Goal: Answer question/provide support: Share knowledge or assist other users

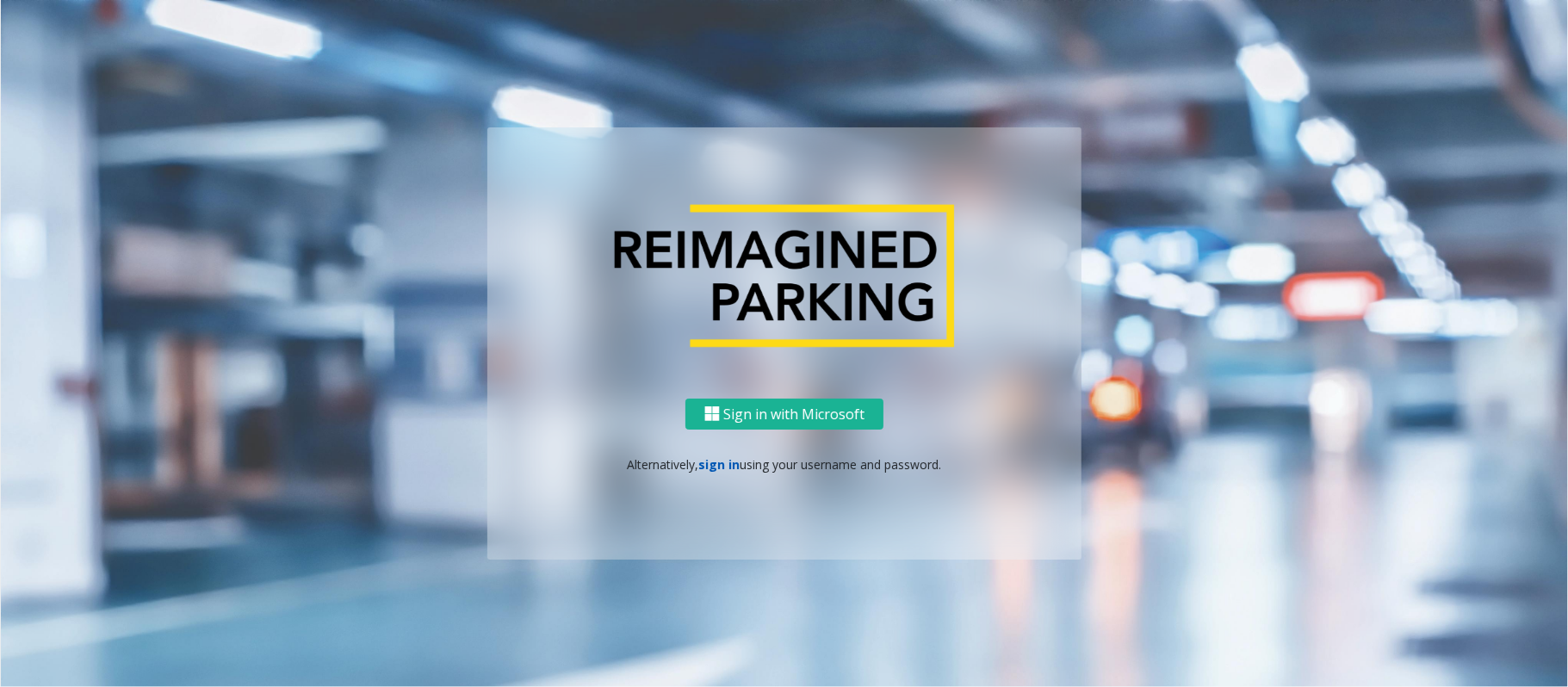
click at [711, 466] on link "sign in" at bounding box center [720, 464] width 42 height 17
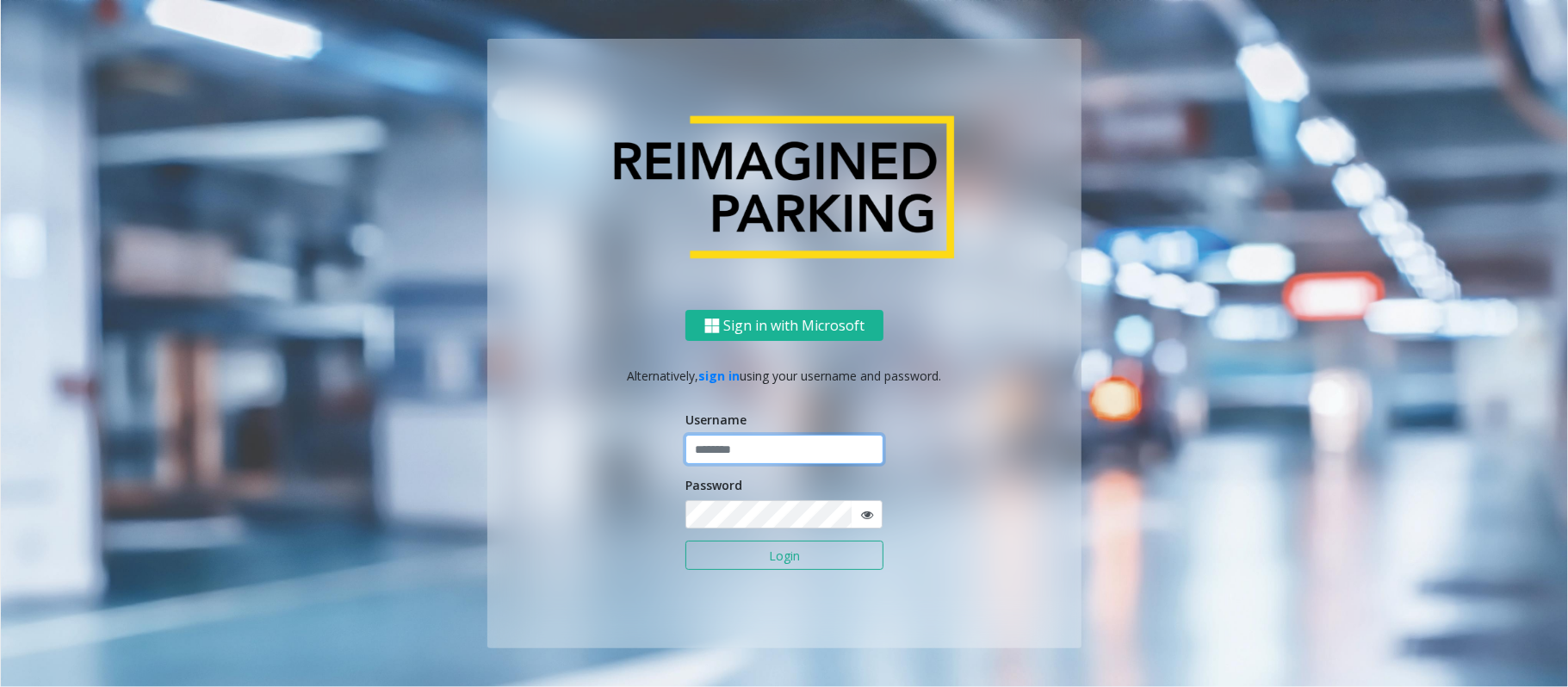
type input "**********"
click at [727, 452] on input "**********" at bounding box center [784, 450] width 198 height 30
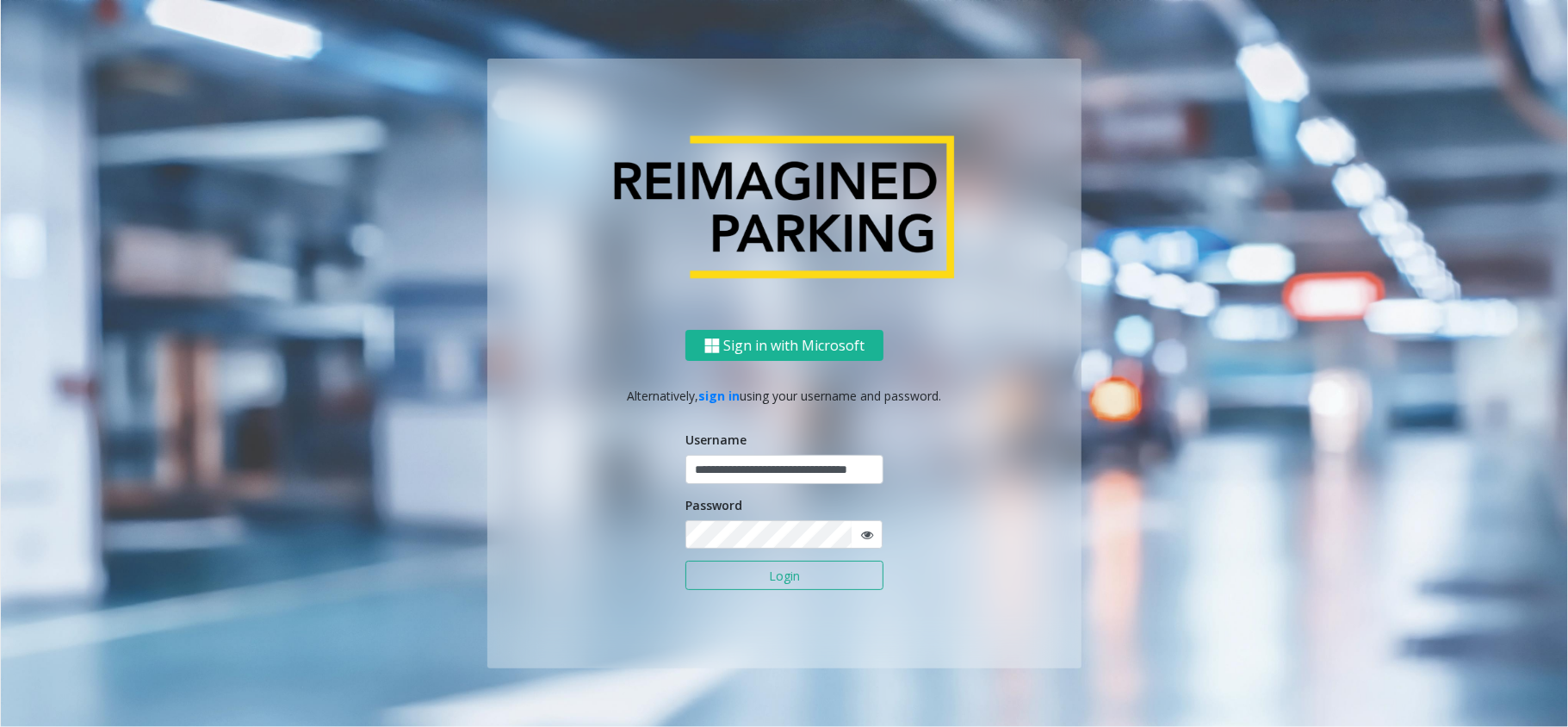
click at [777, 574] on button "Login" at bounding box center [784, 575] width 198 height 30
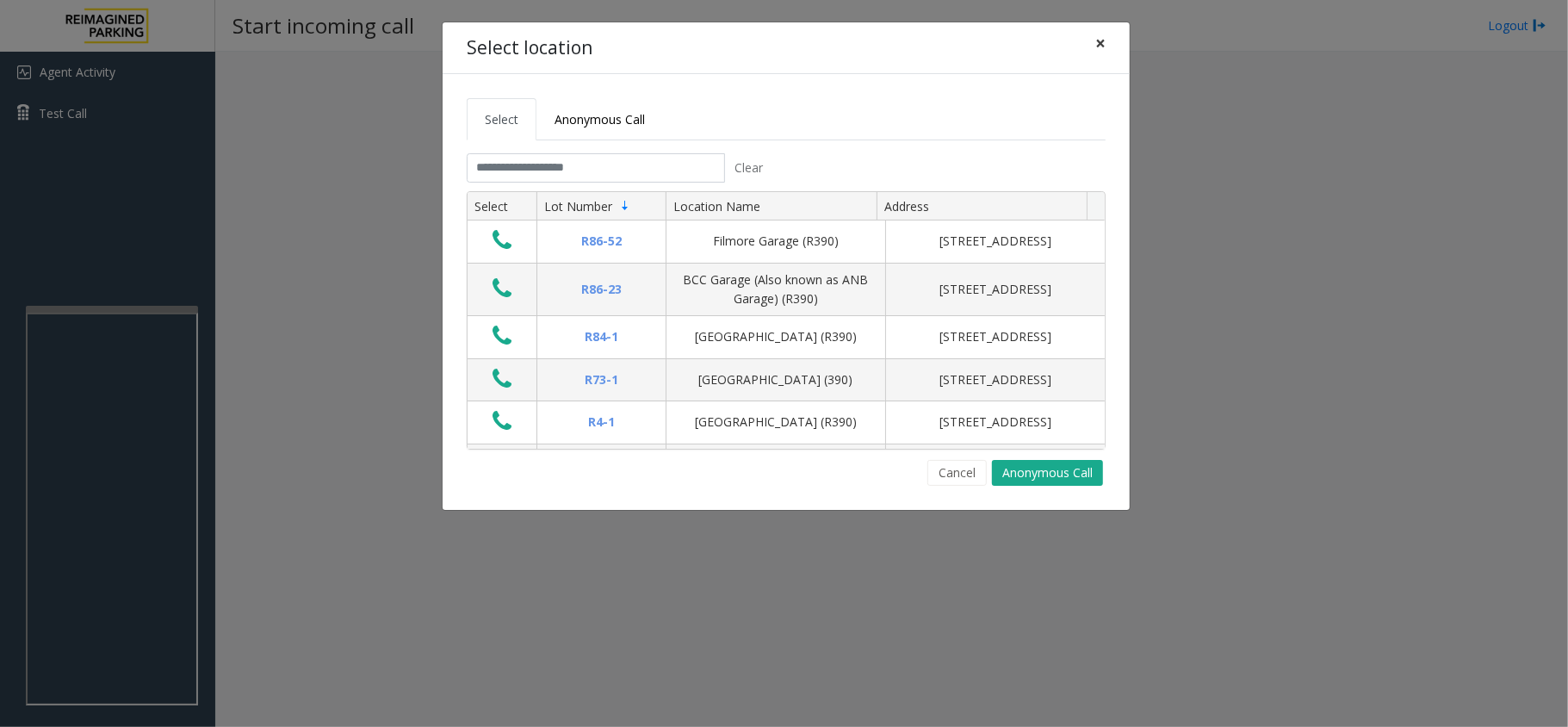
click at [1105, 45] on button "×" at bounding box center [1100, 44] width 35 height 43
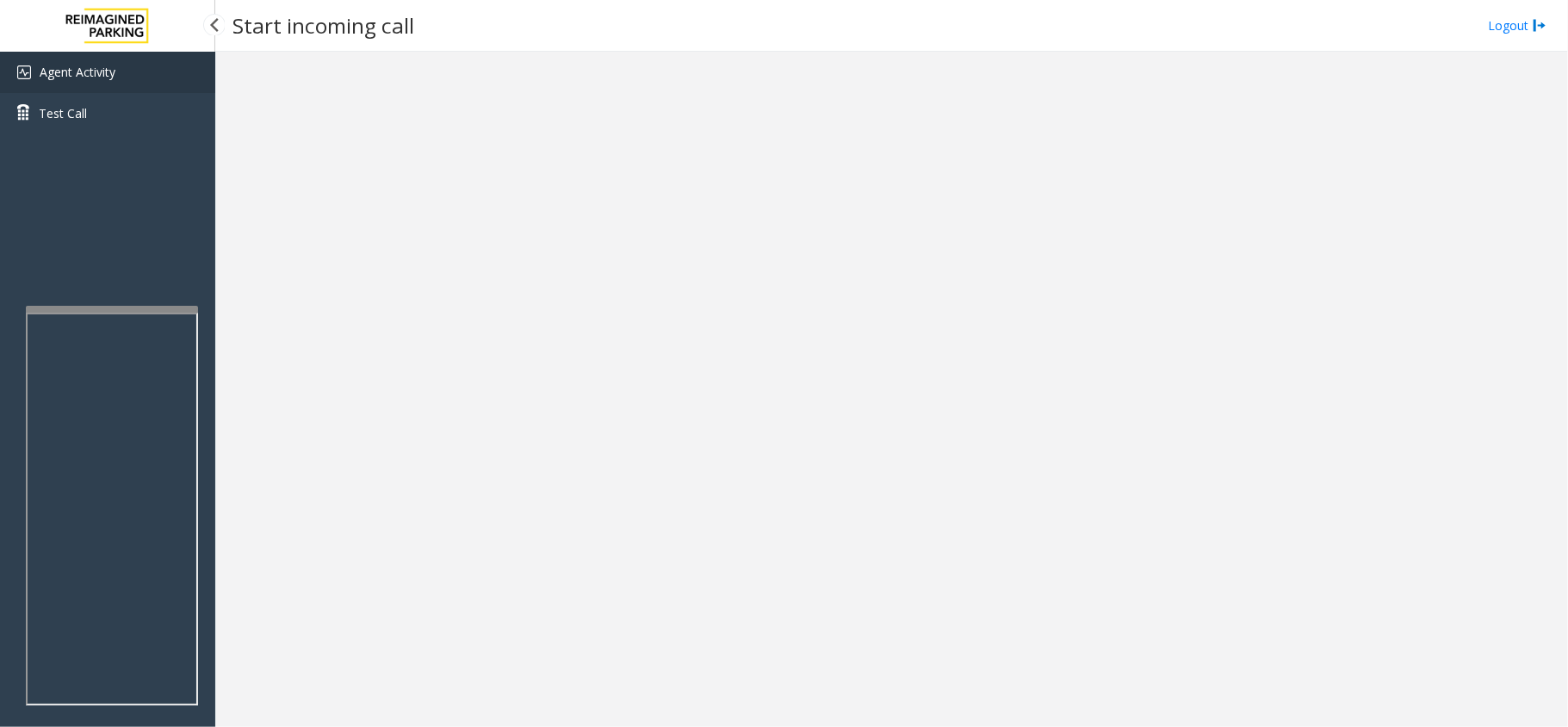
click at [133, 68] on link "Agent Activity" at bounding box center [107, 72] width 215 height 42
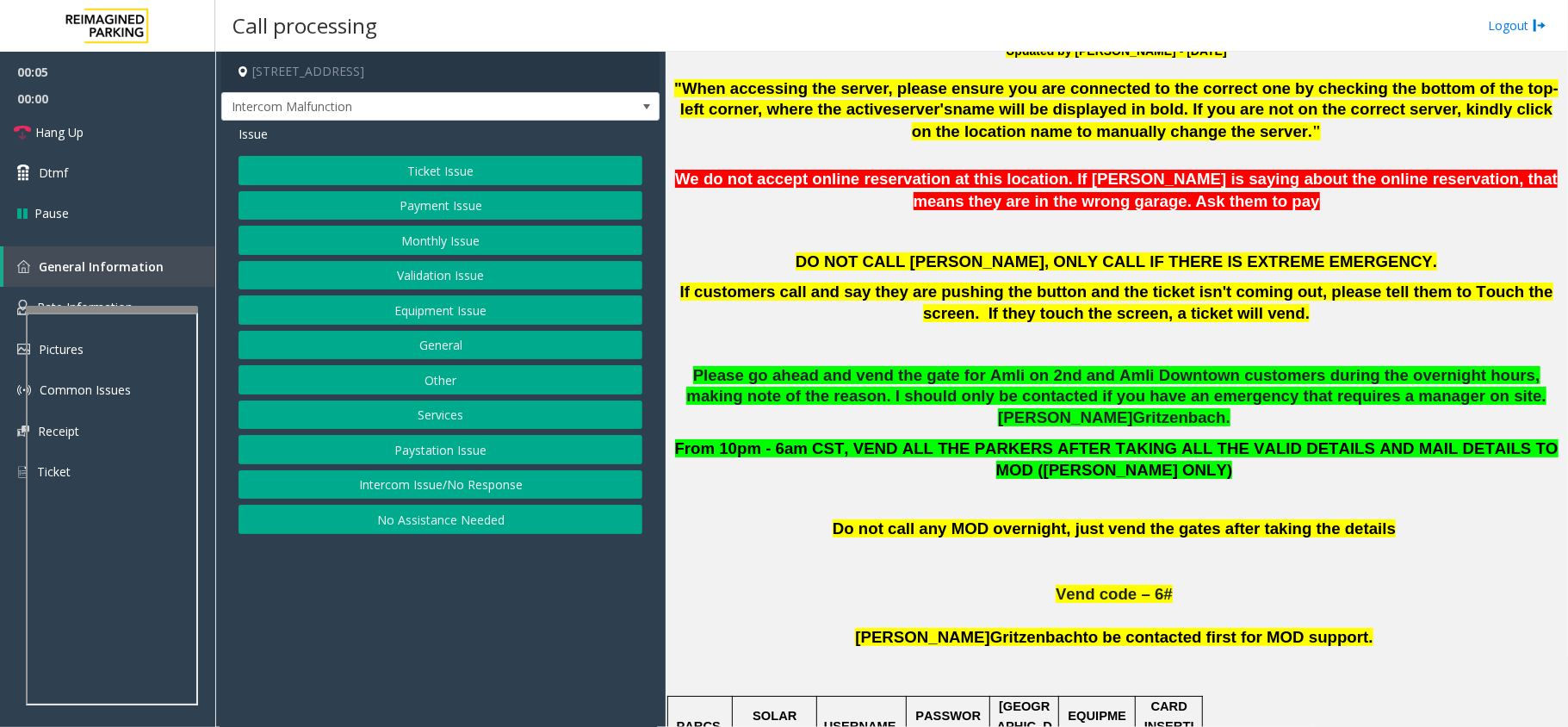
scroll to position [803, 0]
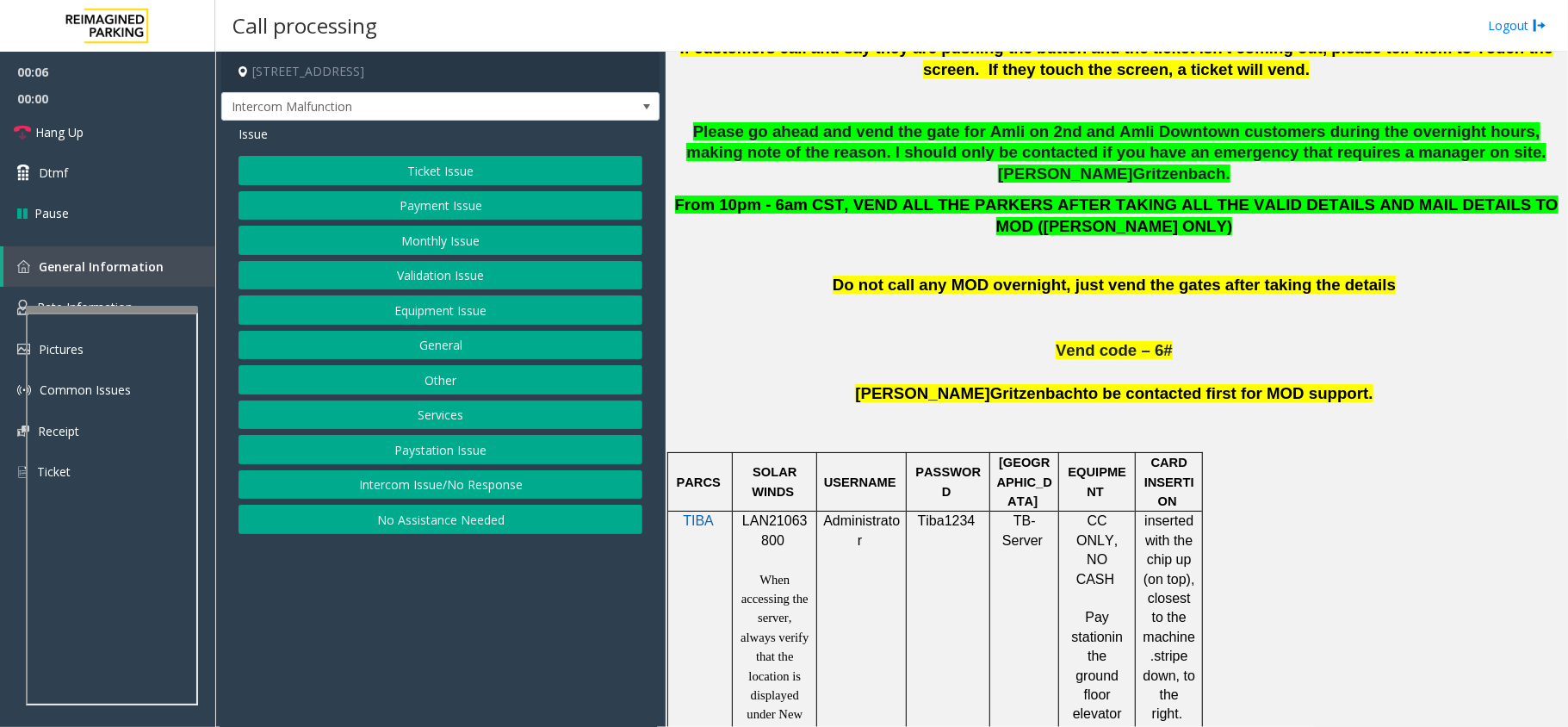
click at [780, 512] on p "LAN21063800" at bounding box center [774, 531] width 71 height 39
copy p "LAN21063800"
drag, startPoint x: 1141, startPoint y: 329, endPoint x: 1222, endPoint y: 331, distance: 81.0
click at [1222, 340] on p "Vend code – 6#" at bounding box center [1116, 351] width 889 height 22
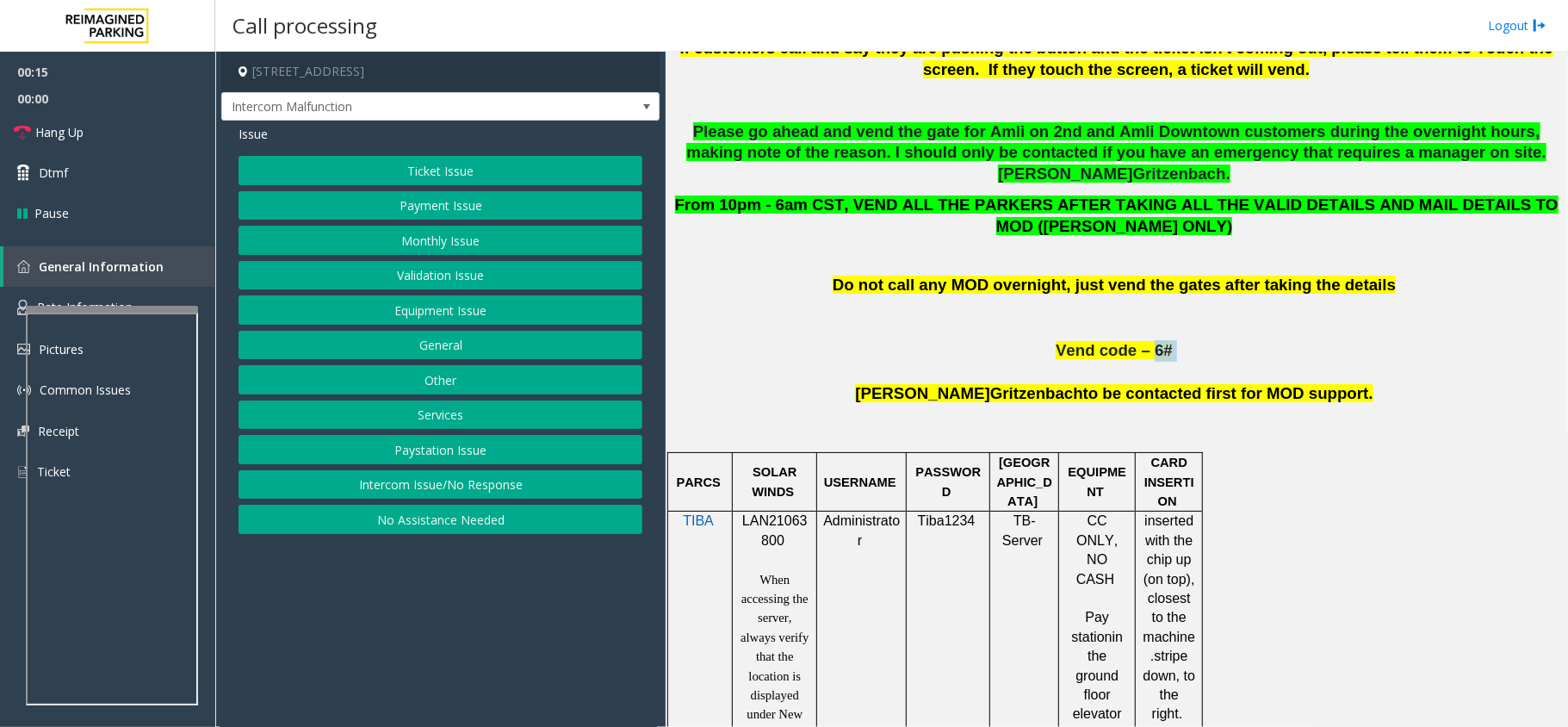
click at [1227, 340] on p "Vend code – 6#" at bounding box center [1116, 351] width 889 height 22
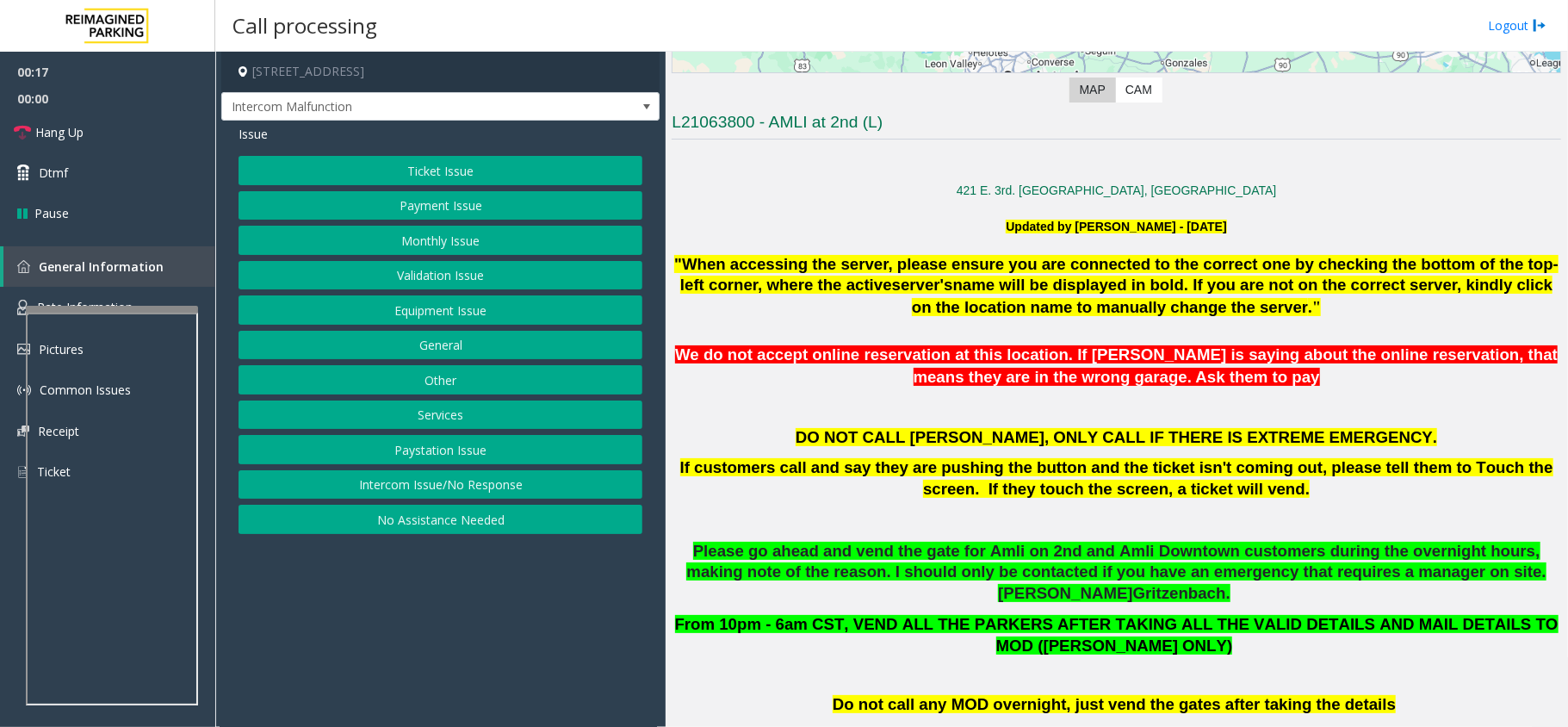
scroll to position [221, 0]
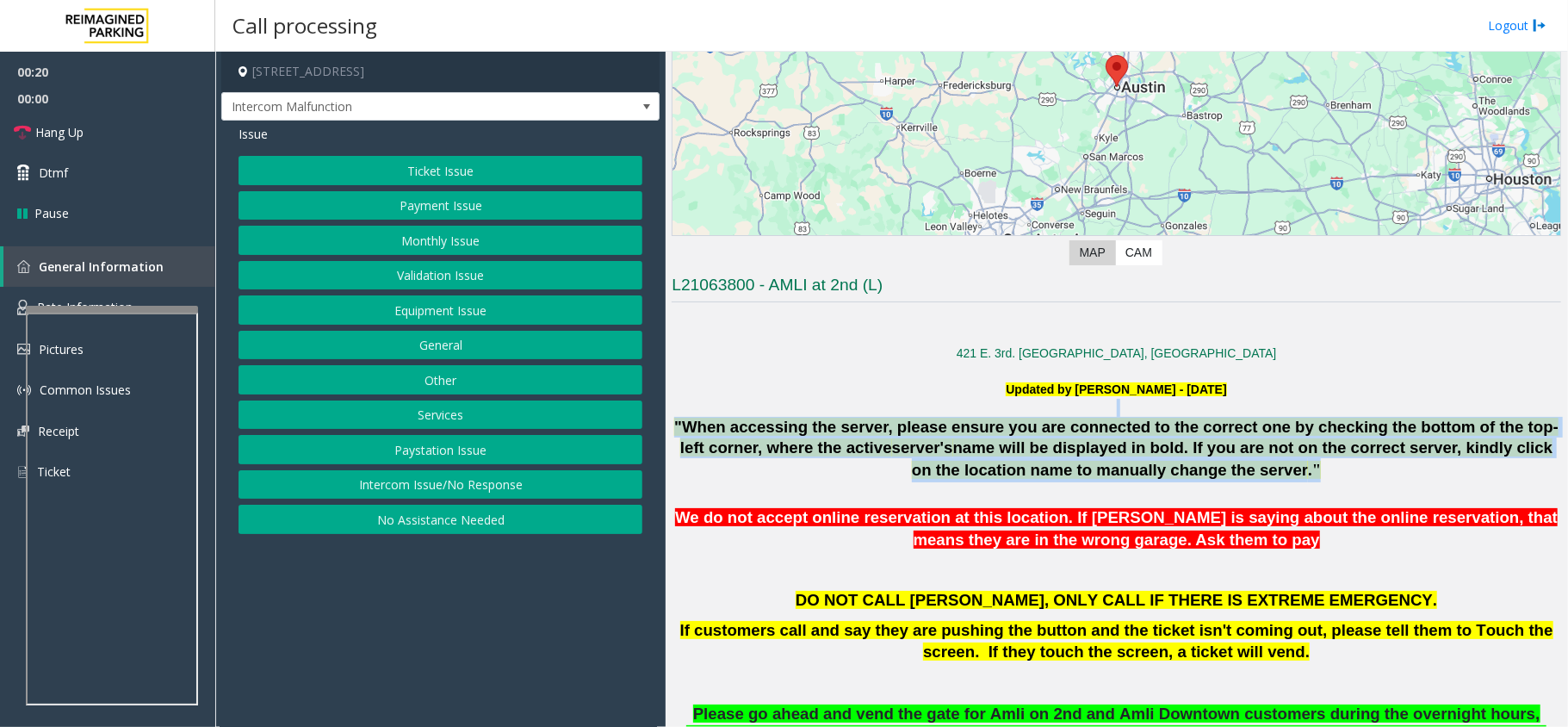
drag, startPoint x: 694, startPoint y: 415, endPoint x: 1388, endPoint y: 470, distance: 696.2
click at [429, 167] on button "Ticket Issue" at bounding box center [440, 171] width 403 height 30
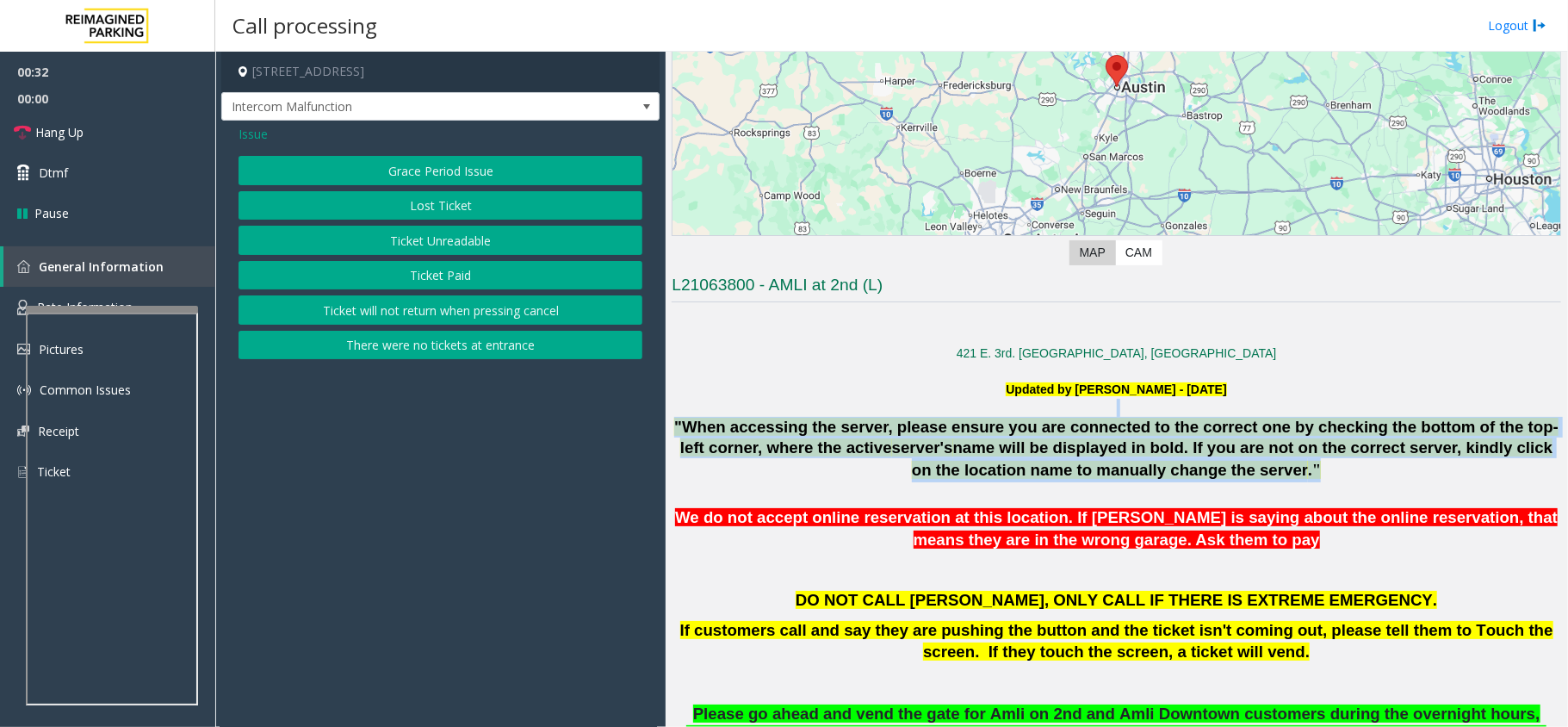
click at [437, 243] on button "Ticket Unreadable" at bounding box center [440, 241] width 403 height 30
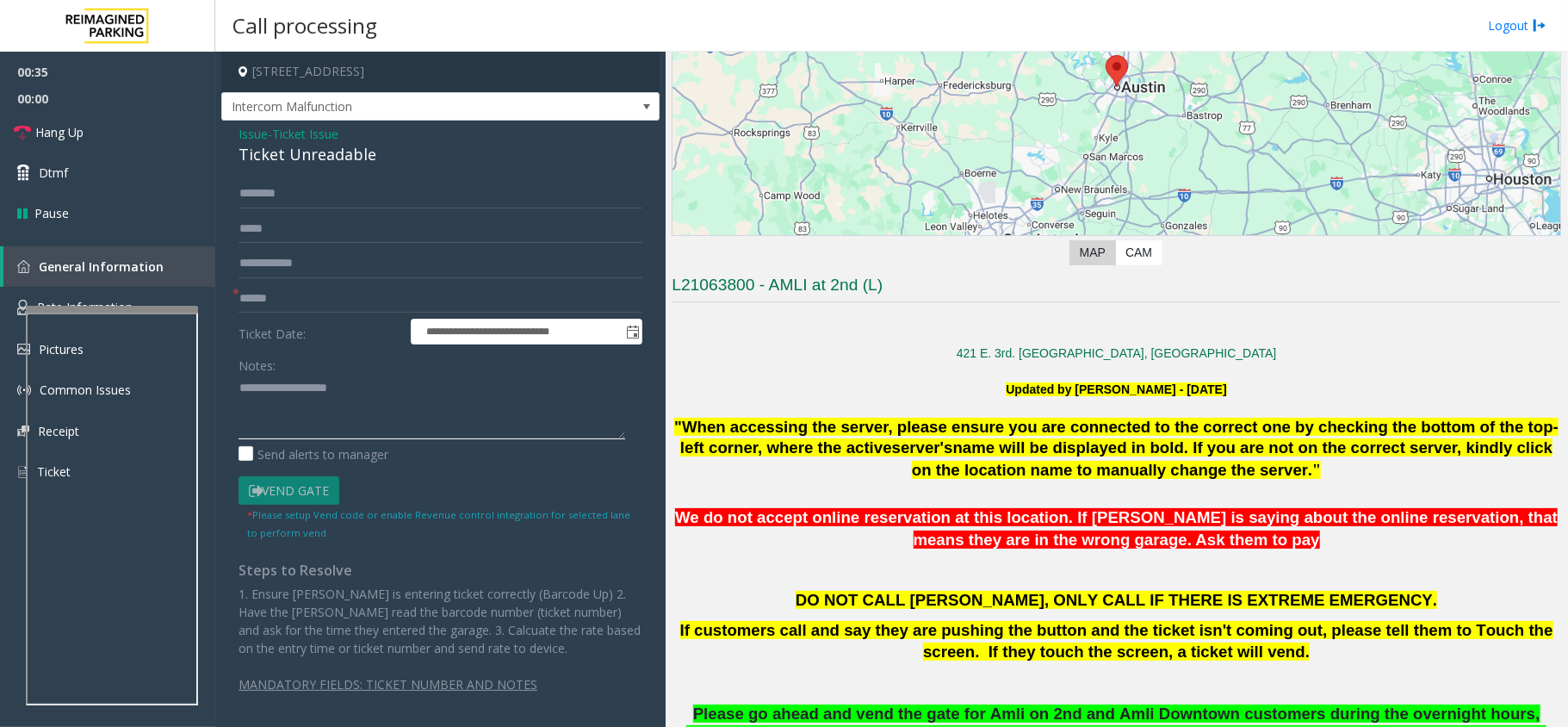
click at [280, 409] on textarea at bounding box center [432, 407] width 387 height 64
paste textarea "**********"
type textarea "**********"
click at [290, 139] on span "Ticket Issue" at bounding box center [304, 134] width 66 height 18
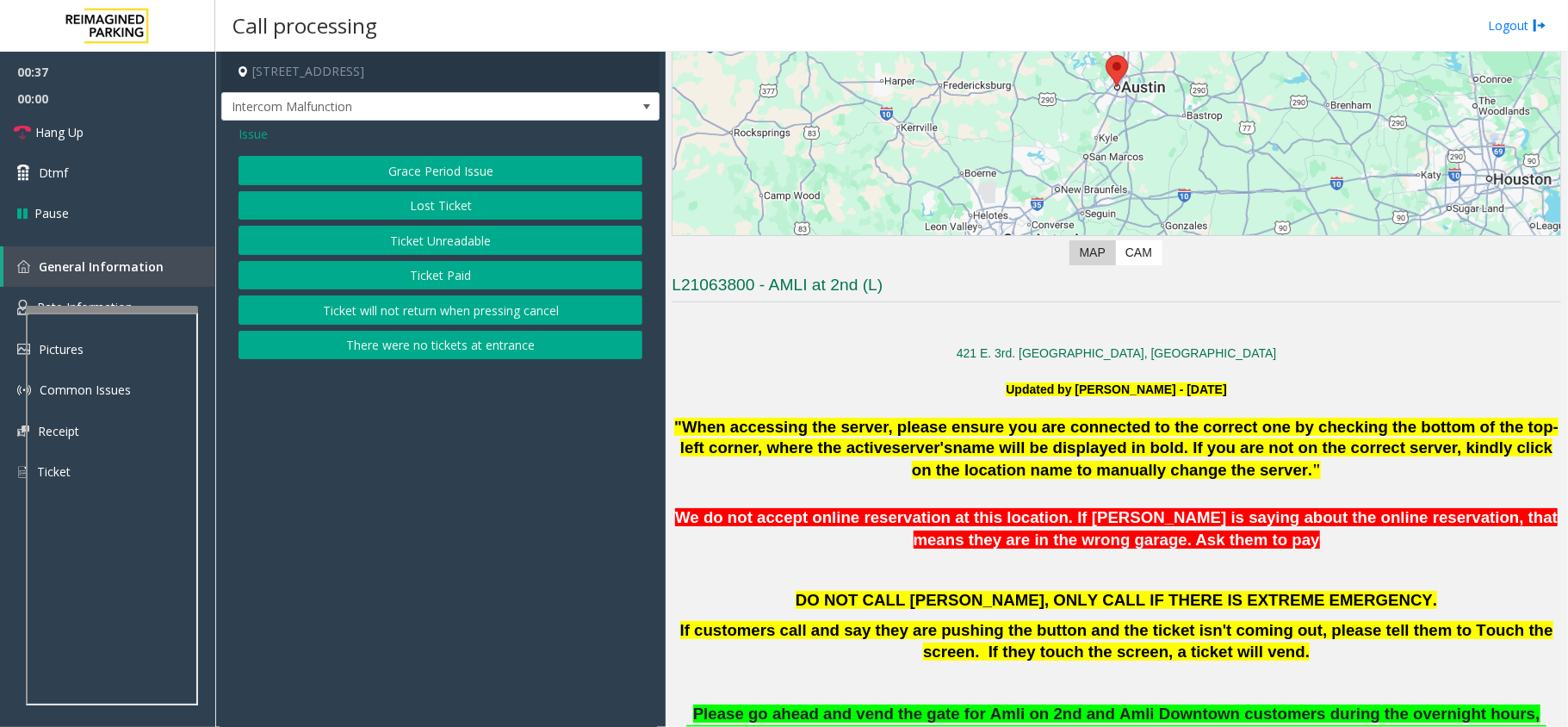
click at [422, 238] on button "Ticket Unreadable" at bounding box center [440, 241] width 403 height 30
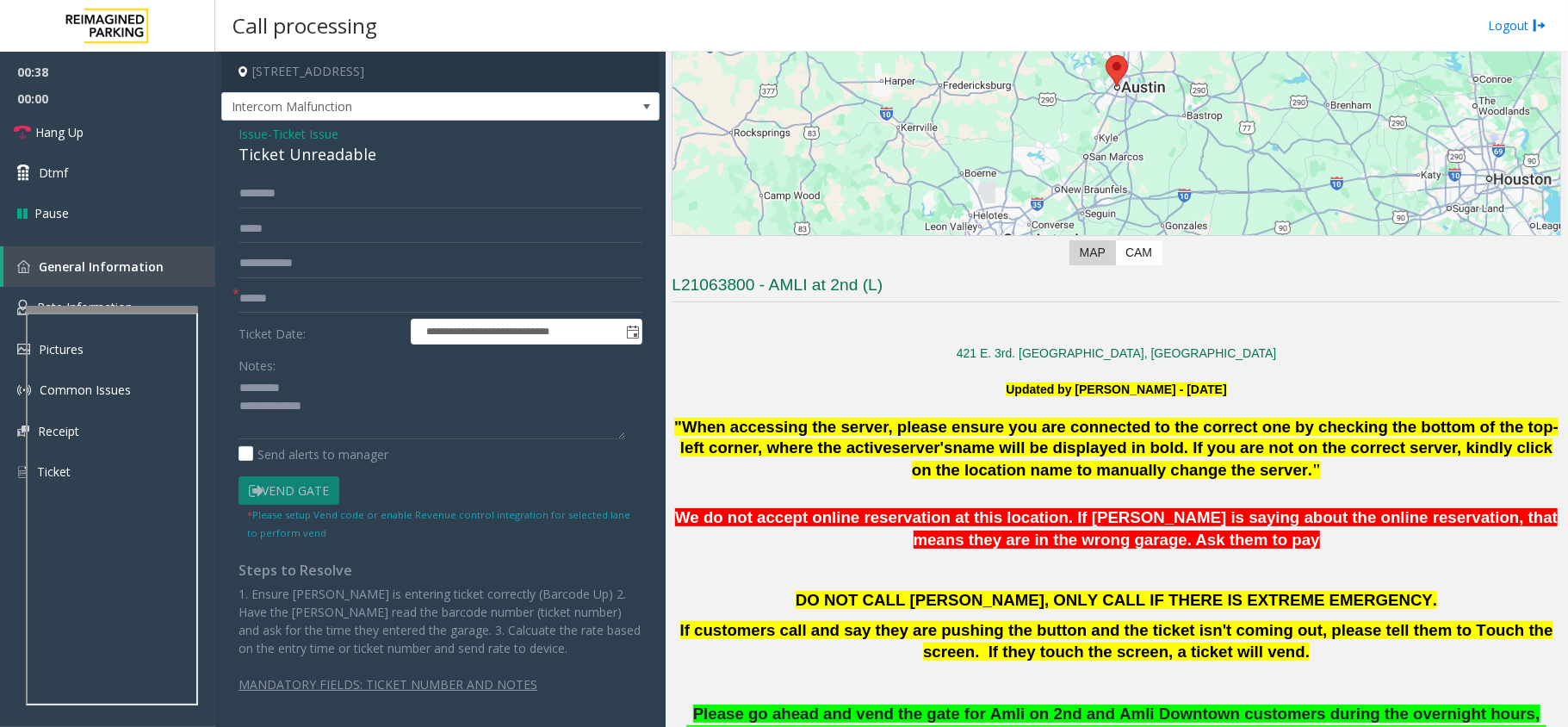
click at [317, 159] on div "Ticket Unreadable" at bounding box center [440, 154] width 403 height 23
copy div "Ticket Unreadable"
click at [327, 390] on textarea at bounding box center [432, 407] width 387 height 64
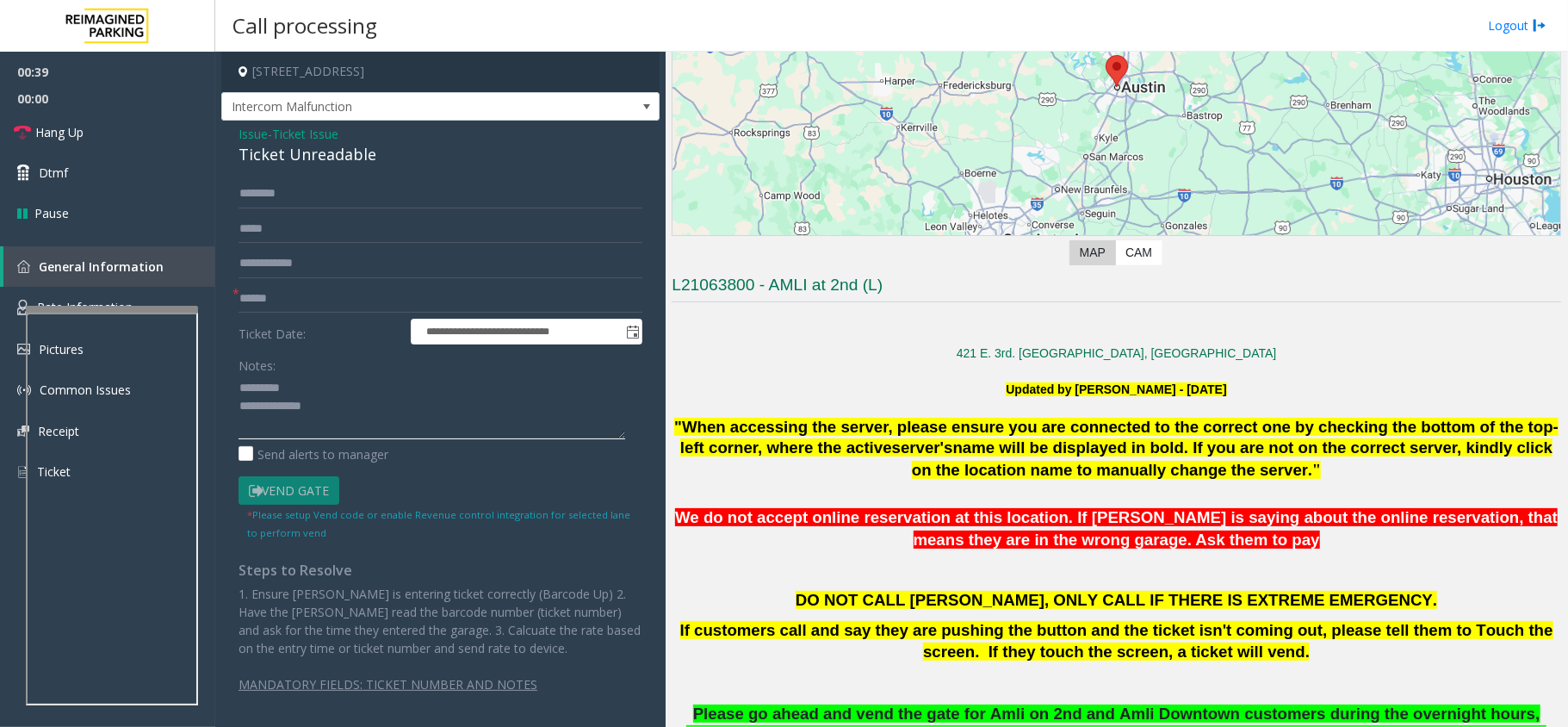
paste textarea "**********"
click at [341, 410] on textarea at bounding box center [432, 407] width 387 height 64
click at [242, 386] on textarea at bounding box center [432, 407] width 387 height 64
type textarea "**********"
drag, startPoint x: 1098, startPoint y: 542, endPoint x: 1210, endPoint y: 543, distance: 112.0
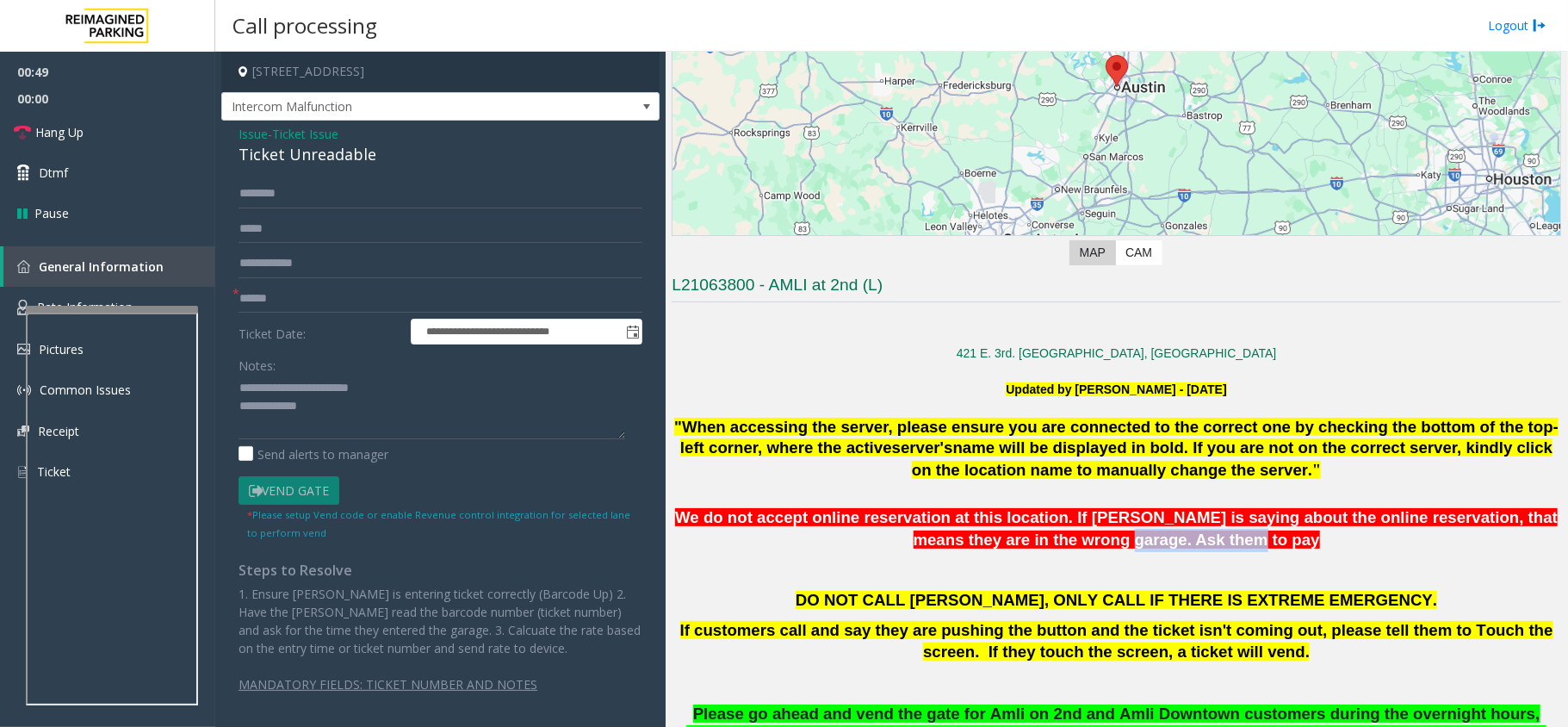
click at [1210, 543] on span "We do not accept online reservation at this location. If [PERSON_NAME] is sayin…" at bounding box center [1116, 530] width 882 height 42
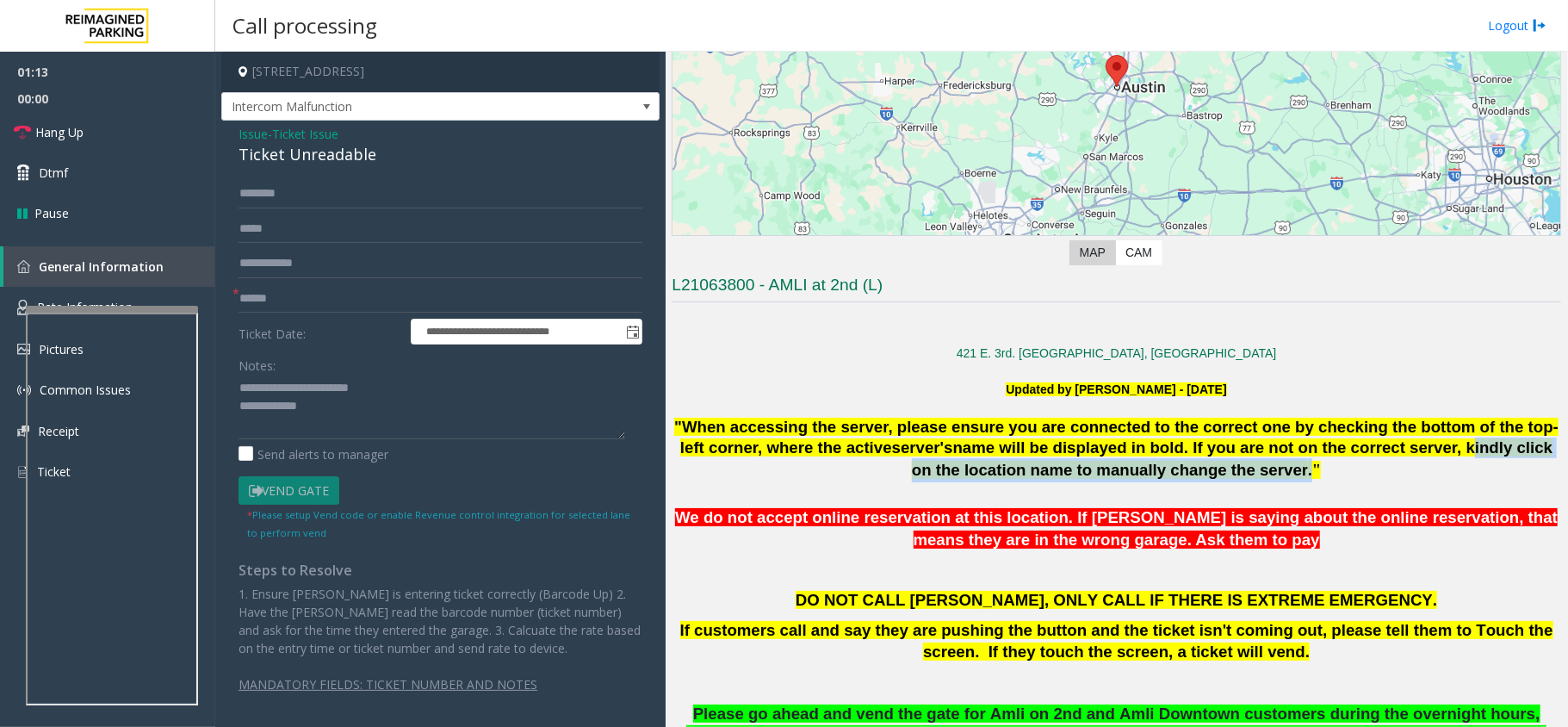
drag, startPoint x: 857, startPoint y: 469, endPoint x: 1354, endPoint y: 470, distance: 497.0
click at [1354, 470] on div ""When accessing the server, please ensure you are connected to the correct one …" at bounding box center [1116, 449] width 889 height 65
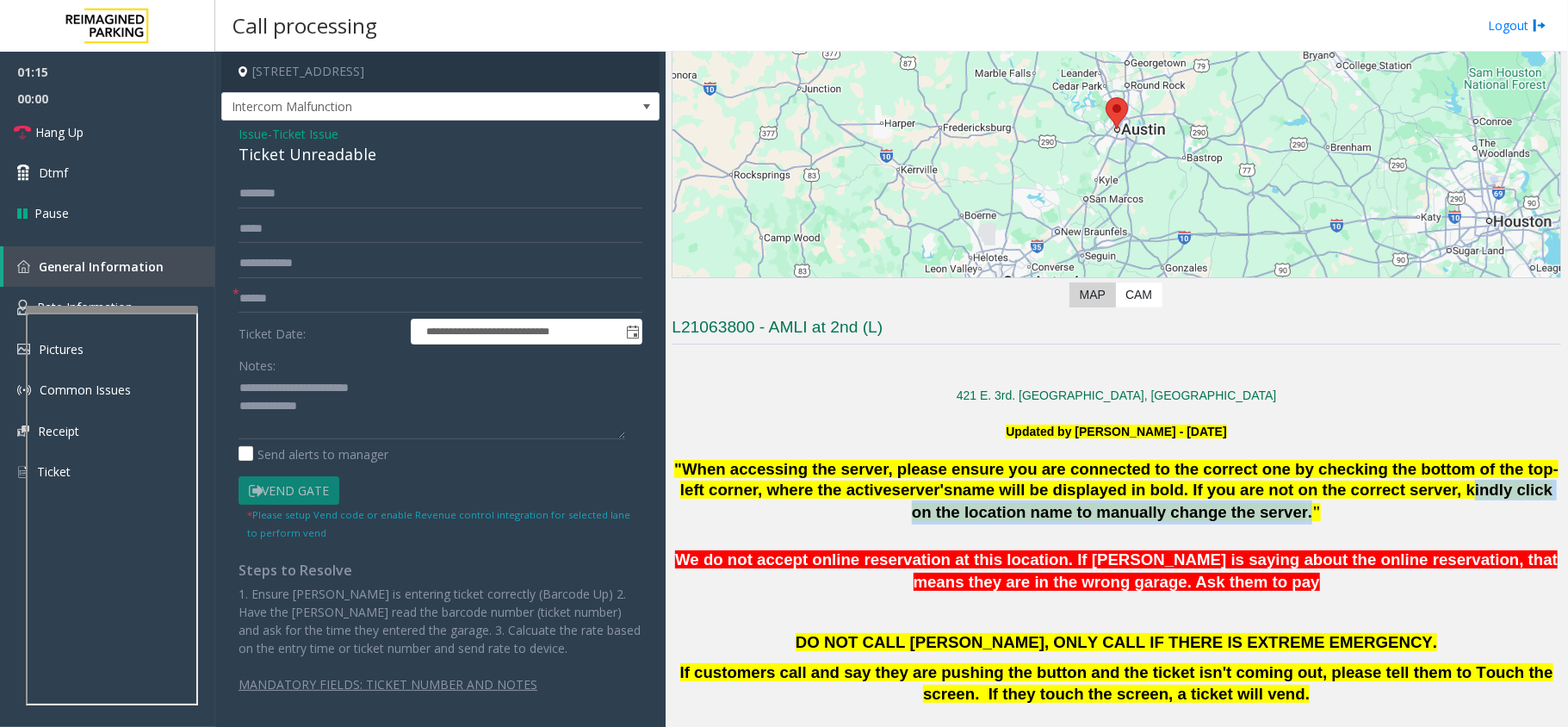
scroll to position [107, 0]
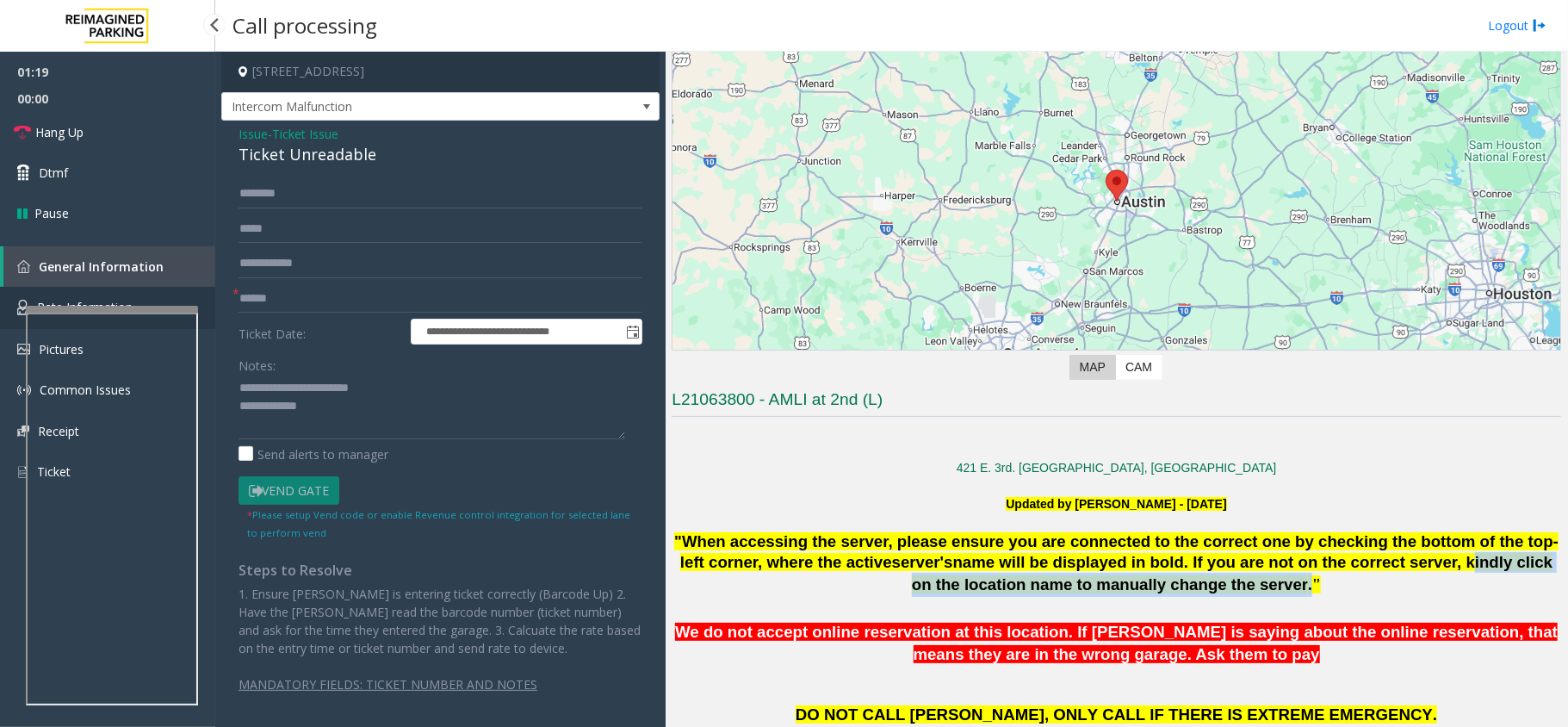
click at [82, 299] on span "Rate Information" at bounding box center [84, 306] width 95 height 17
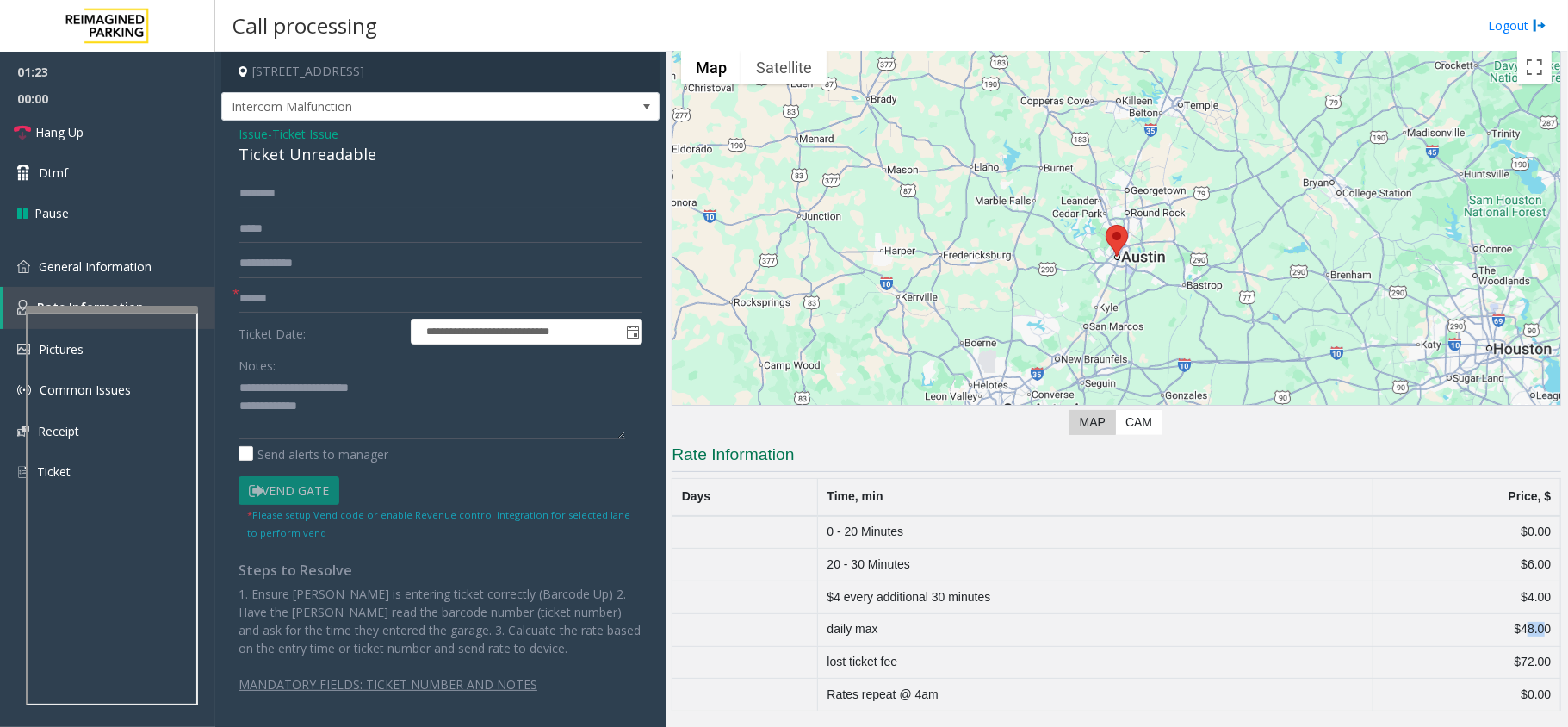
drag, startPoint x: 1509, startPoint y: 626, endPoint x: 1525, endPoint y: 627, distance: 16.0
click at [1525, 627] on td "$48.00" at bounding box center [1466, 629] width 187 height 33
click at [1510, 660] on td "$72.00" at bounding box center [1466, 662] width 187 height 33
click at [324, 414] on textarea at bounding box center [432, 407] width 387 height 64
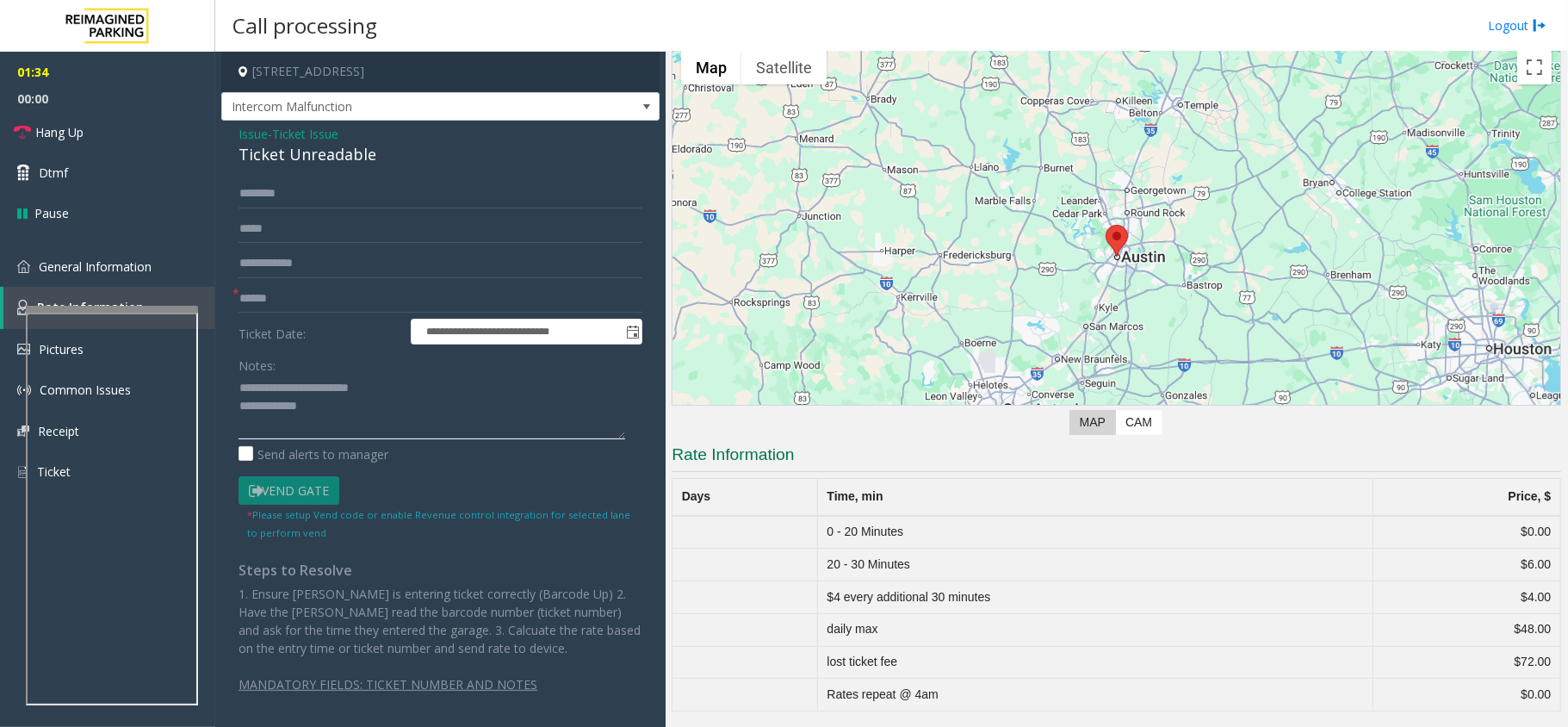
click at [332, 408] on textarea at bounding box center [432, 407] width 387 height 64
click at [132, 263] on span "General Information" at bounding box center [95, 267] width 113 height 17
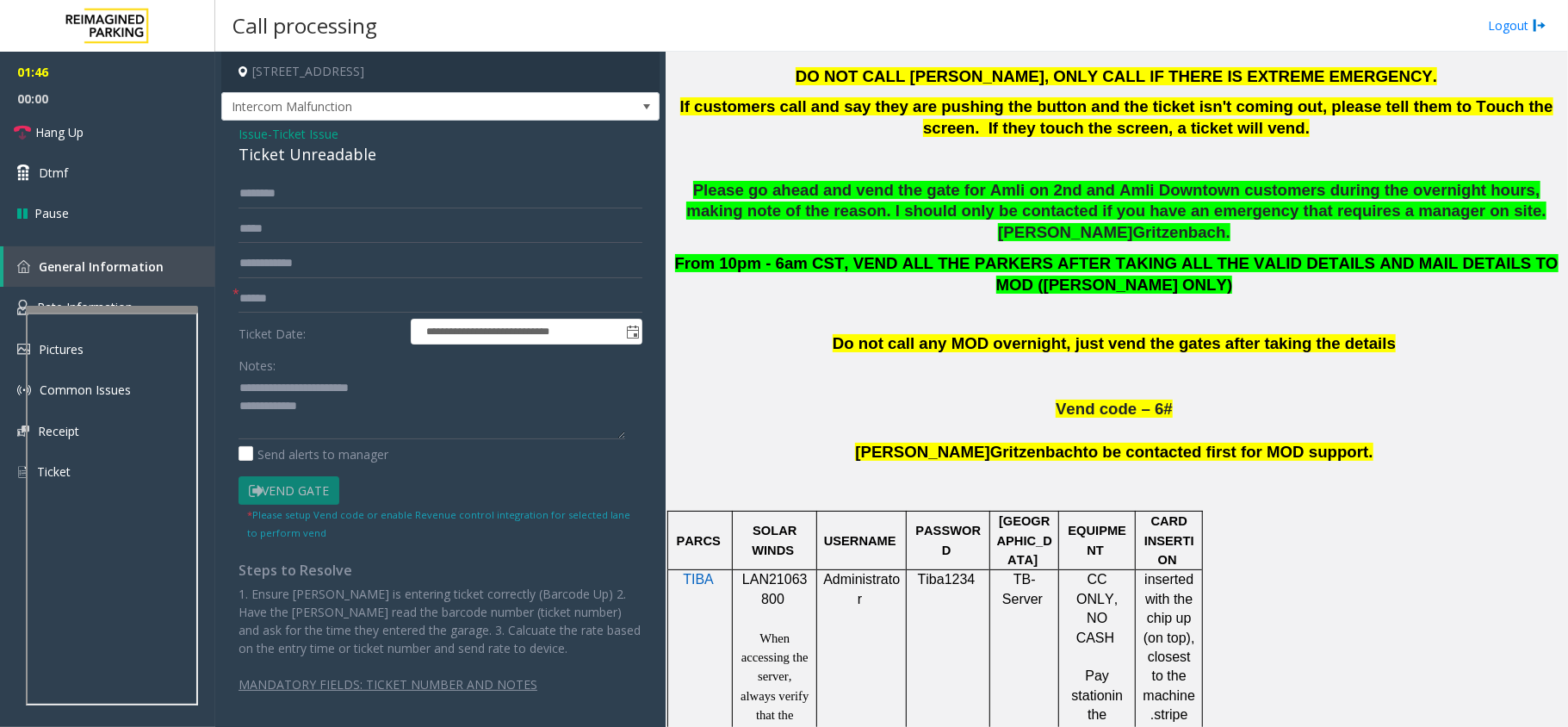
scroll to position [796, 0]
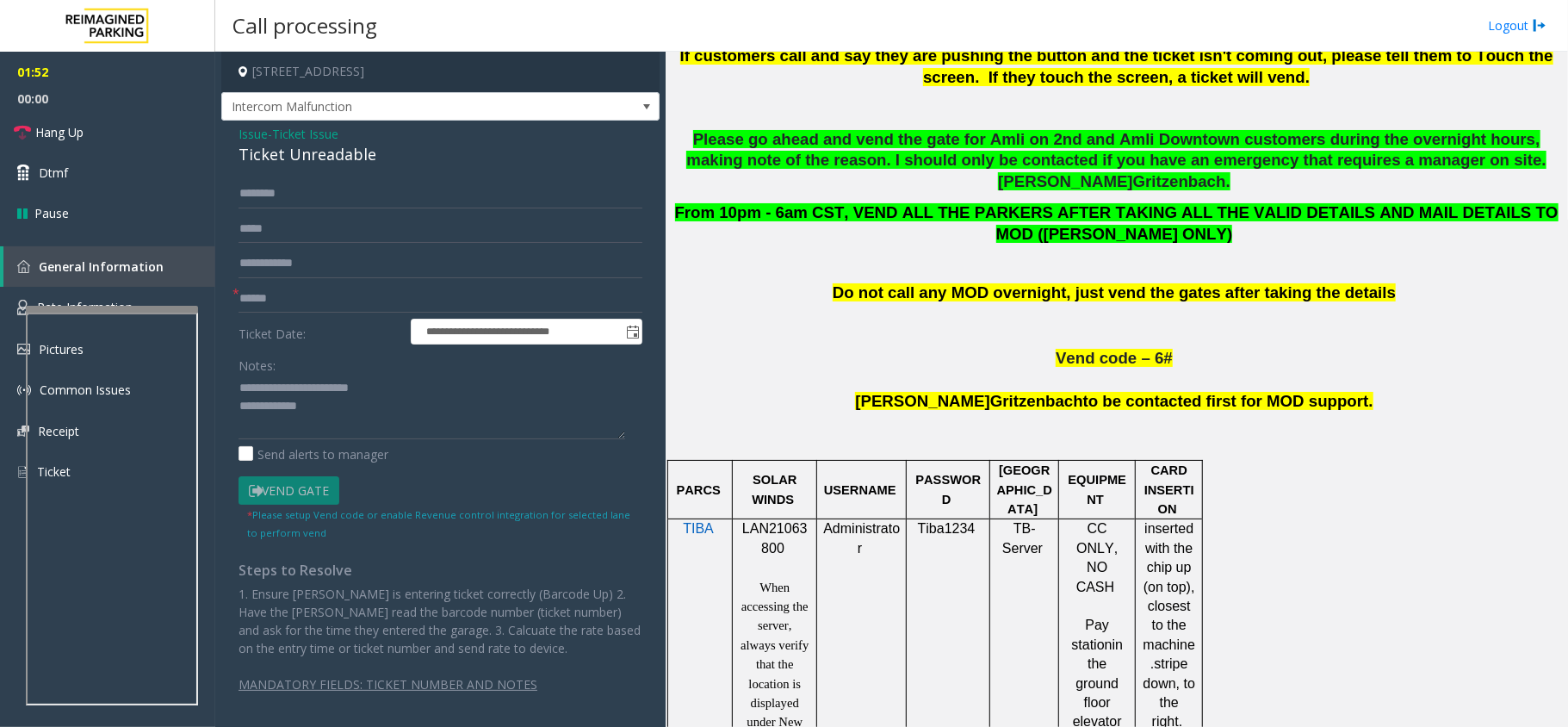
click at [968, 393] on p "[PERSON_NAME] to be contacted first for MOD support." at bounding box center [1116, 421] width 889 height 61
click at [969, 391] on p "[PERSON_NAME] to be contacted first for MOD support." at bounding box center [1116, 421] width 889 height 61
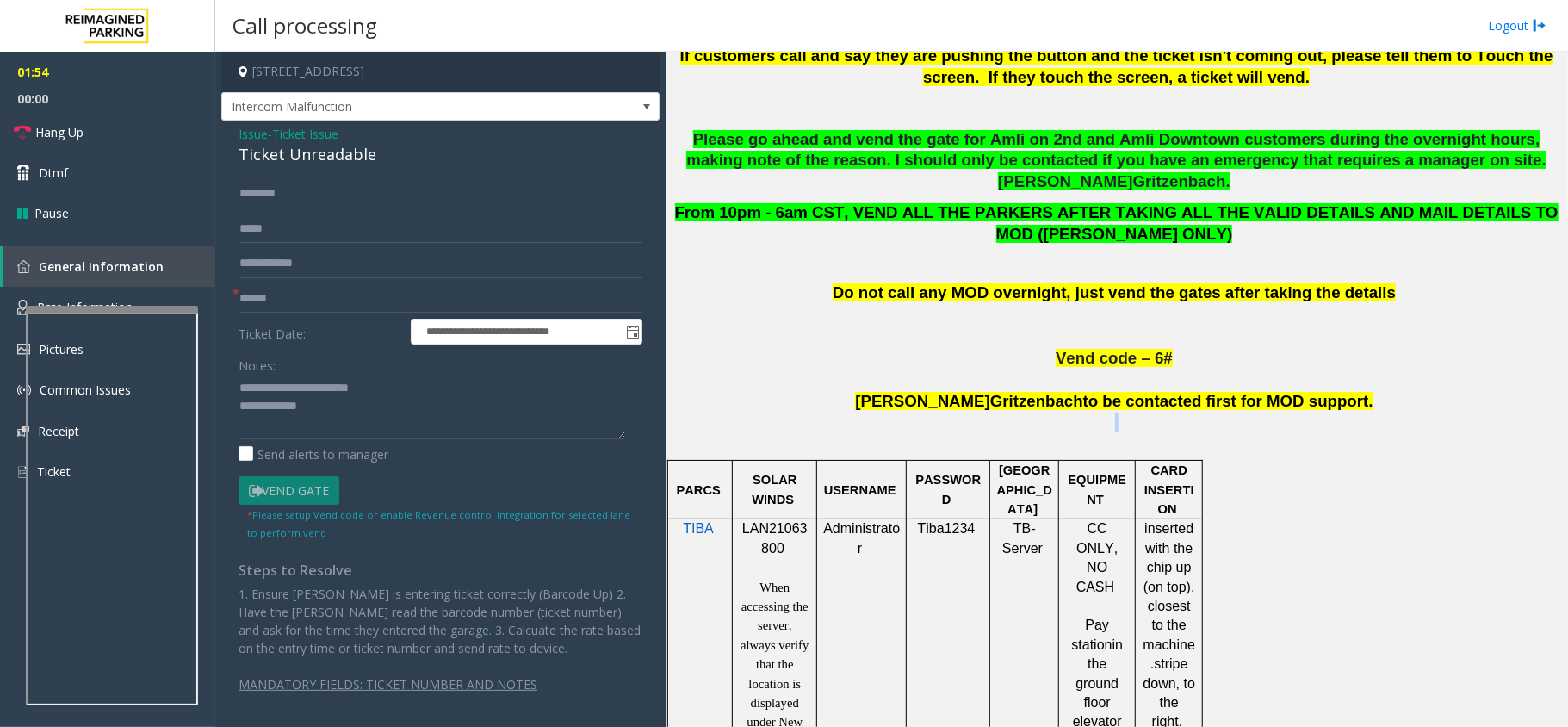
click at [969, 391] on p "[PERSON_NAME] to be contacted first for MOD support." at bounding box center [1116, 421] width 889 height 61
click at [990, 392] on span "Gritzenbach" at bounding box center [1037, 401] width 93 height 18
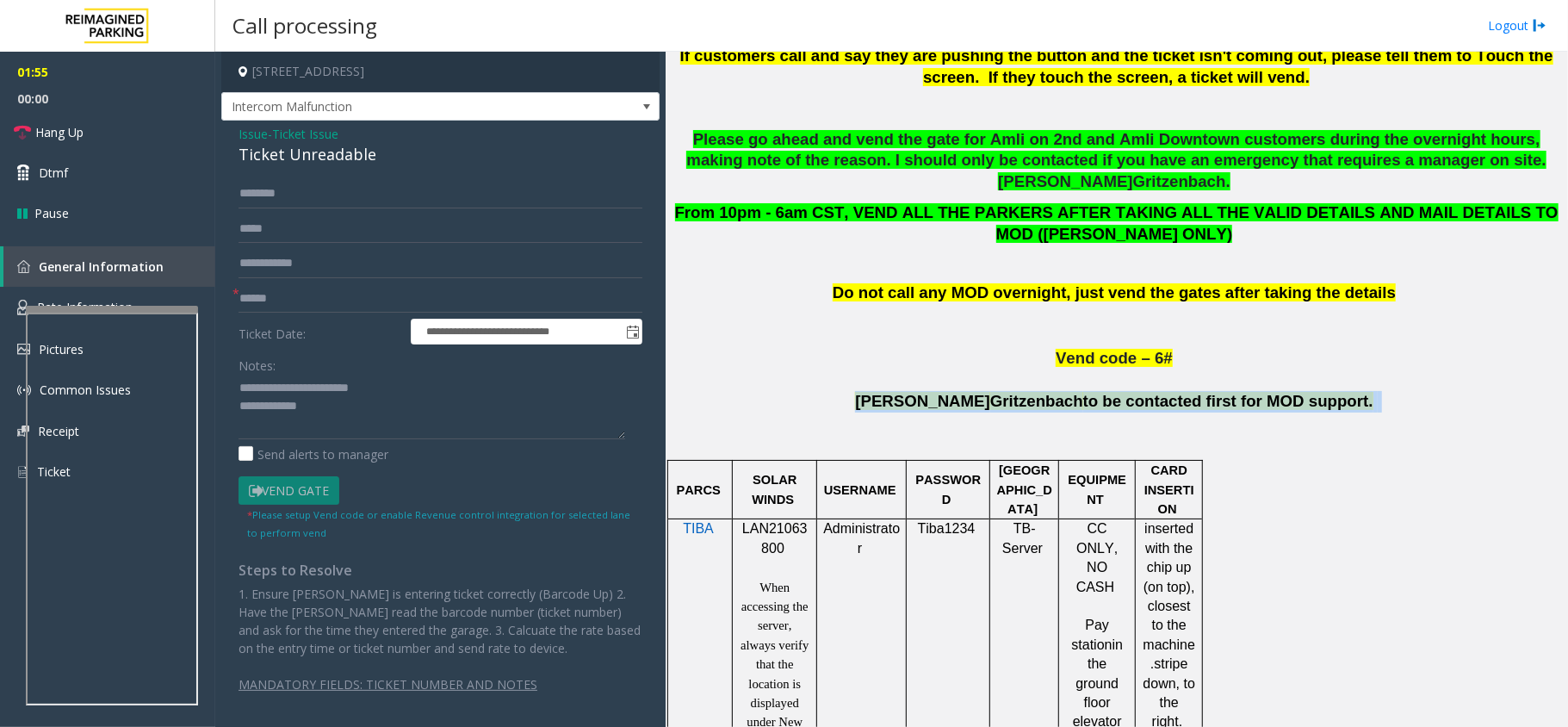
click at [990, 392] on span "Gritzenbach" at bounding box center [1037, 401] width 93 height 18
click at [1048, 400] on p "[PERSON_NAME] to be contacted first for MOD support." at bounding box center [1116, 421] width 889 height 61
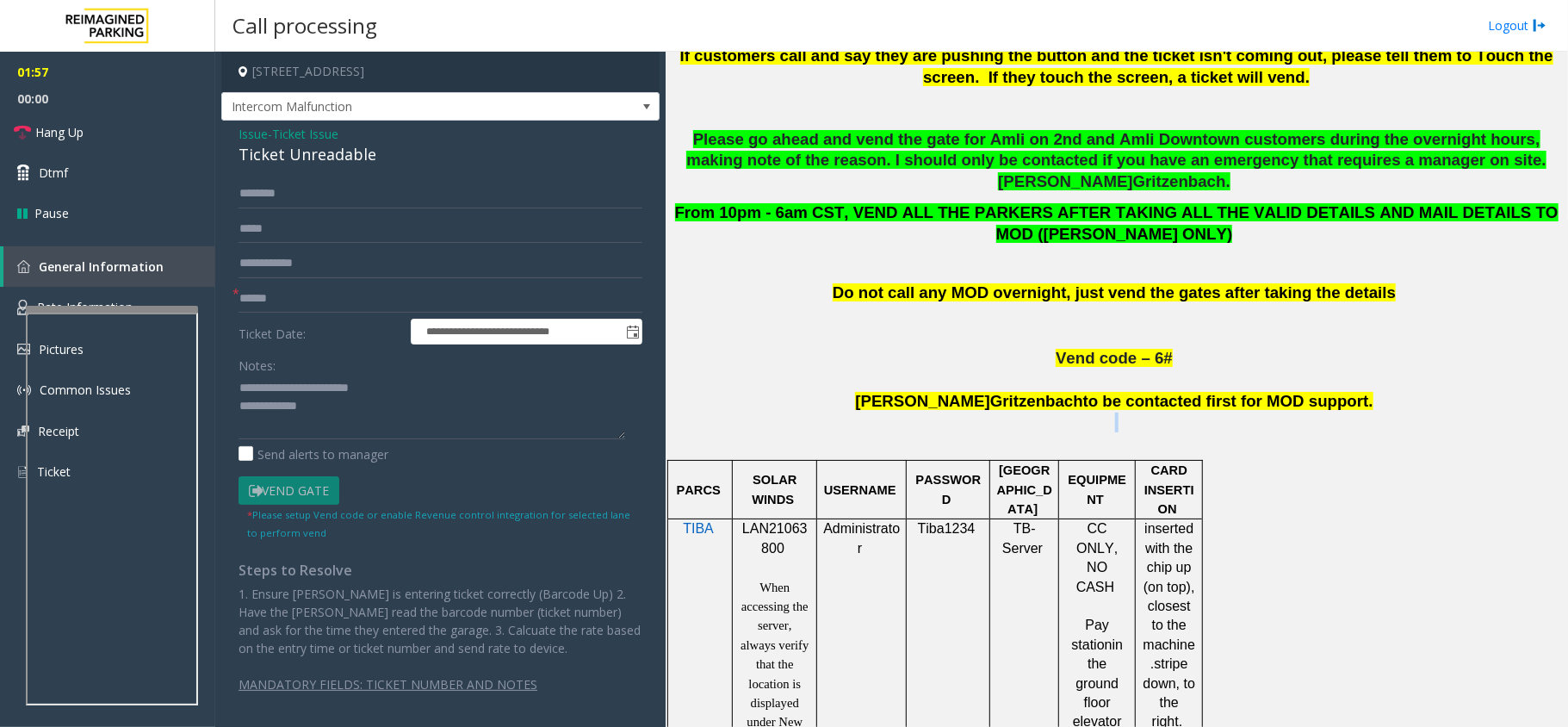
click at [1048, 400] on p "[PERSON_NAME] to be contacted first for MOD support." at bounding box center [1116, 421] width 889 height 61
click at [1083, 392] on span "to be contacted first for MOD support." at bounding box center [1228, 401] width 290 height 18
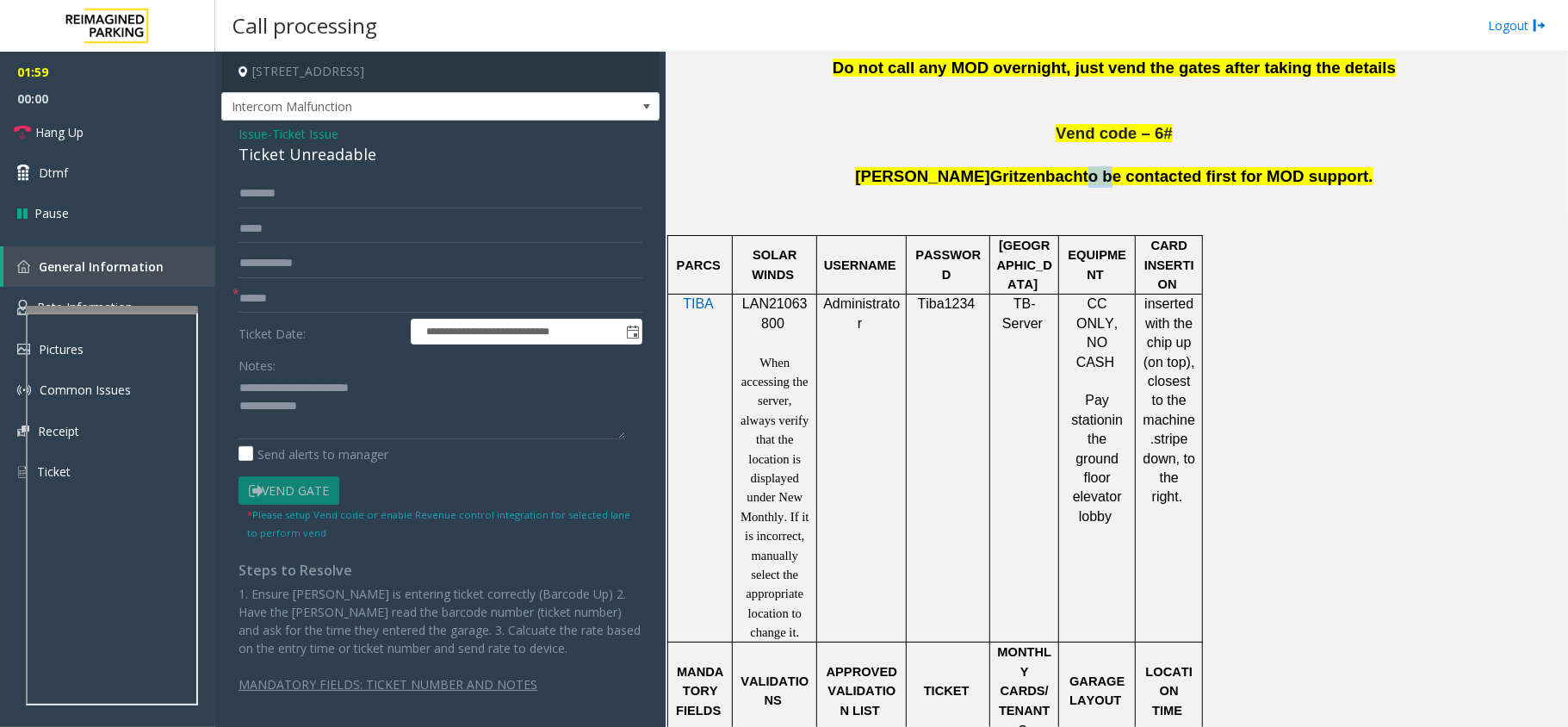
scroll to position [1026, 0]
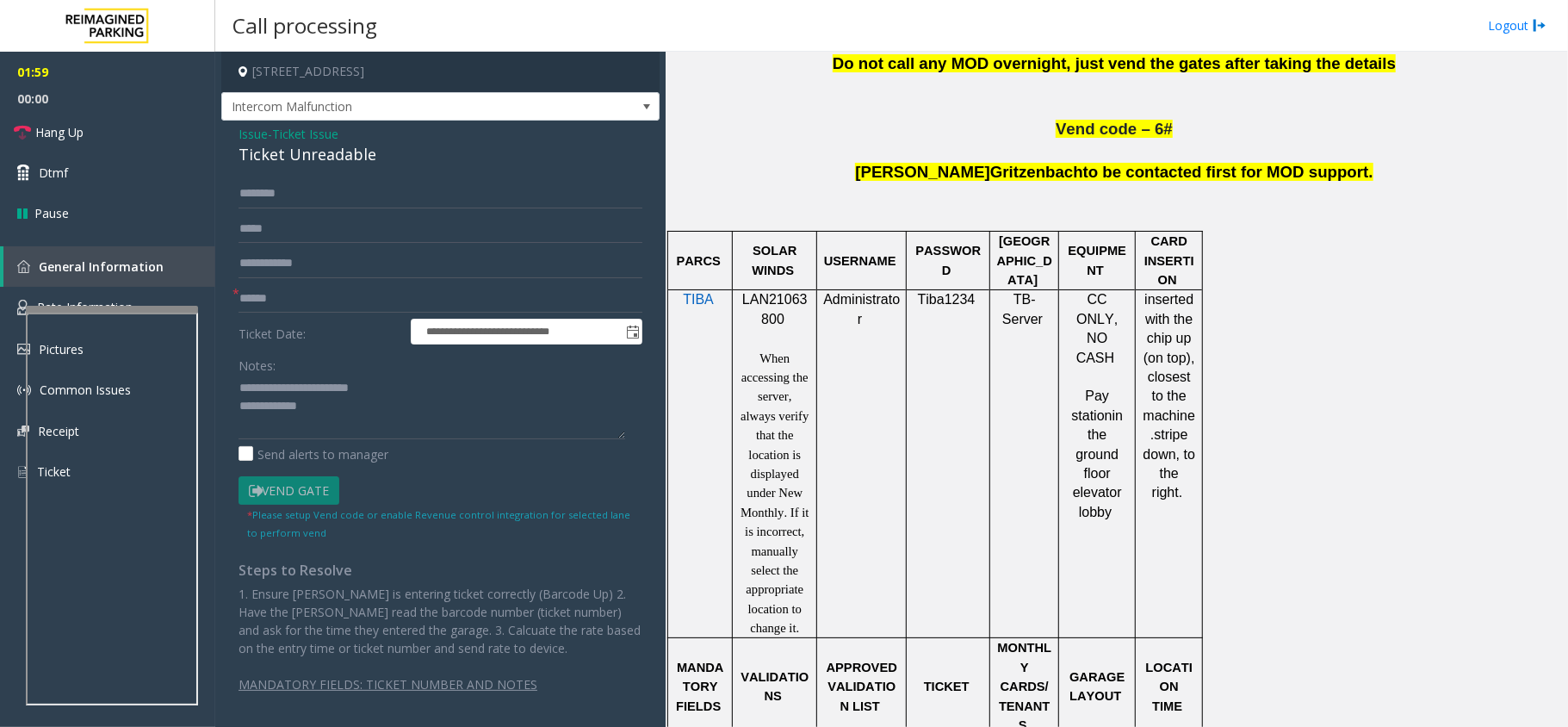
click at [1089, 163] on span "to be contacted first for MOD support." at bounding box center [1228, 172] width 290 height 18
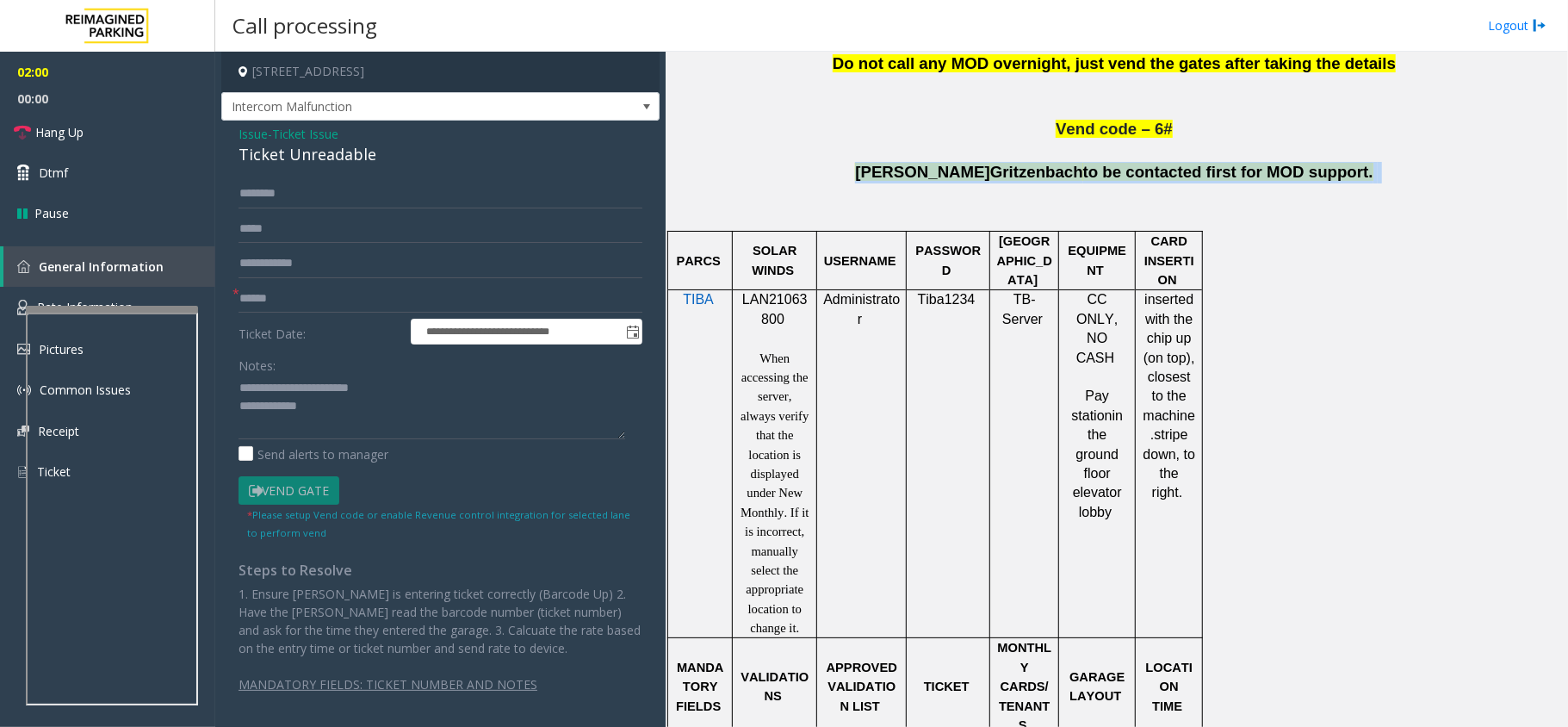
click at [1089, 163] on span "to be contacted first for MOD support." at bounding box center [1228, 172] width 290 height 18
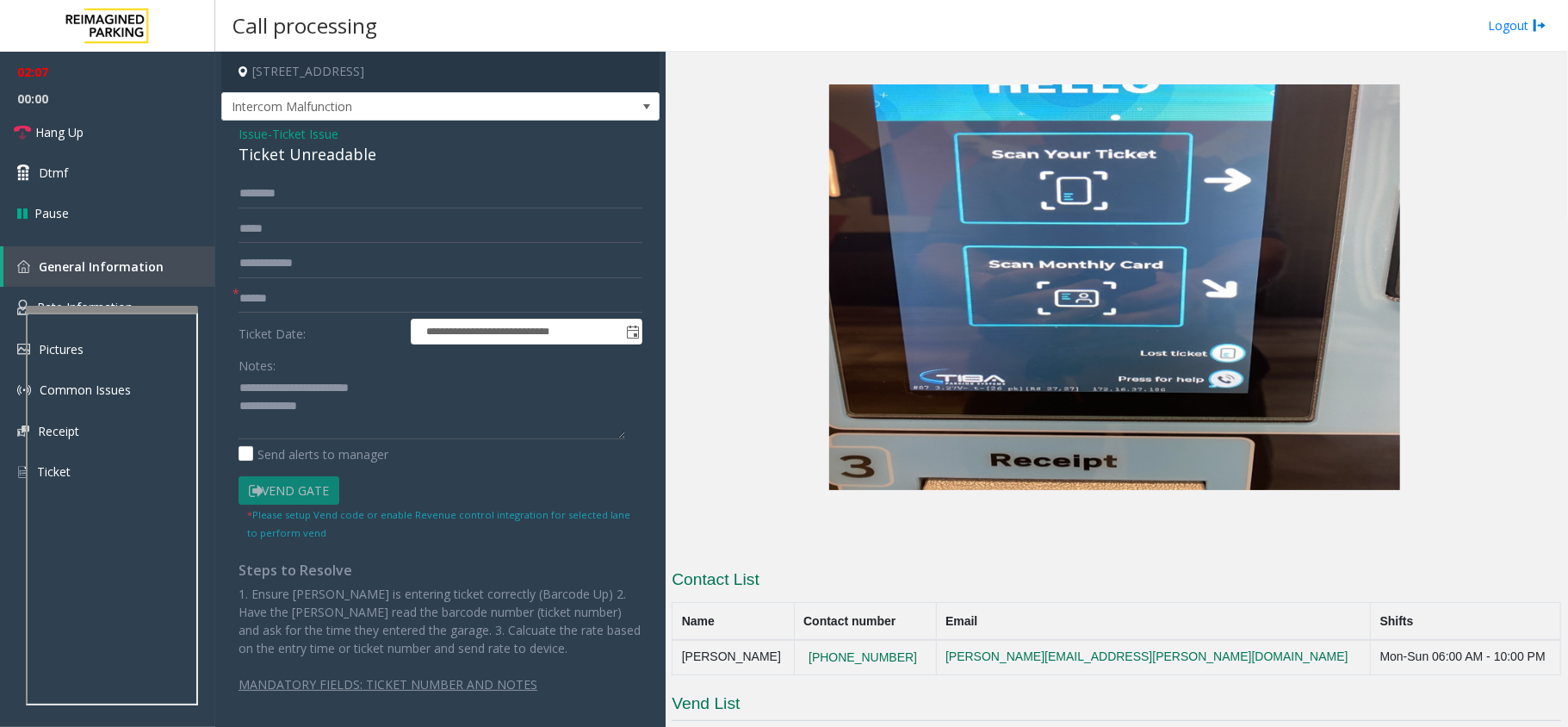
scroll to position [3207, 0]
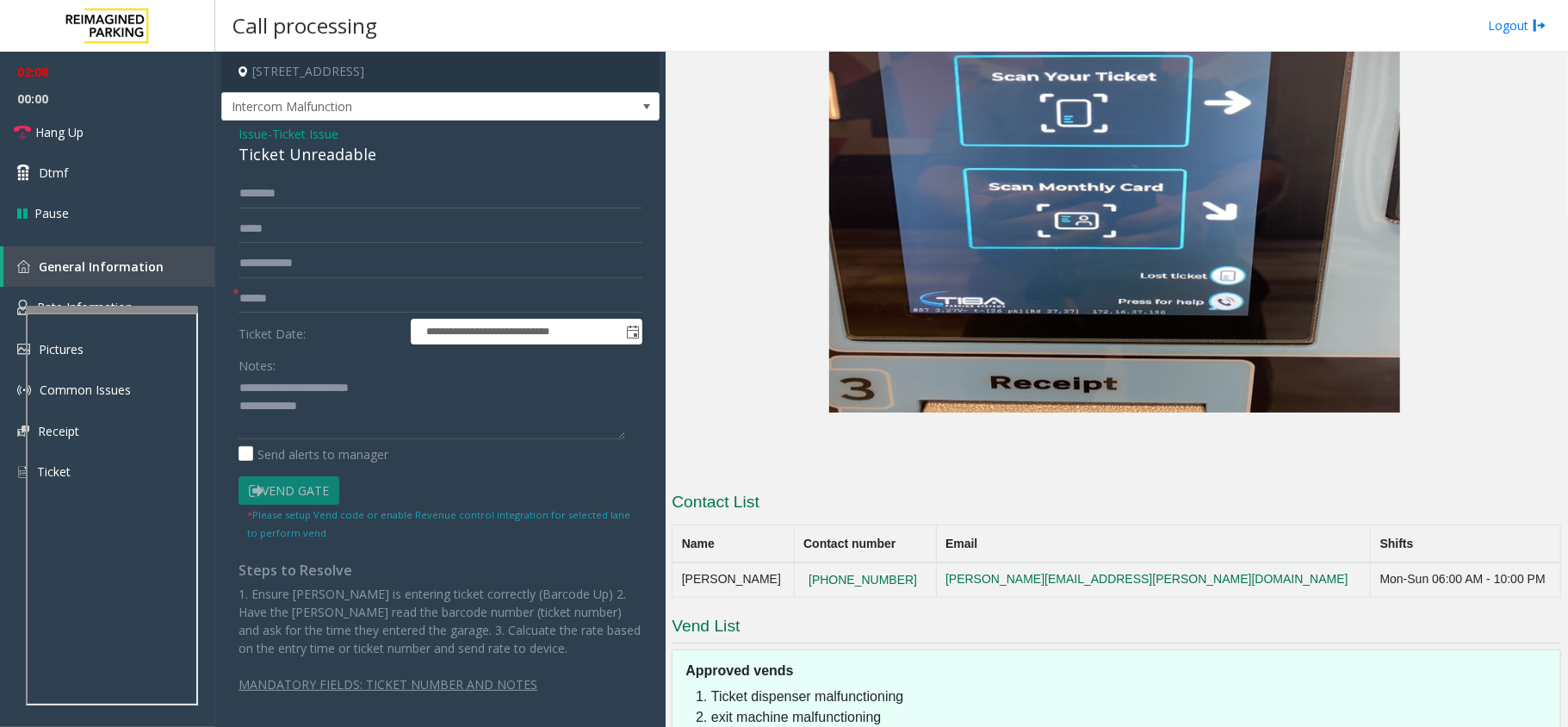
click at [253, 133] on span "Issue" at bounding box center [254, 134] width 30 height 18
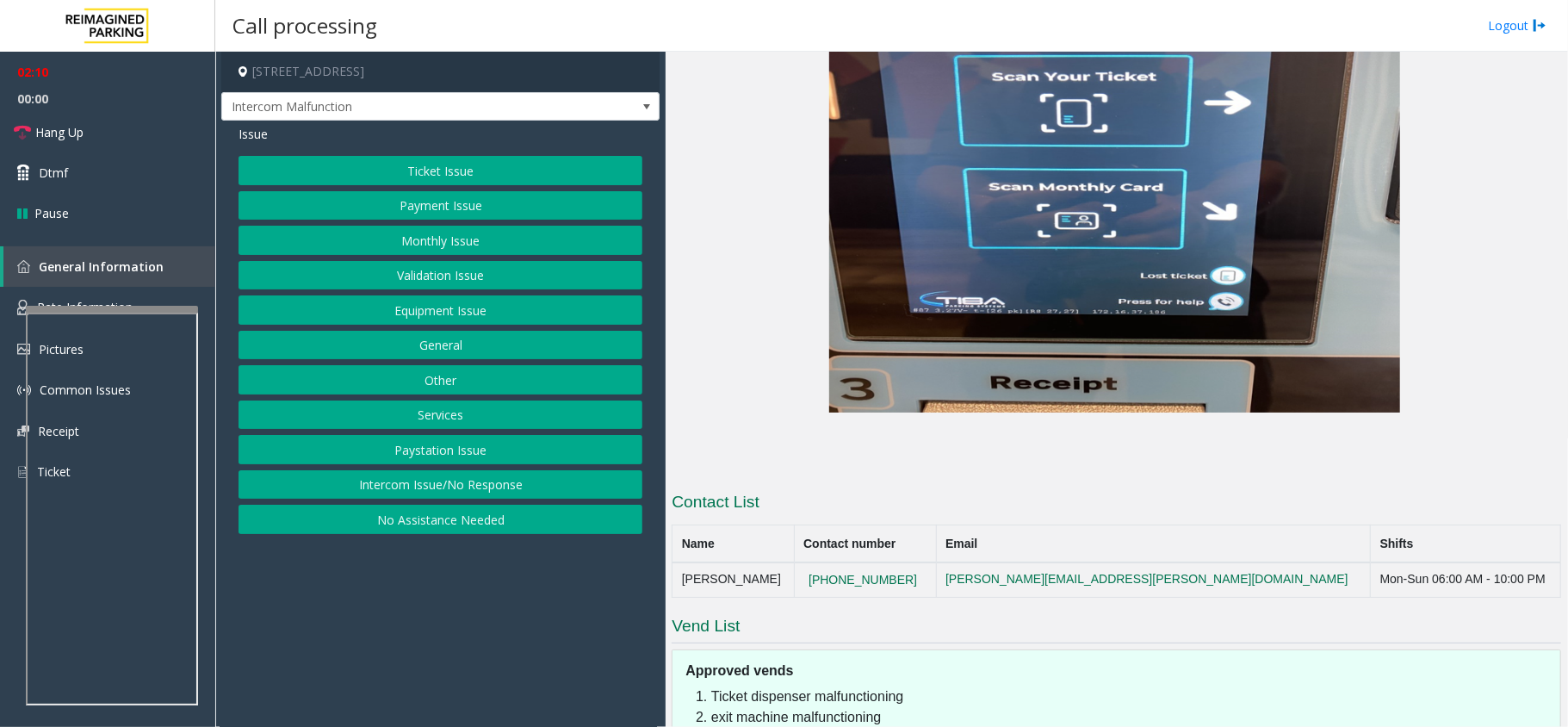
click at [448, 318] on button "Equipment Issue" at bounding box center [440, 310] width 403 height 30
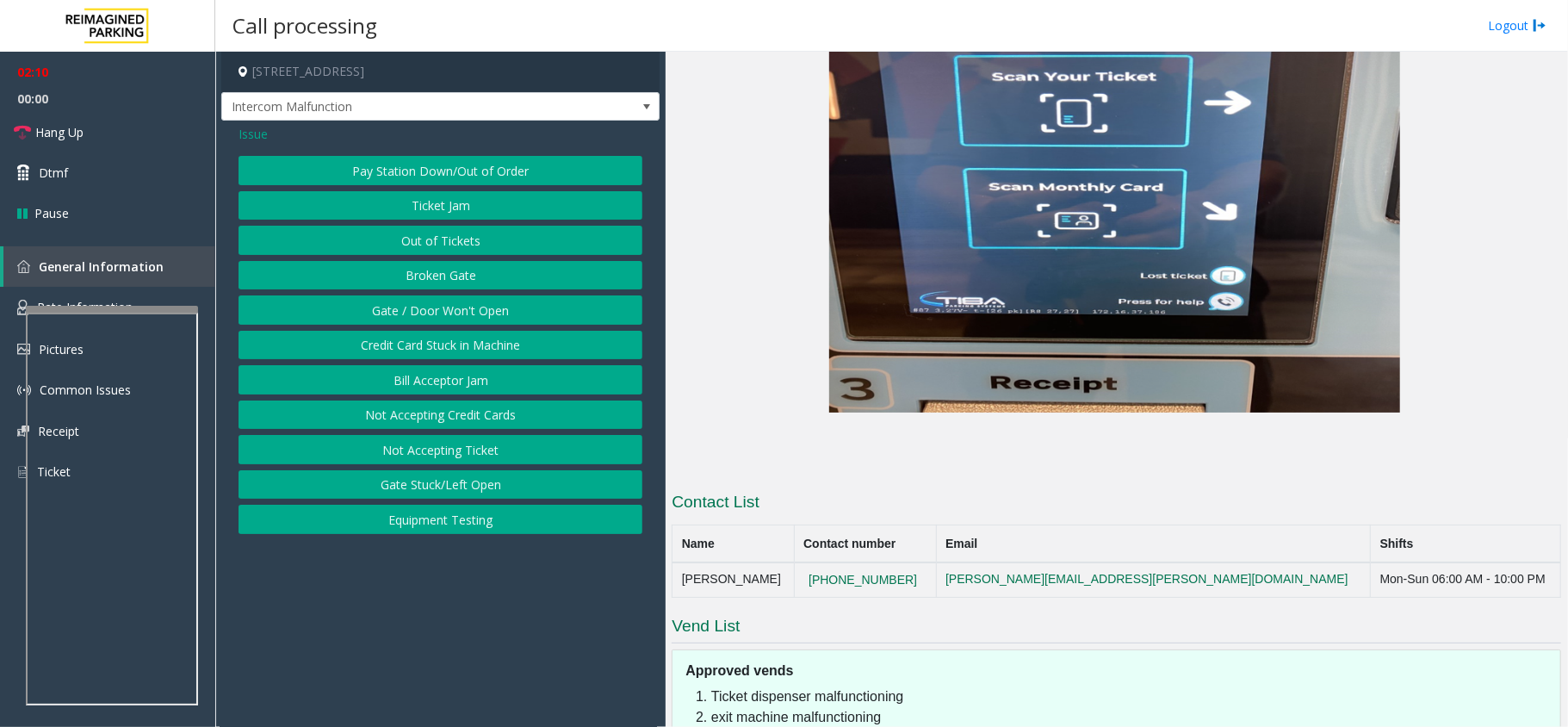
click at [455, 307] on button "Gate / Door Won't Open" at bounding box center [440, 310] width 403 height 30
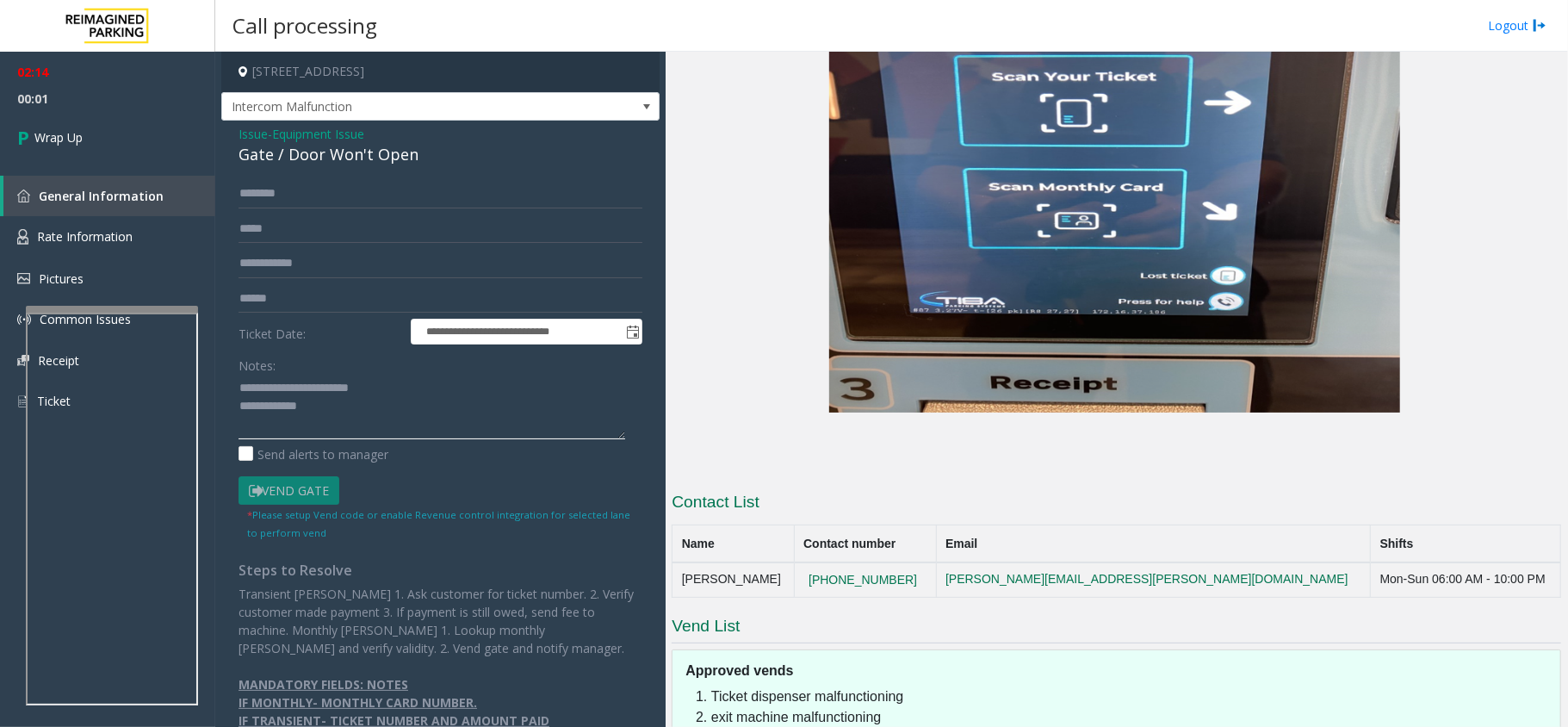
drag, startPoint x: 353, startPoint y: 414, endPoint x: 362, endPoint y: 407, distance: 11.4
click at [353, 414] on textarea at bounding box center [432, 407] width 387 height 64
click at [327, 168] on div "**********" at bounding box center [440, 434] width 438 height 627
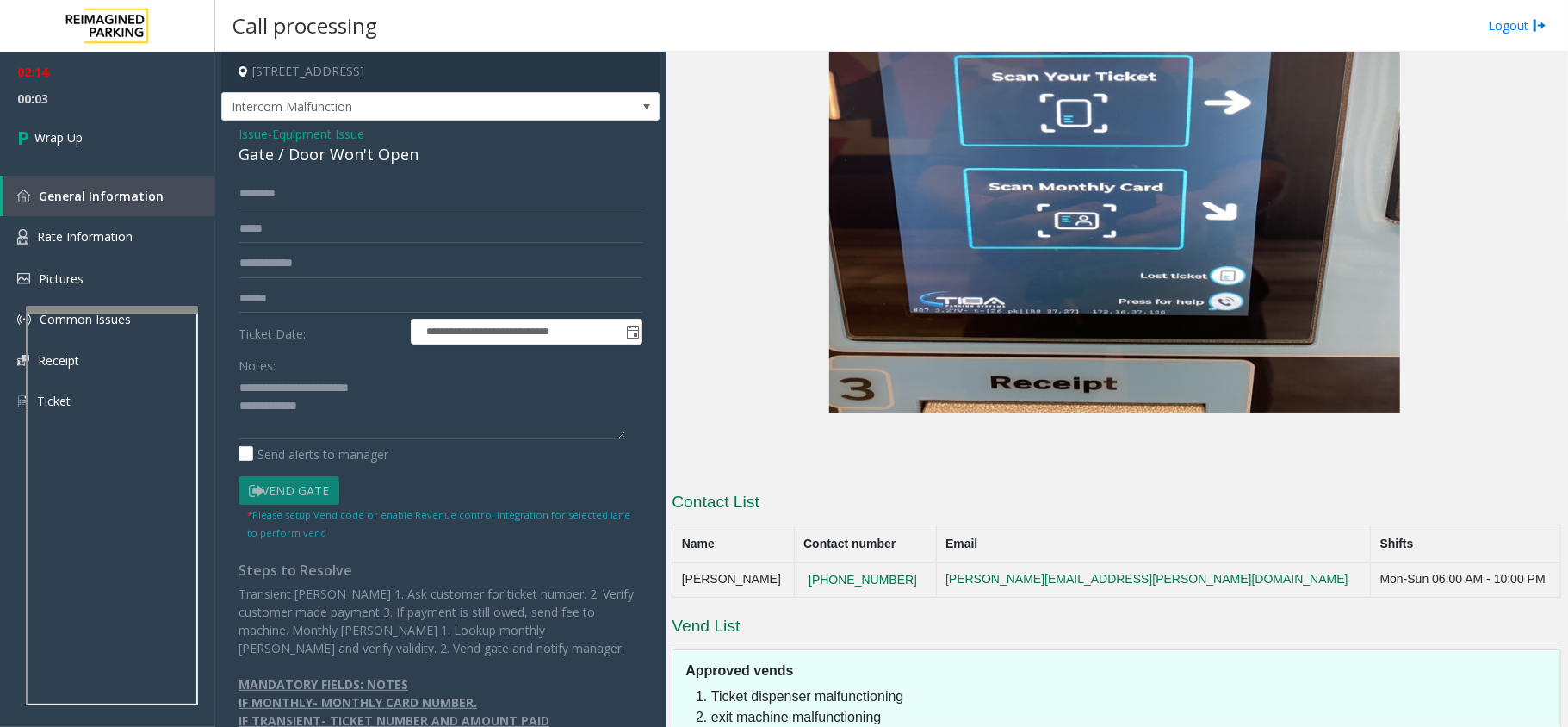
click at [327, 156] on div "Gate / Door Won't Open" at bounding box center [440, 154] width 403 height 23
copy div "Gate / Door Won't Open"
drag, startPoint x: 280, startPoint y: 381, endPoint x: 407, endPoint y: 384, distance: 127.0
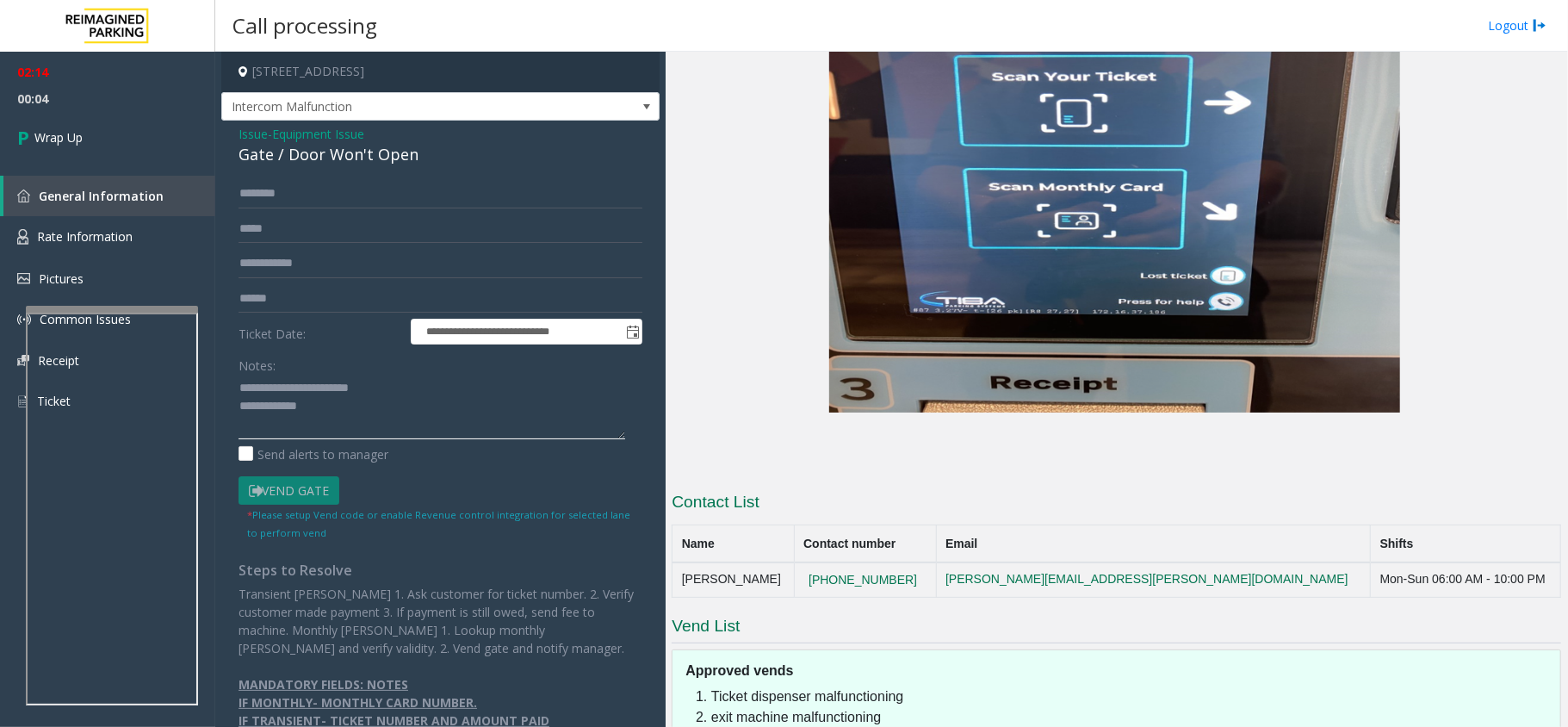
click at [407, 384] on textarea at bounding box center [432, 407] width 387 height 64
paste textarea "*****"
click at [424, 428] on textarea at bounding box center [432, 407] width 387 height 64
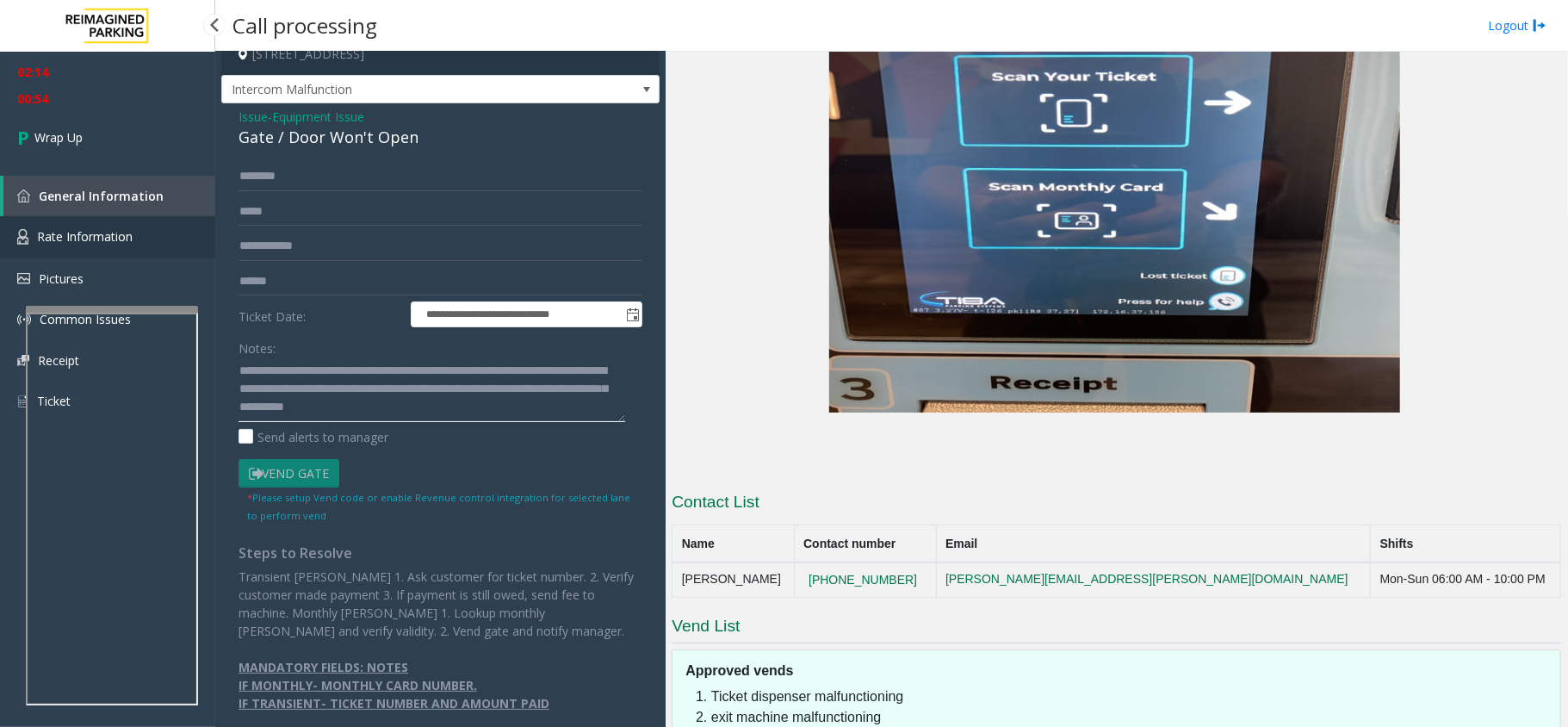
scroll to position [22, 0]
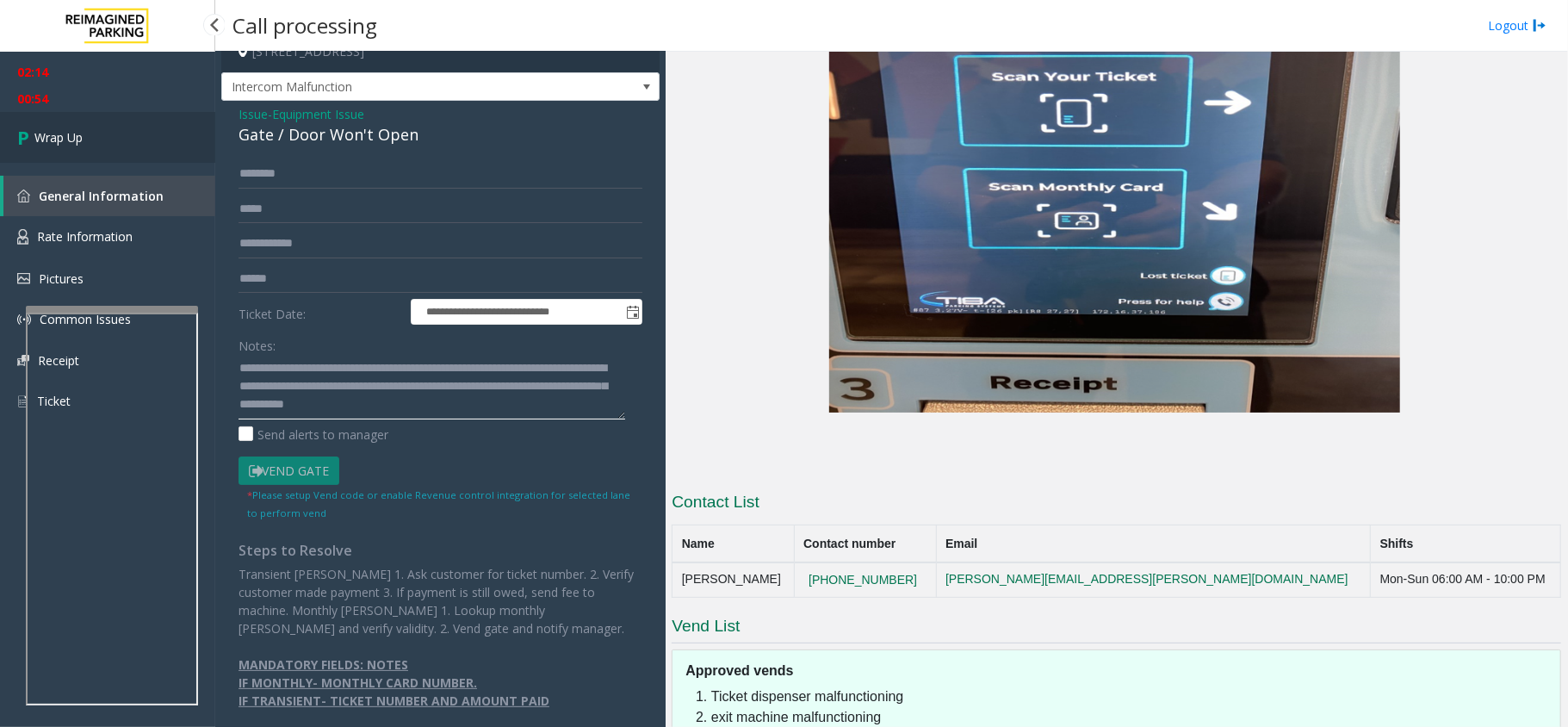
type textarea "**********"
click at [75, 128] on span "Wrap Up" at bounding box center [58, 137] width 49 height 18
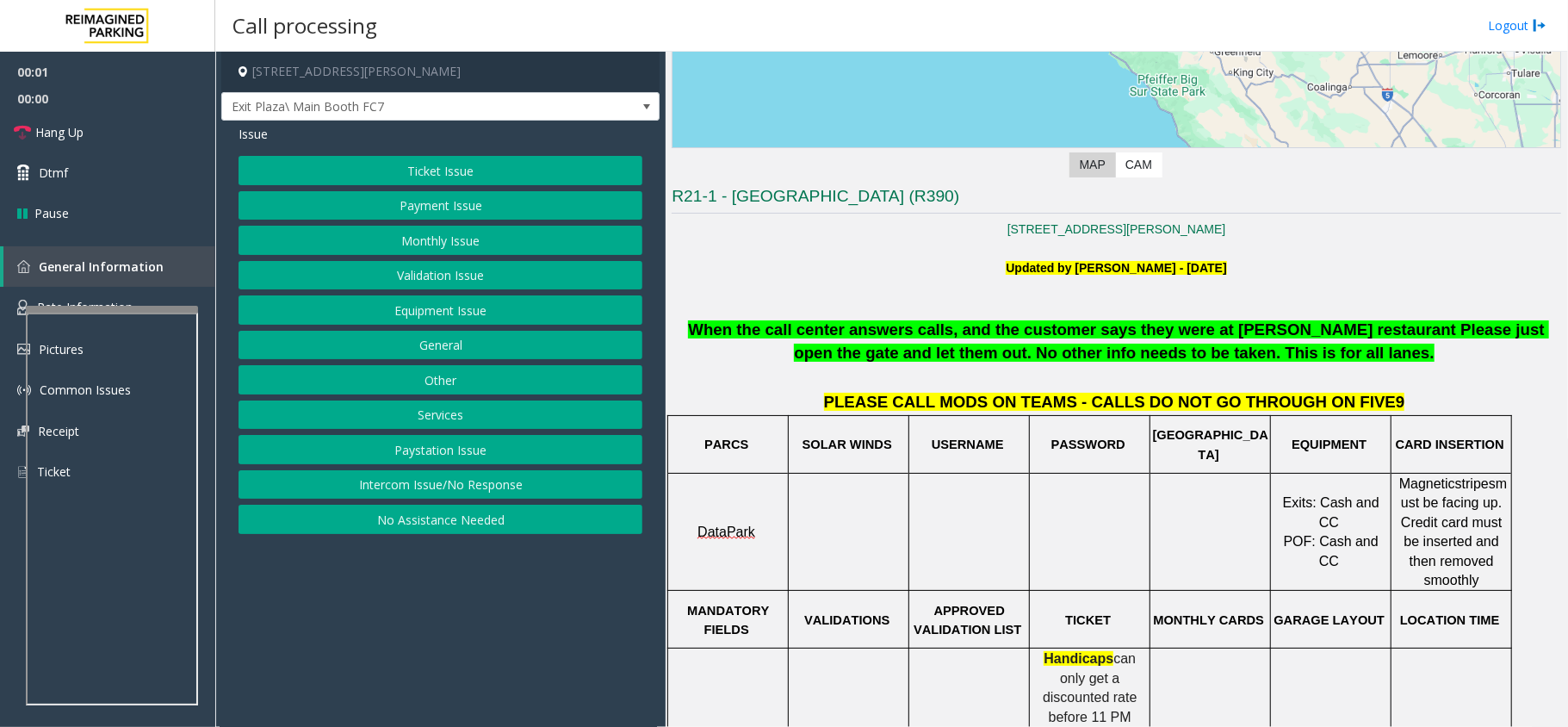
scroll to position [344, 0]
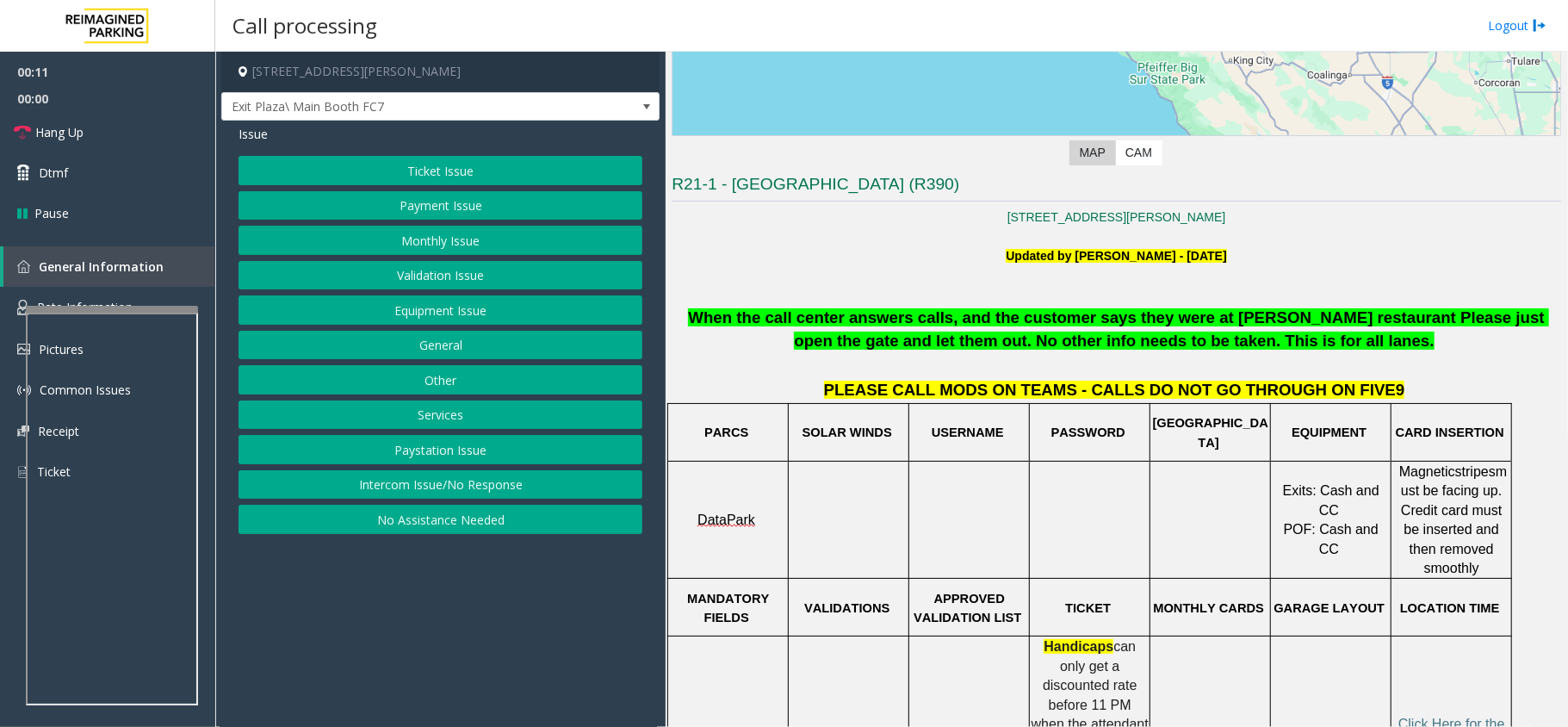
click at [445, 161] on button "Ticket Issue" at bounding box center [440, 171] width 403 height 30
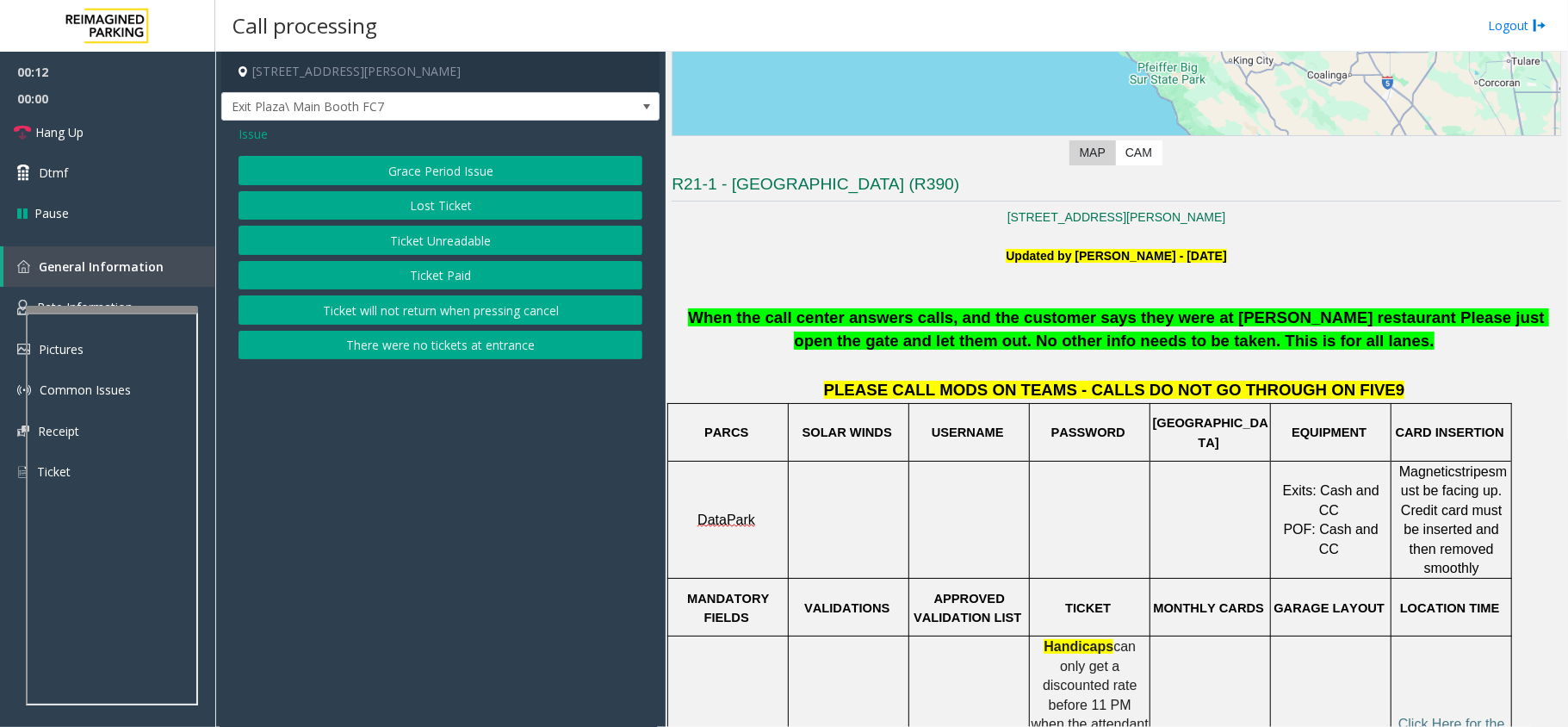
click at [241, 128] on span "Issue" at bounding box center [254, 134] width 30 height 18
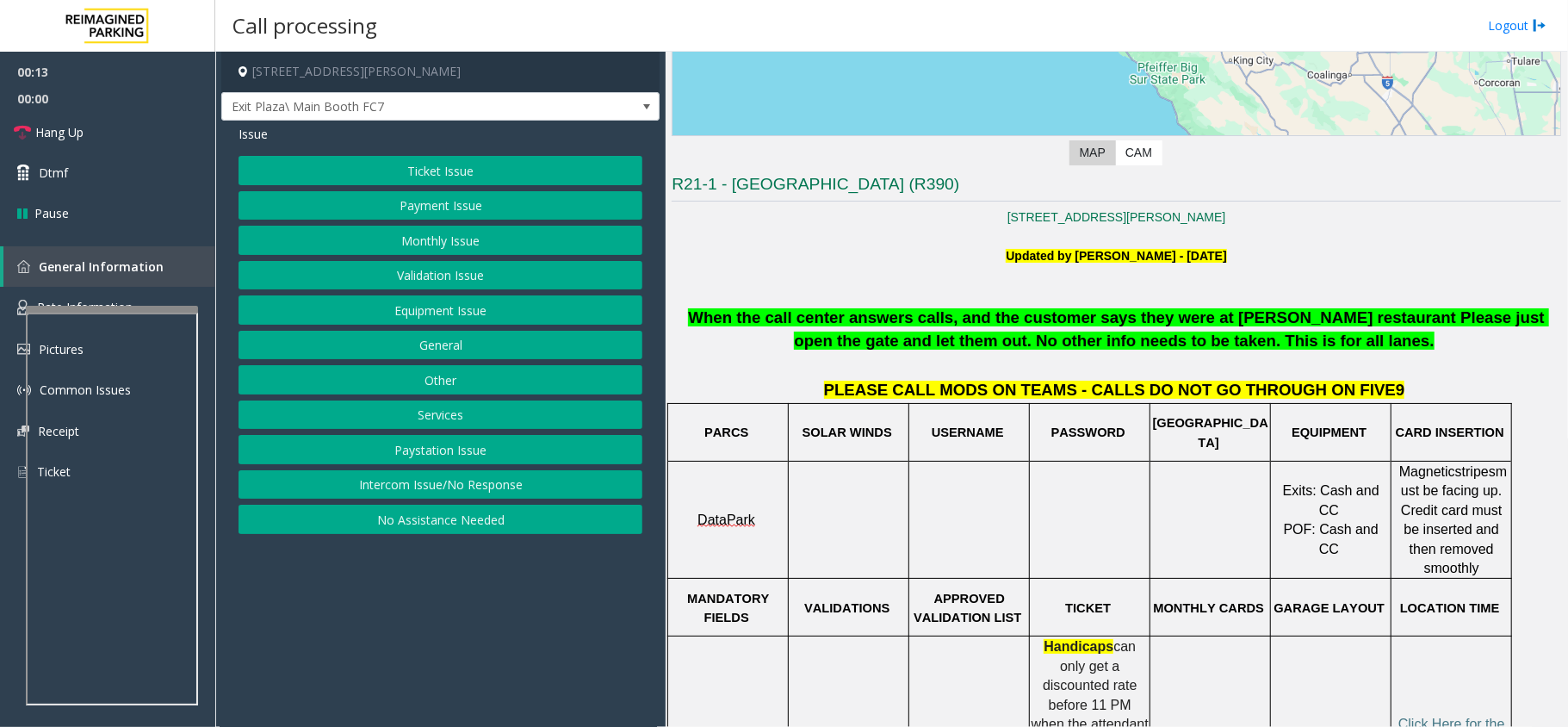
click at [463, 311] on button "Equipment Issue" at bounding box center [440, 310] width 403 height 30
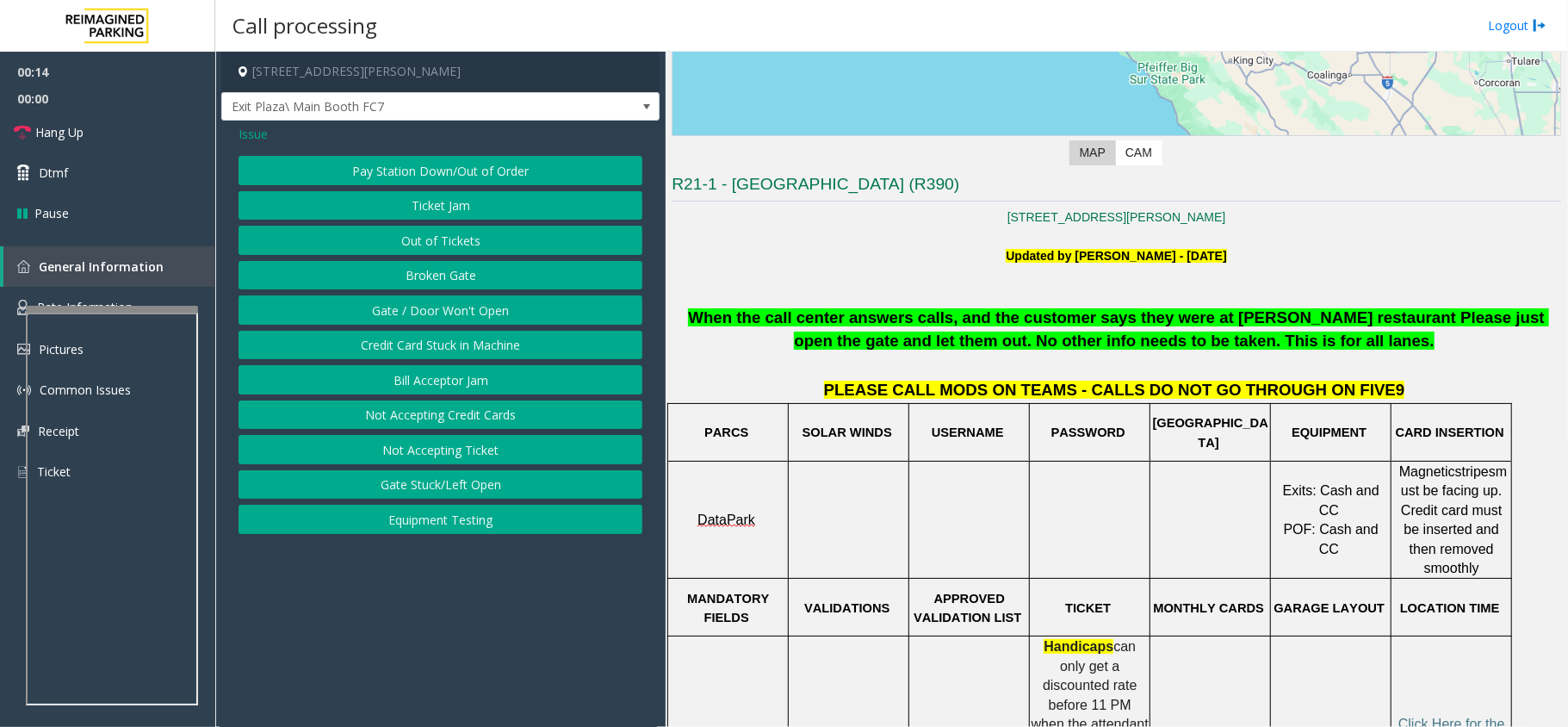
click at [462, 306] on button "Gate / Door Won't Open" at bounding box center [440, 310] width 403 height 30
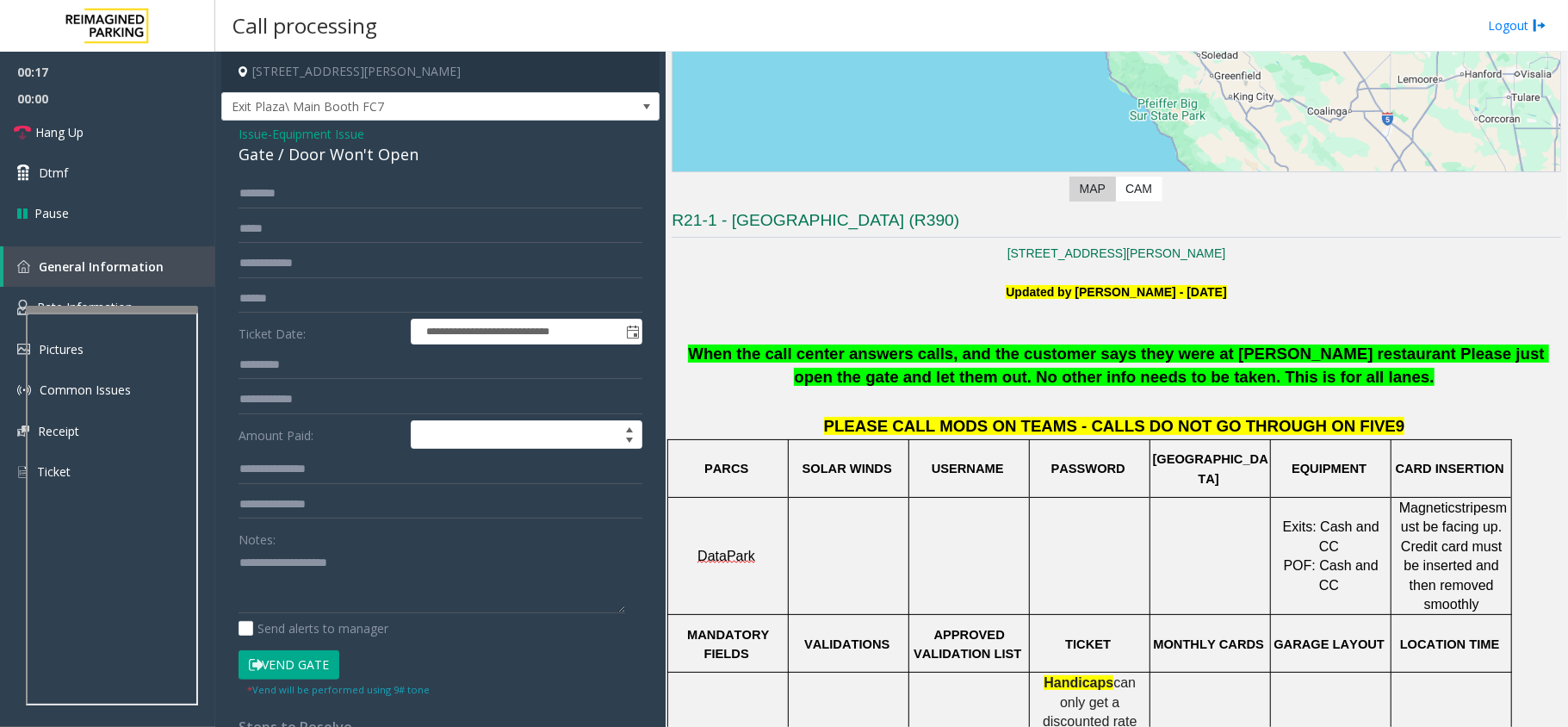
scroll to position [459, 0]
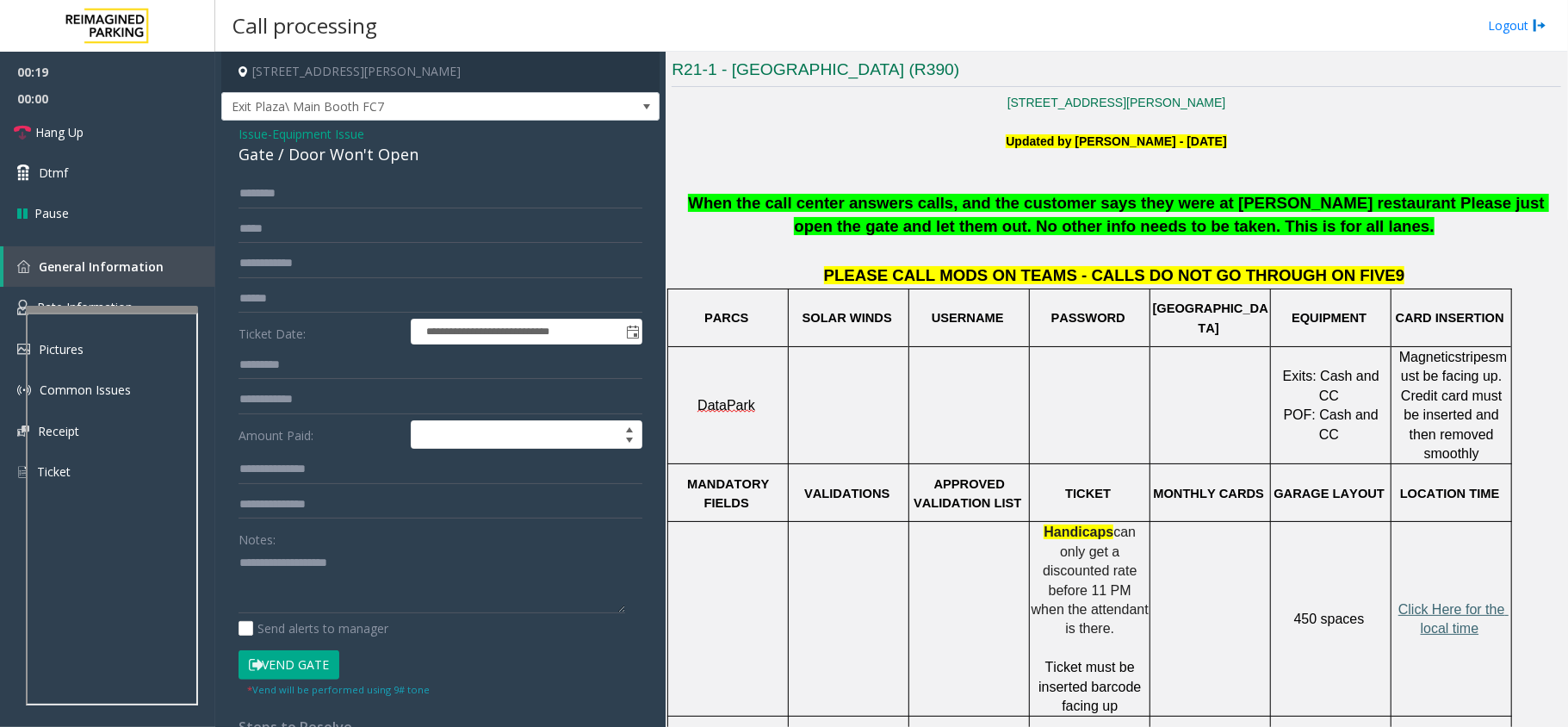
click at [1447, 602] on span "Click Here for the local time" at bounding box center [1453, 619] width 110 height 34
drag, startPoint x: 1100, startPoint y: 570, endPoint x: 1104, endPoint y: 594, distance: 24.3
click at [1104, 594] on span "can only get a discounted rate before 11 PM when the attendant is there." at bounding box center [1092, 580] width 121 height 111
click at [1106, 640] on p at bounding box center [1089, 649] width 118 height 19
click at [1102, 575] on span "can only get a discounted rate before 11 PM when the attendant is there." at bounding box center [1092, 580] width 121 height 111
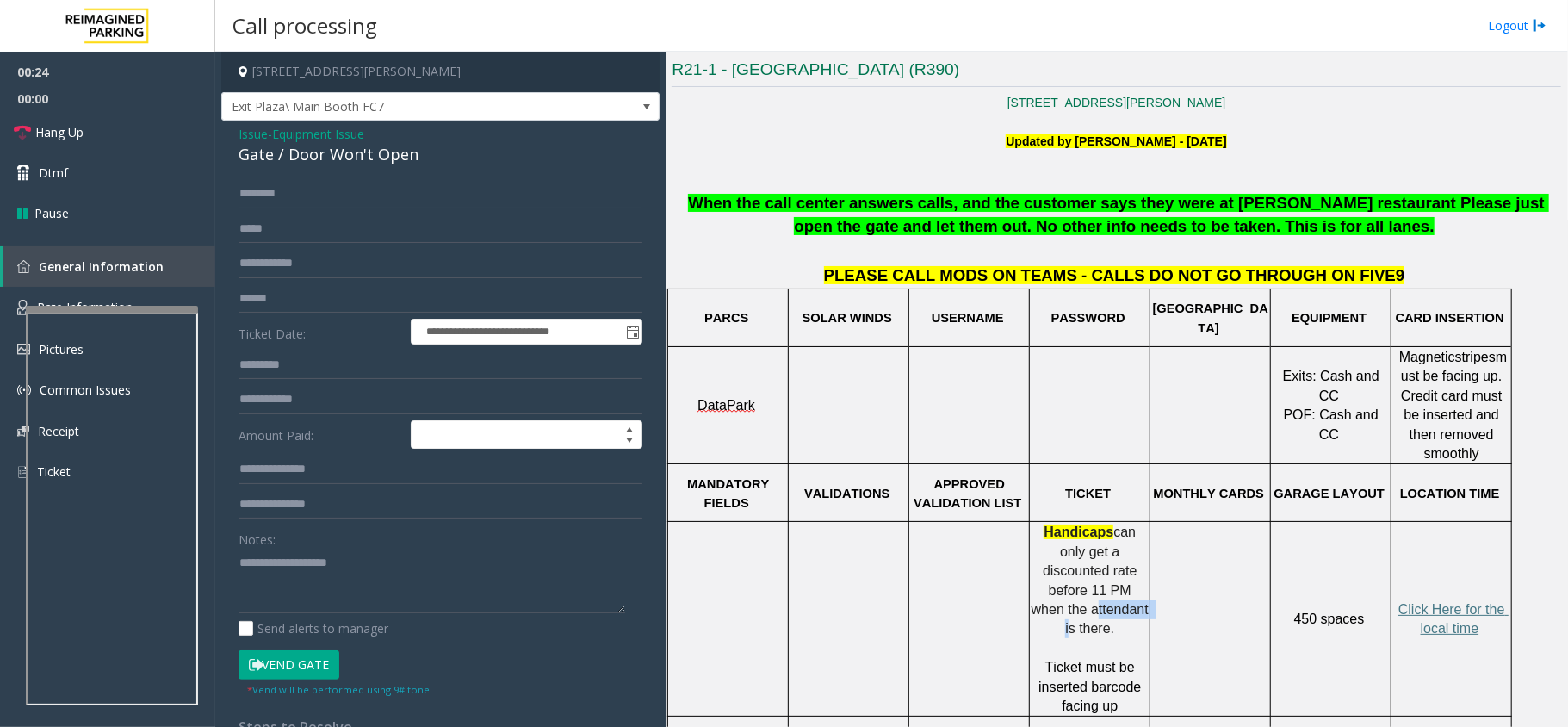
click at [1102, 575] on span "can only get a discounted rate before 11 PM when the attendant is there." at bounding box center [1092, 580] width 121 height 111
click at [1083, 659] on p "Ticket must be inserted barcode facing up" at bounding box center [1089, 687] width 118 height 58
drag, startPoint x: 864, startPoint y: 279, endPoint x: 1079, endPoint y: 290, distance: 215.3
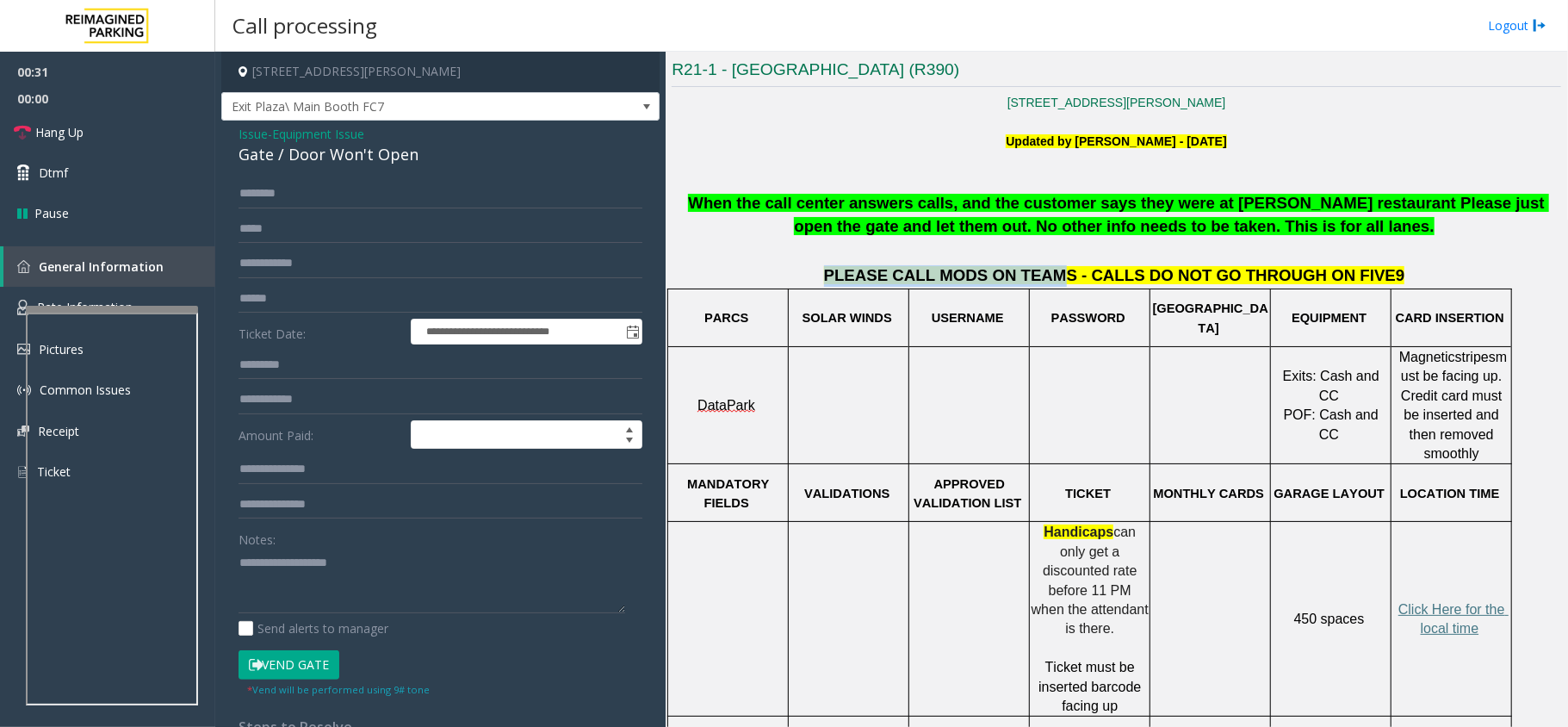
click at [253, 140] on span "Issue" at bounding box center [254, 134] width 30 height 18
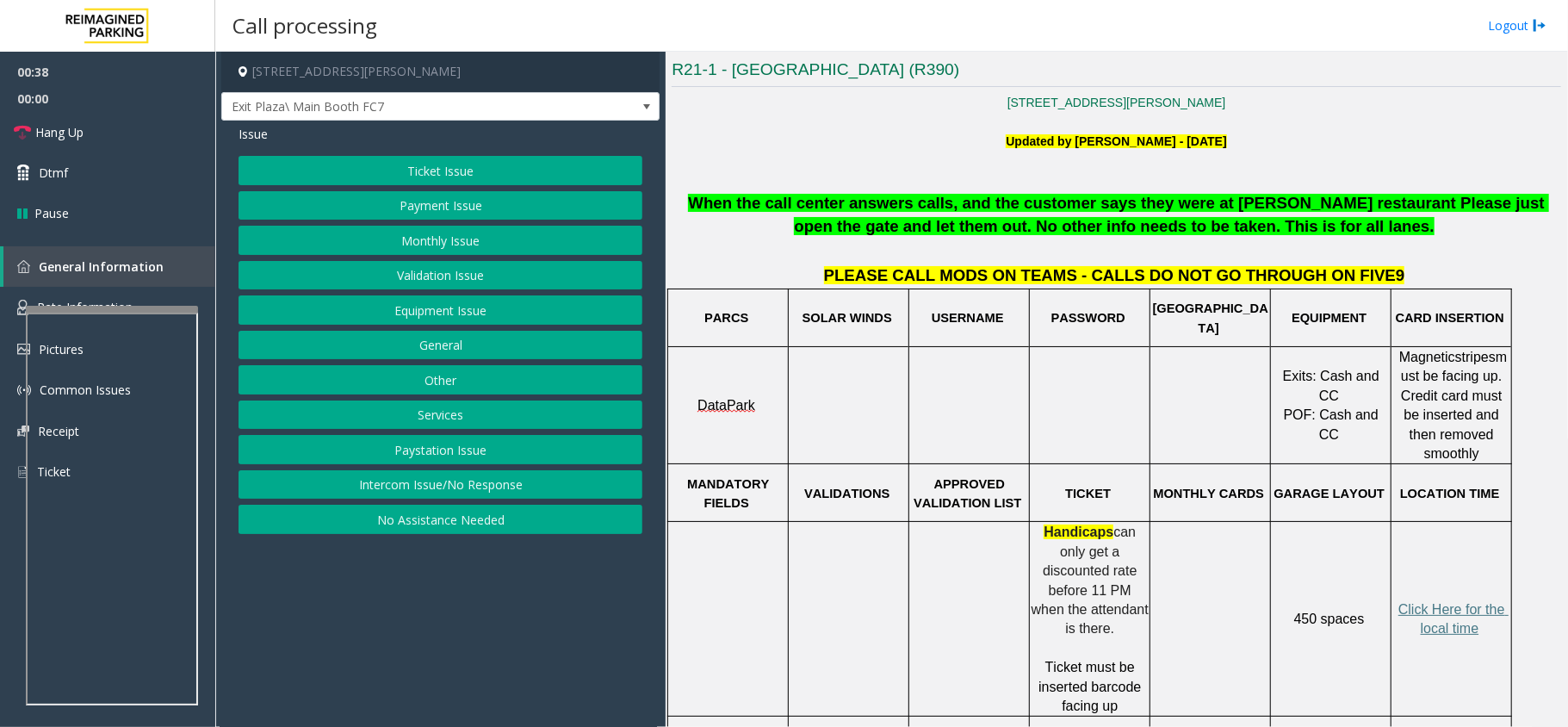
click at [493, 173] on button "Ticket Issue" at bounding box center [440, 171] width 403 height 30
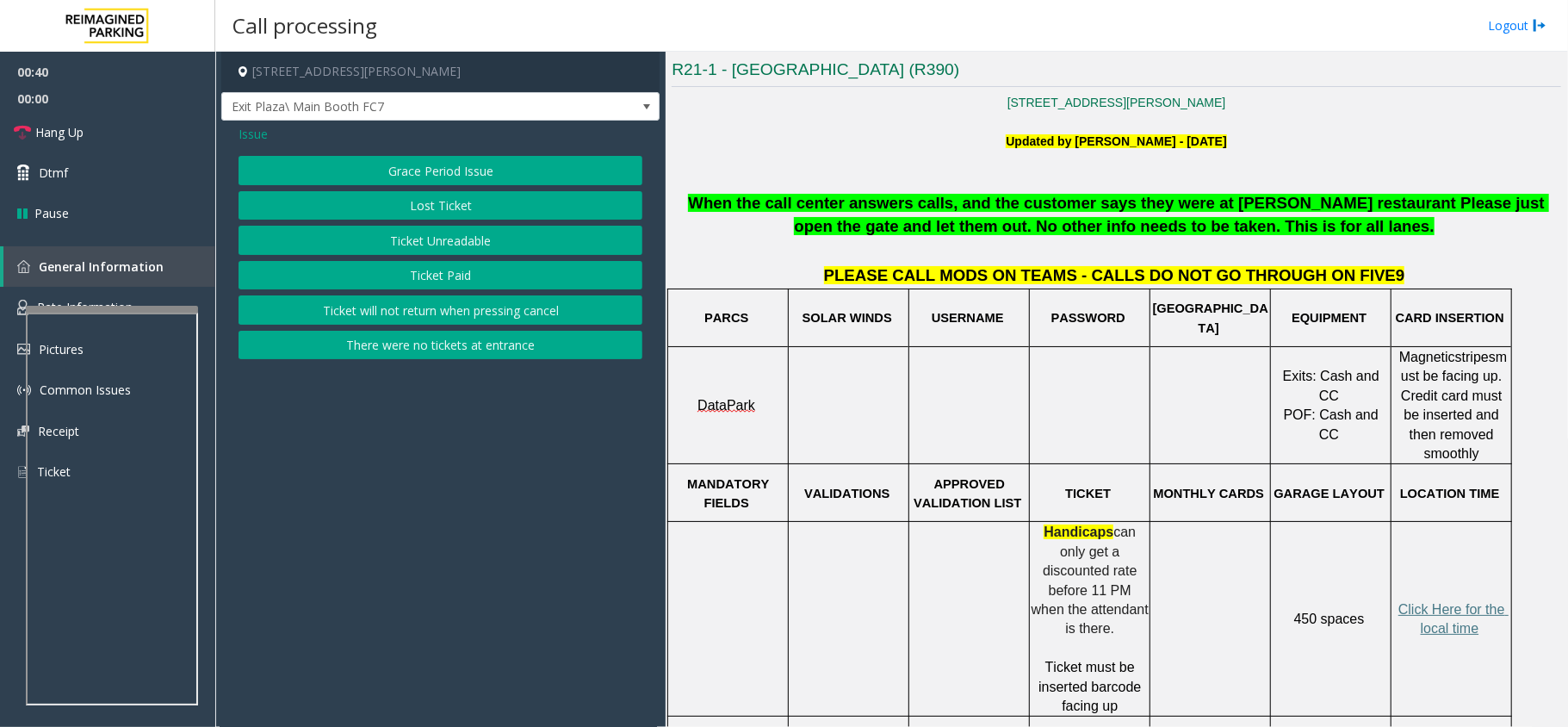
click at [488, 231] on button "Ticket Unreadable" at bounding box center [440, 241] width 403 height 30
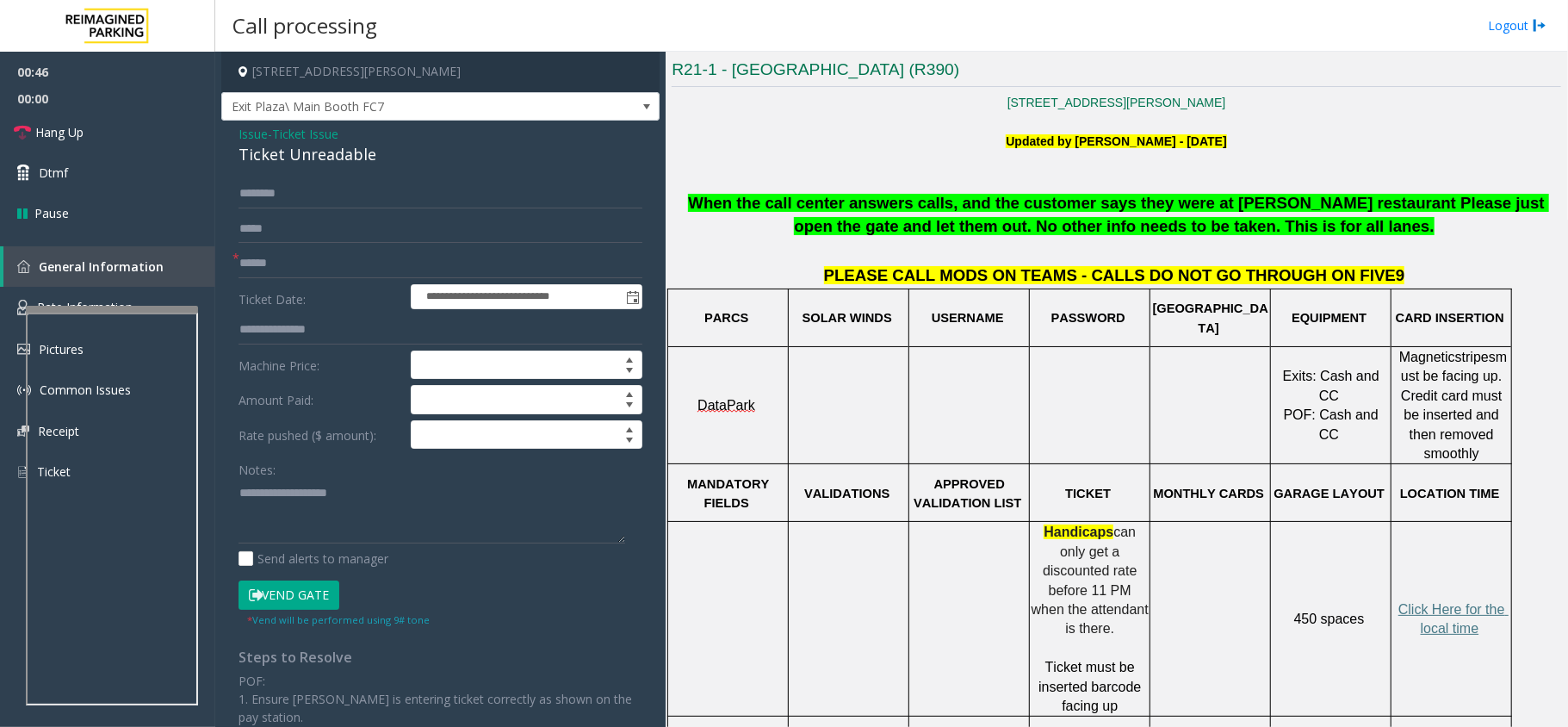
scroll to position [344, 0]
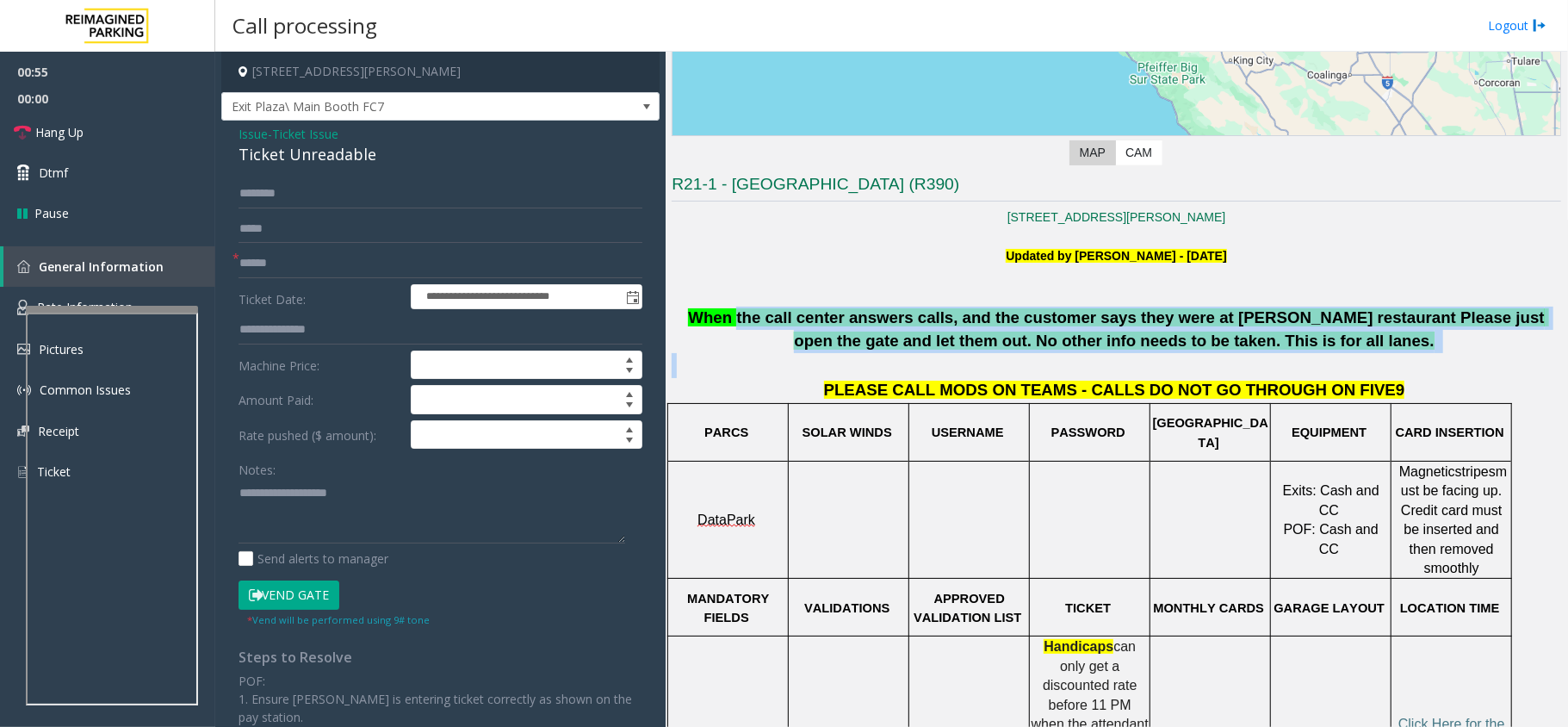
drag, startPoint x: 902, startPoint y: 346, endPoint x: 1264, endPoint y: 360, distance: 362.3
click at [1269, 352] on p "When the call center answers calls, and the customer says they were at [PERSON_…" at bounding box center [1116, 329] width 889 height 46
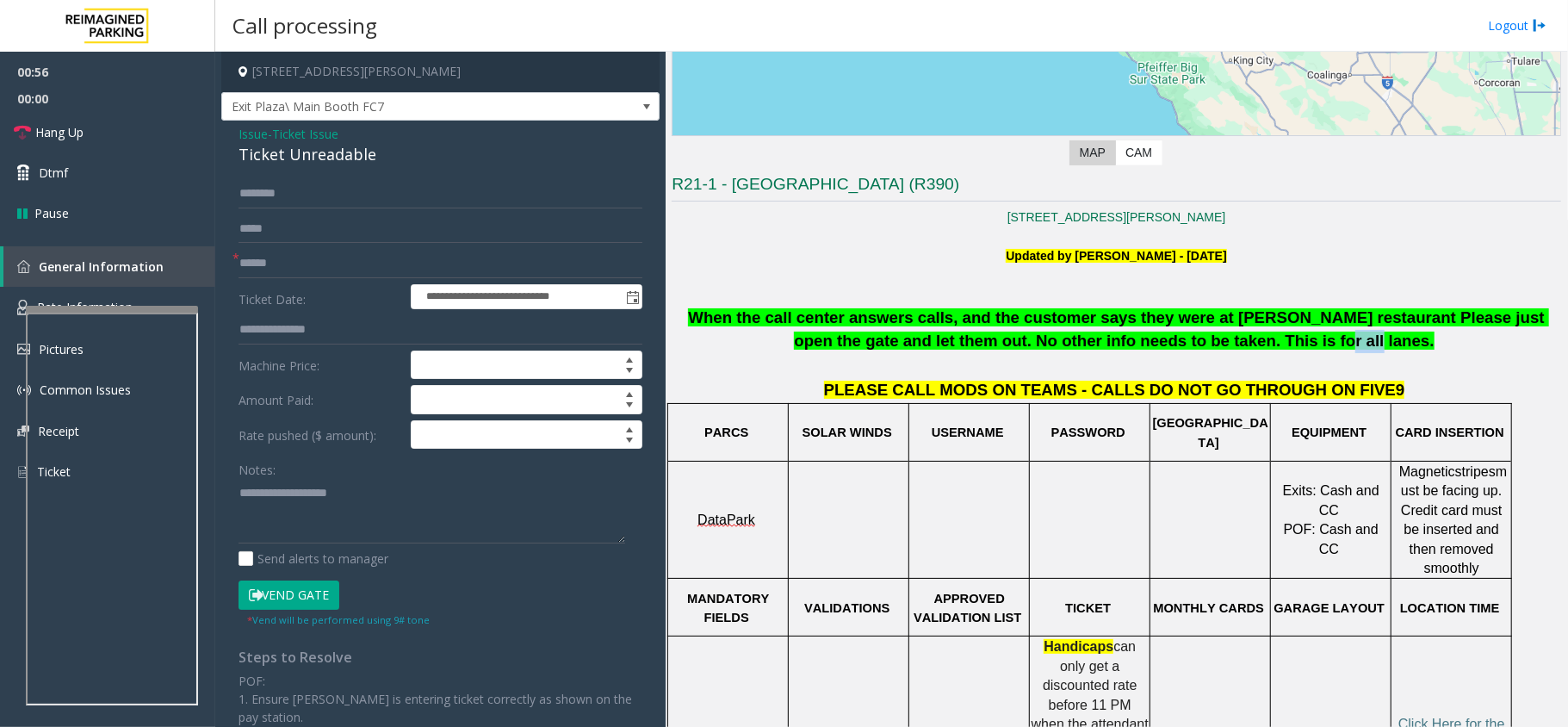
click at [1269, 352] on p "When the call center answers calls, and the customer says they were at [PERSON_…" at bounding box center [1116, 329] width 889 height 46
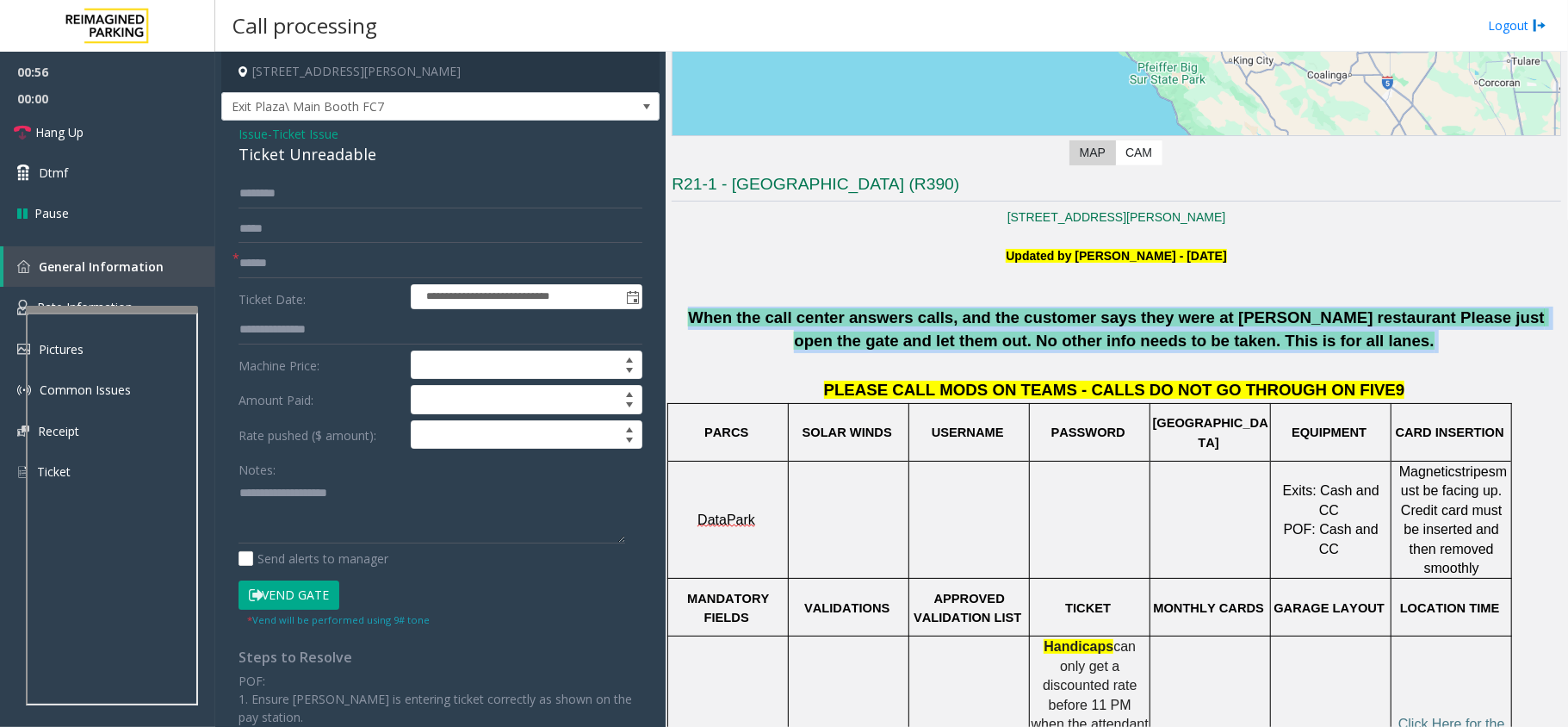
click at [1269, 352] on p "When the call center answers calls, and the customer says they were at [PERSON_…" at bounding box center [1116, 329] width 889 height 46
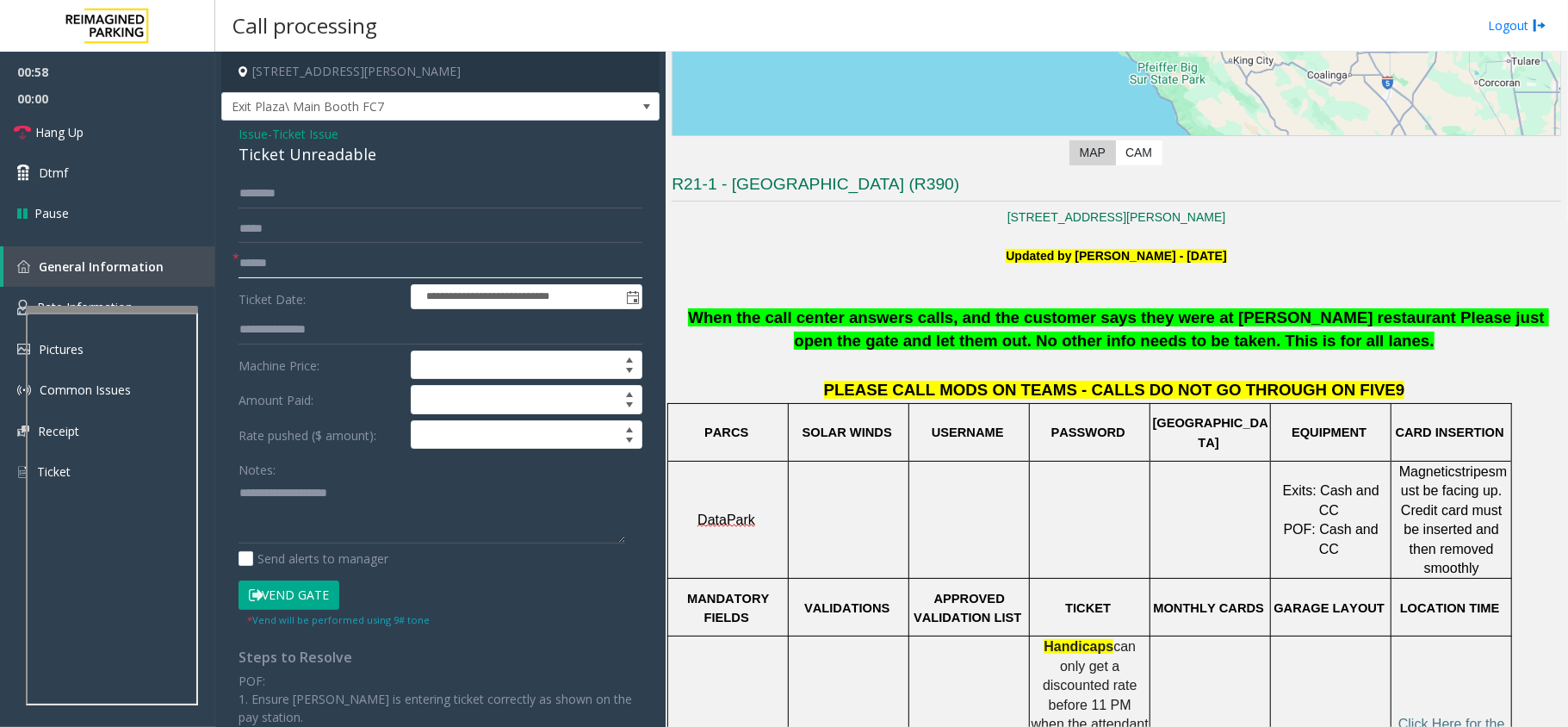
click at [252, 273] on input "text" at bounding box center [440, 264] width 403 height 30
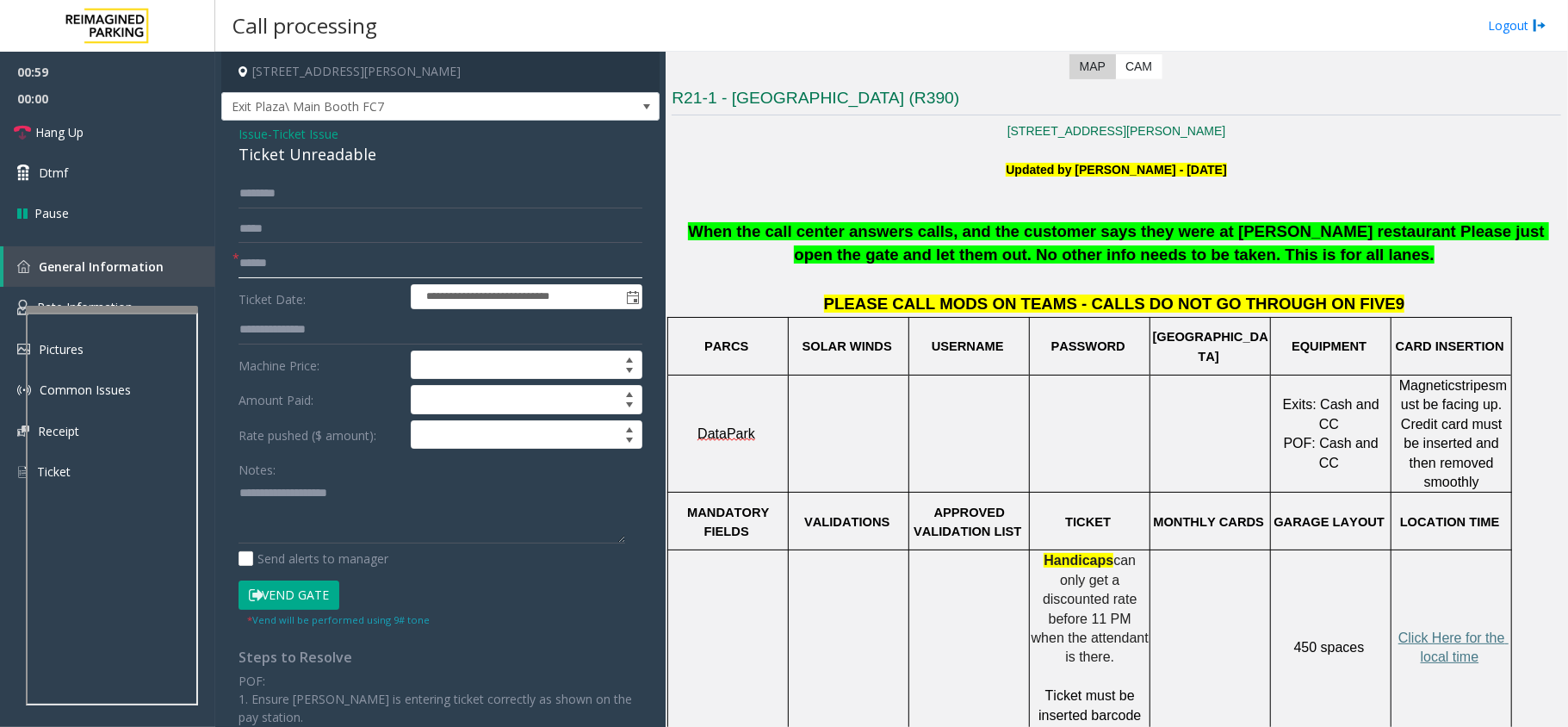
scroll to position [689, 0]
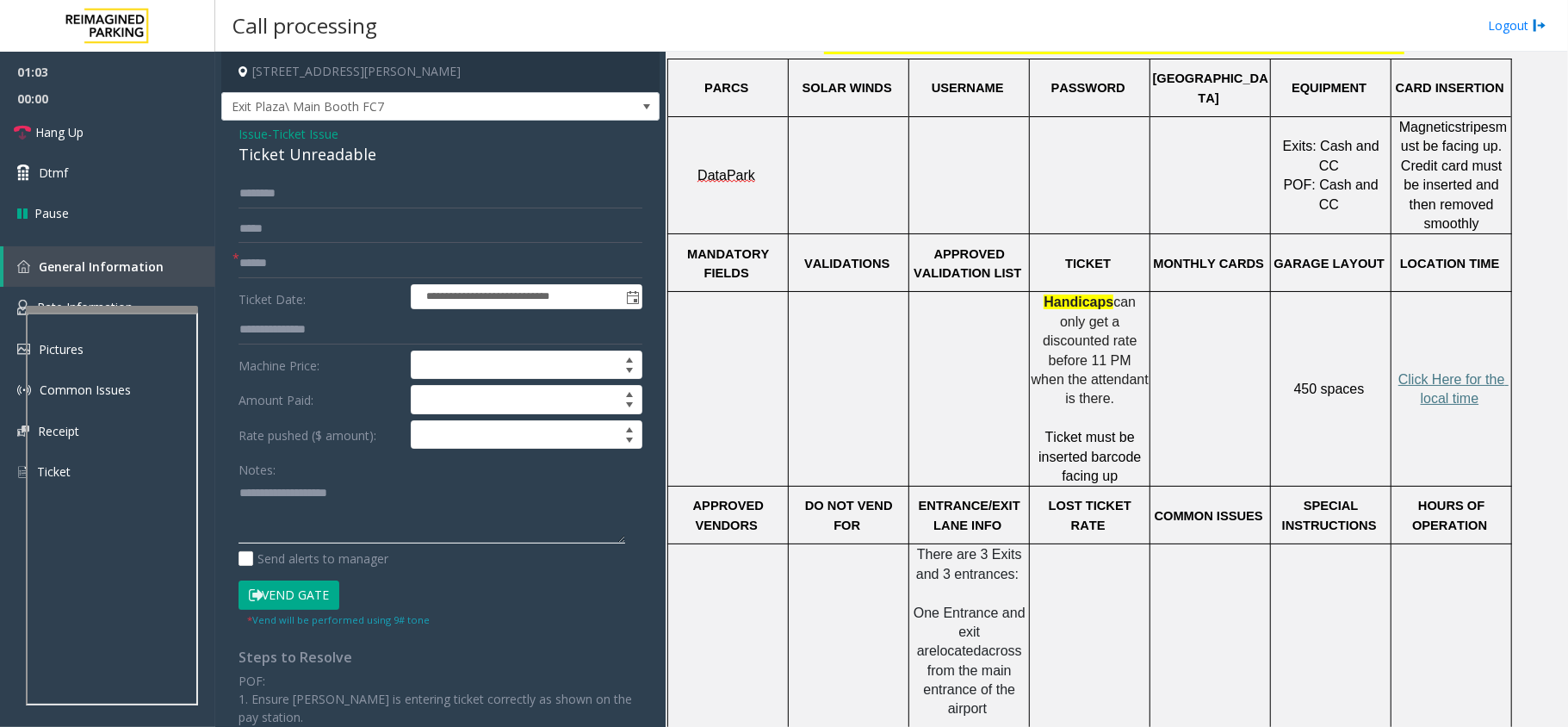
click at [494, 504] on textarea at bounding box center [432, 511] width 387 height 64
paste textarea "**********"
click at [327, 148] on div "Ticket Unreadable" at bounding box center [440, 154] width 403 height 23
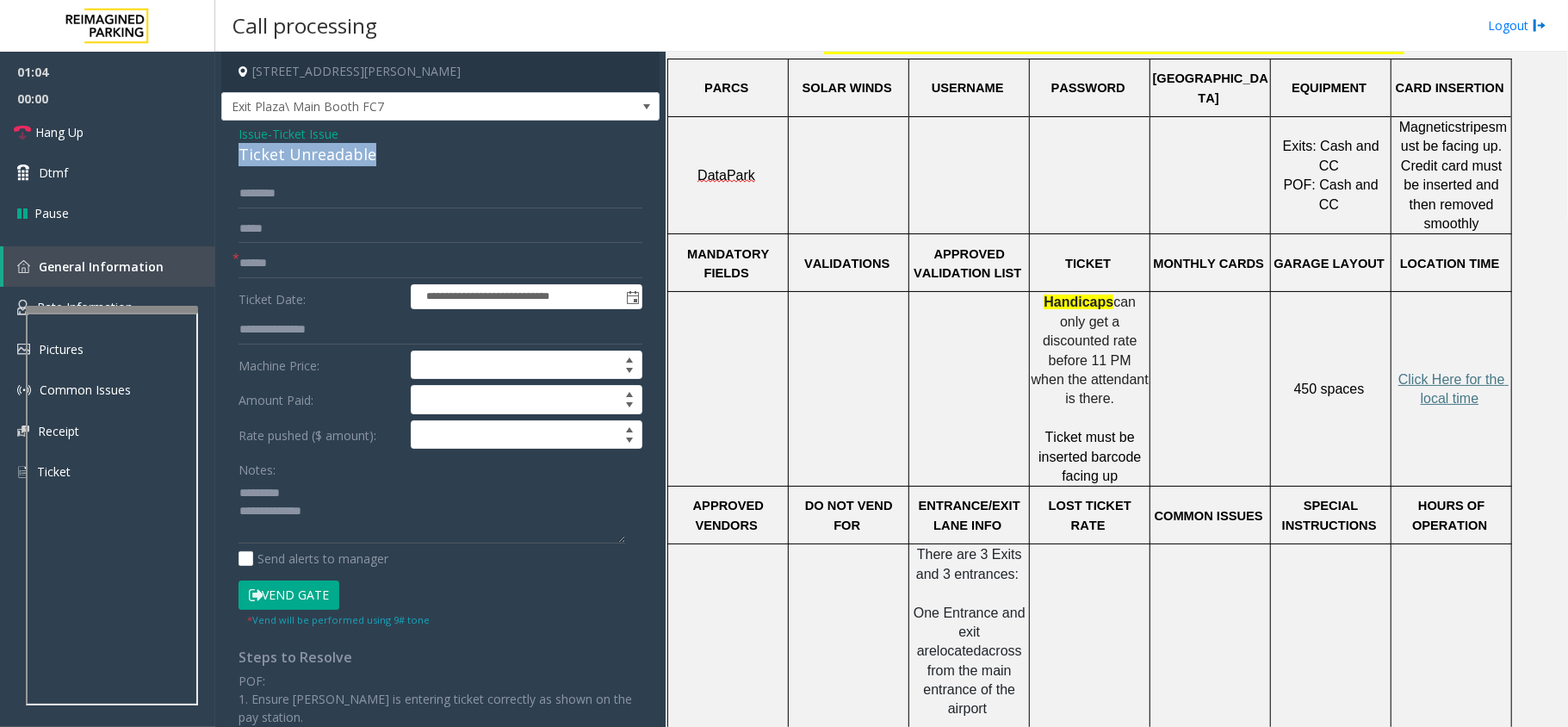
copy div "Ticket Unreadable"
click at [372, 480] on div "Notes:" at bounding box center [440, 499] width 403 height 88
click at [358, 486] on textarea at bounding box center [432, 511] width 387 height 64
paste textarea "**********"
type textarea "**********"
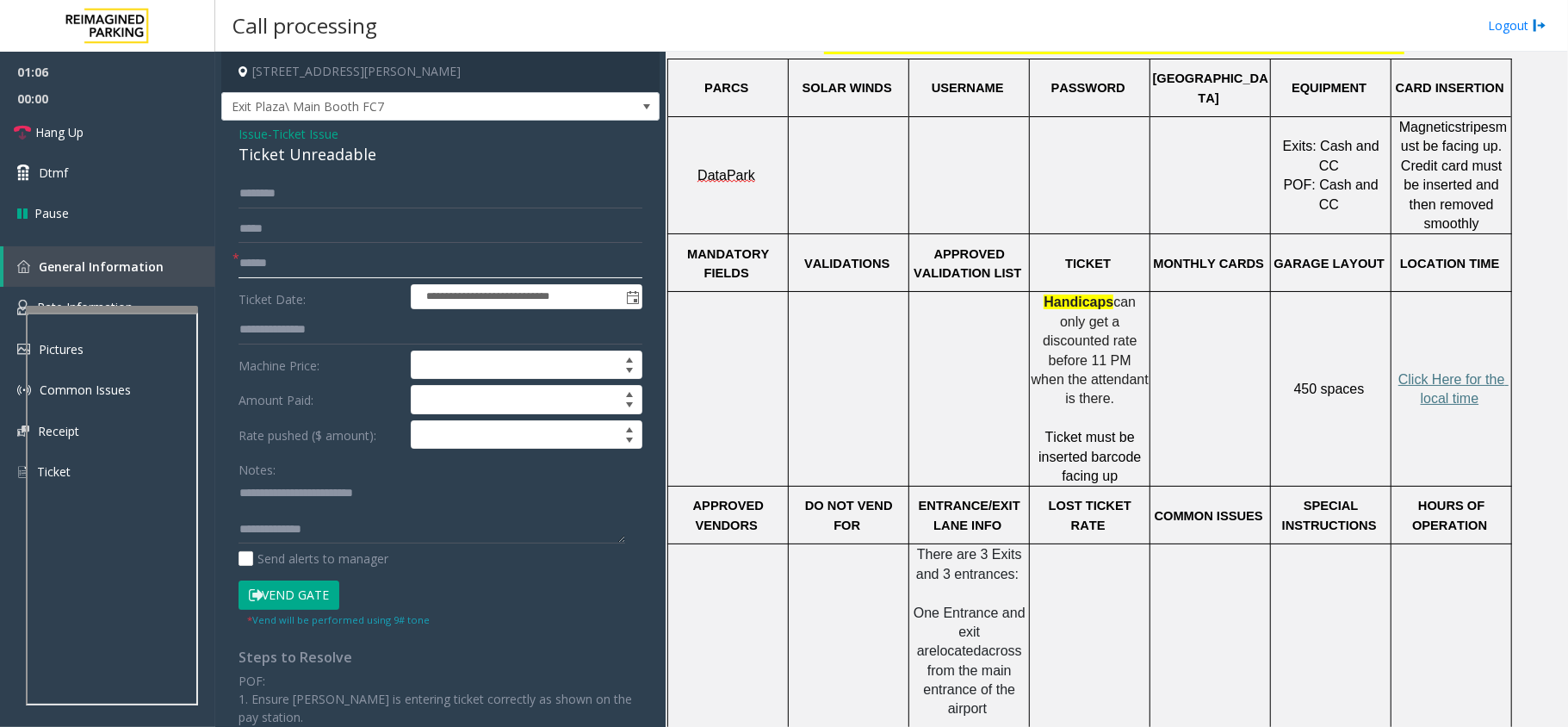
click at [287, 266] on input "text" at bounding box center [440, 264] width 403 height 30
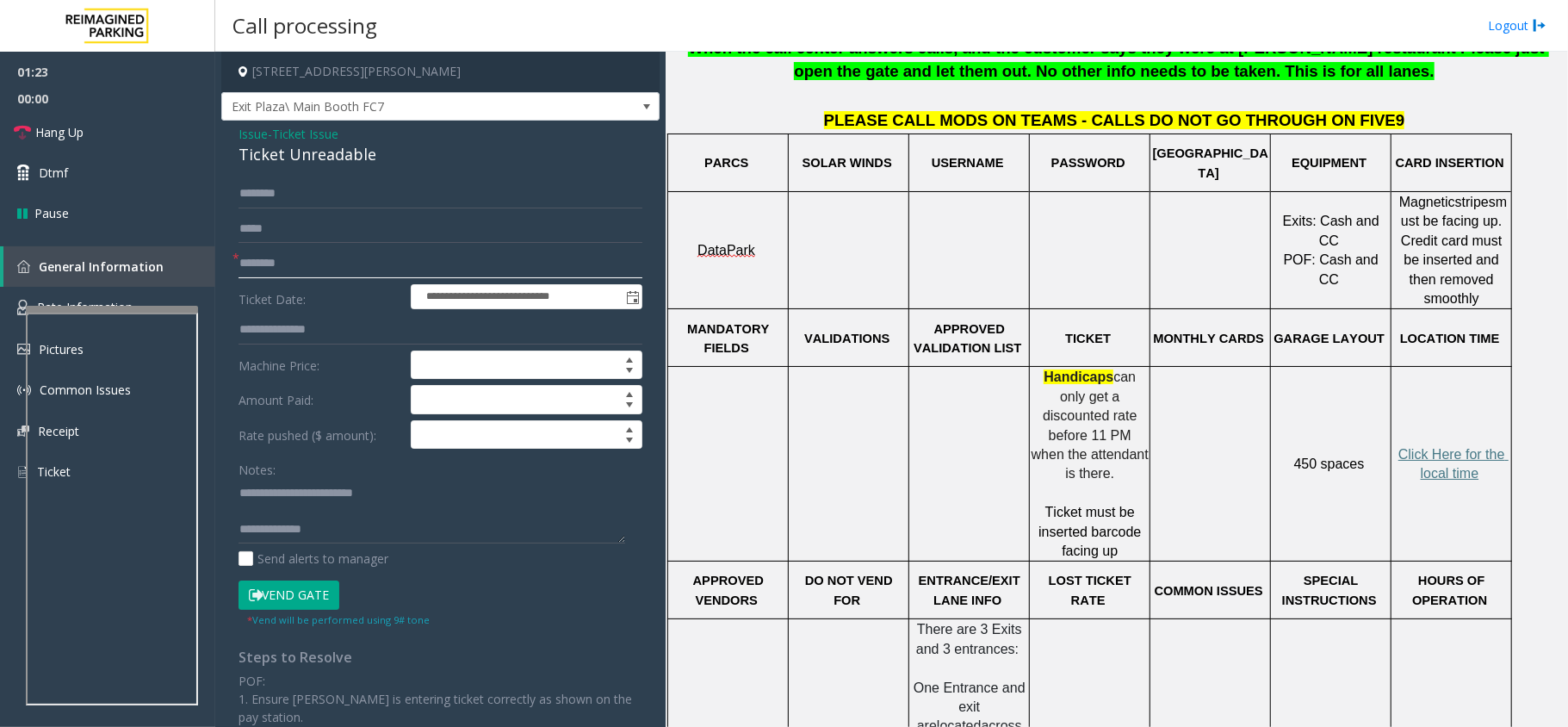
scroll to position [574, 0]
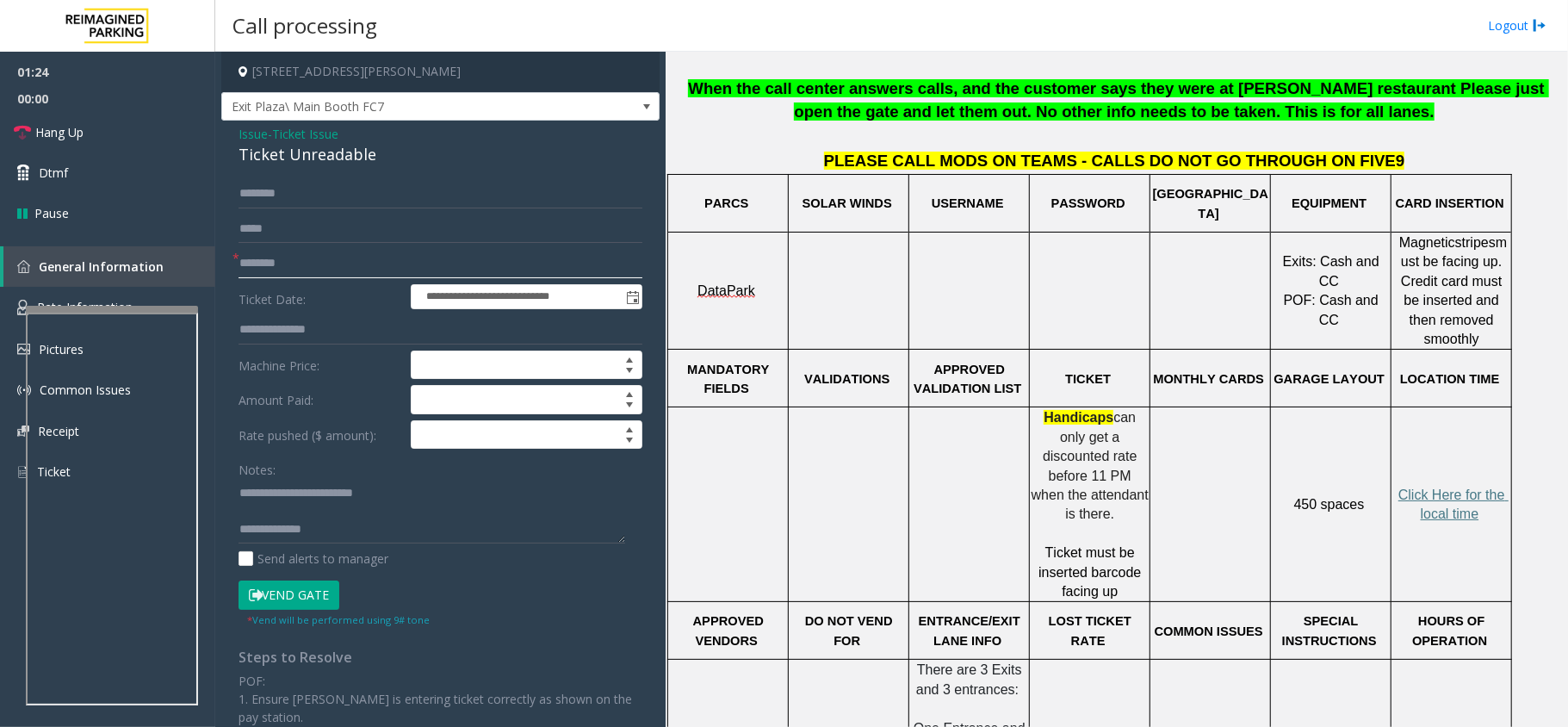
type input "********"
click at [297, 200] on input "text" at bounding box center [440, 194] width 403 height 30
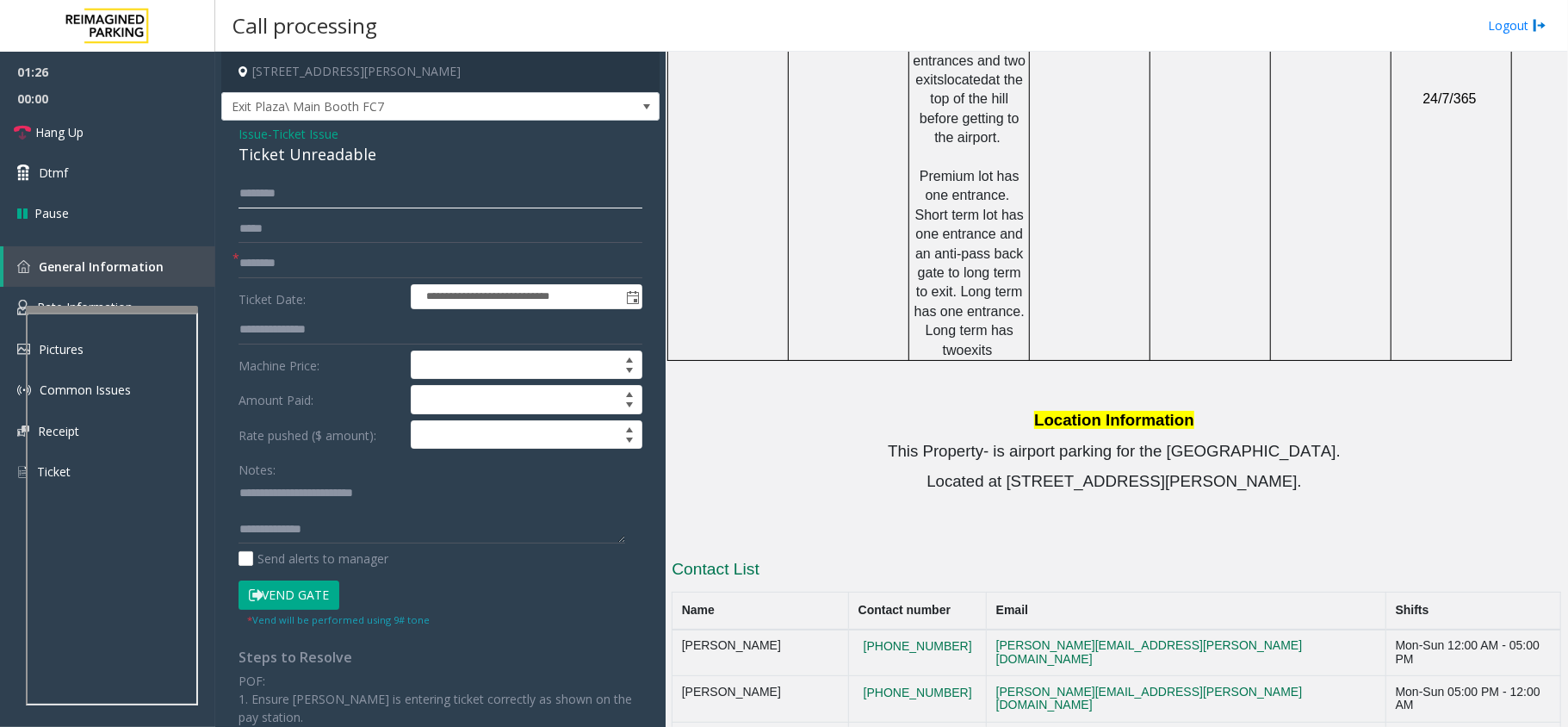
scroll to position [1631, 0]
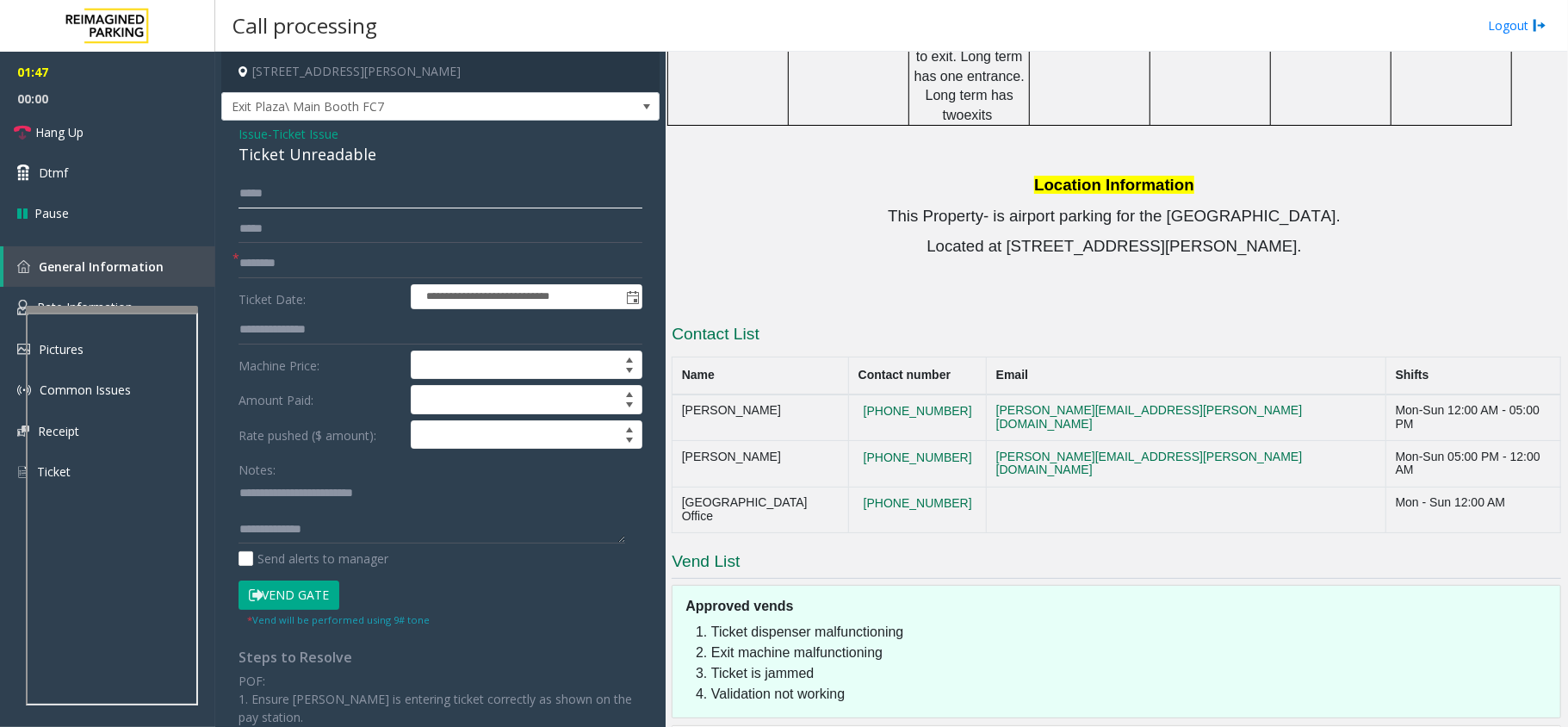
type input "****"
copy tr "[PHONE_NUMBER]"
drag, startPoint x: 1040, startPoint y: 334, endPoint x: 927, endPoint y: 335, distance: 113.0
click at [927, 395] on tr "[PERSON_NAME] [PHONE_NUMBER] [PERSON_NAME][EMAIL_ADDRESS][PERSON_NAME][DOMAIN_N…" at bounding box center [1116, 418] width 888 height 47
drag, startPoint x: 1039, startPoint y: 371, endPoint x: 938, endPoint y: 367, distance: 101.1
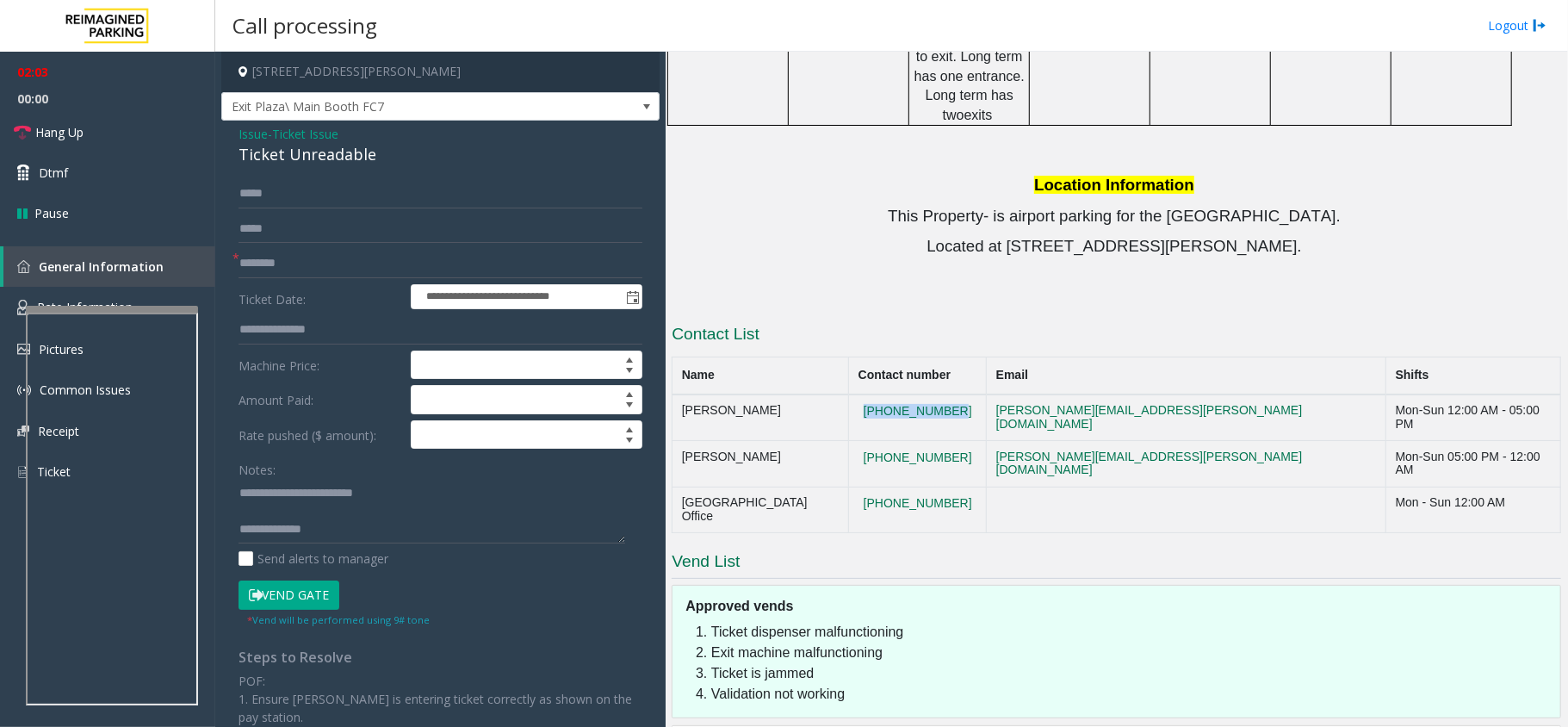
click at [938, 441] on tr "[PERSON_NAME] [PHONE_NUMBER] [PERSON_NAME][EMAIL_ADDRESS][PERSON_NAME][DOMAIN_N…" at bounding box center [1116, 464] width 888 height 47
copy tr "[PHONE_NUMBER]"
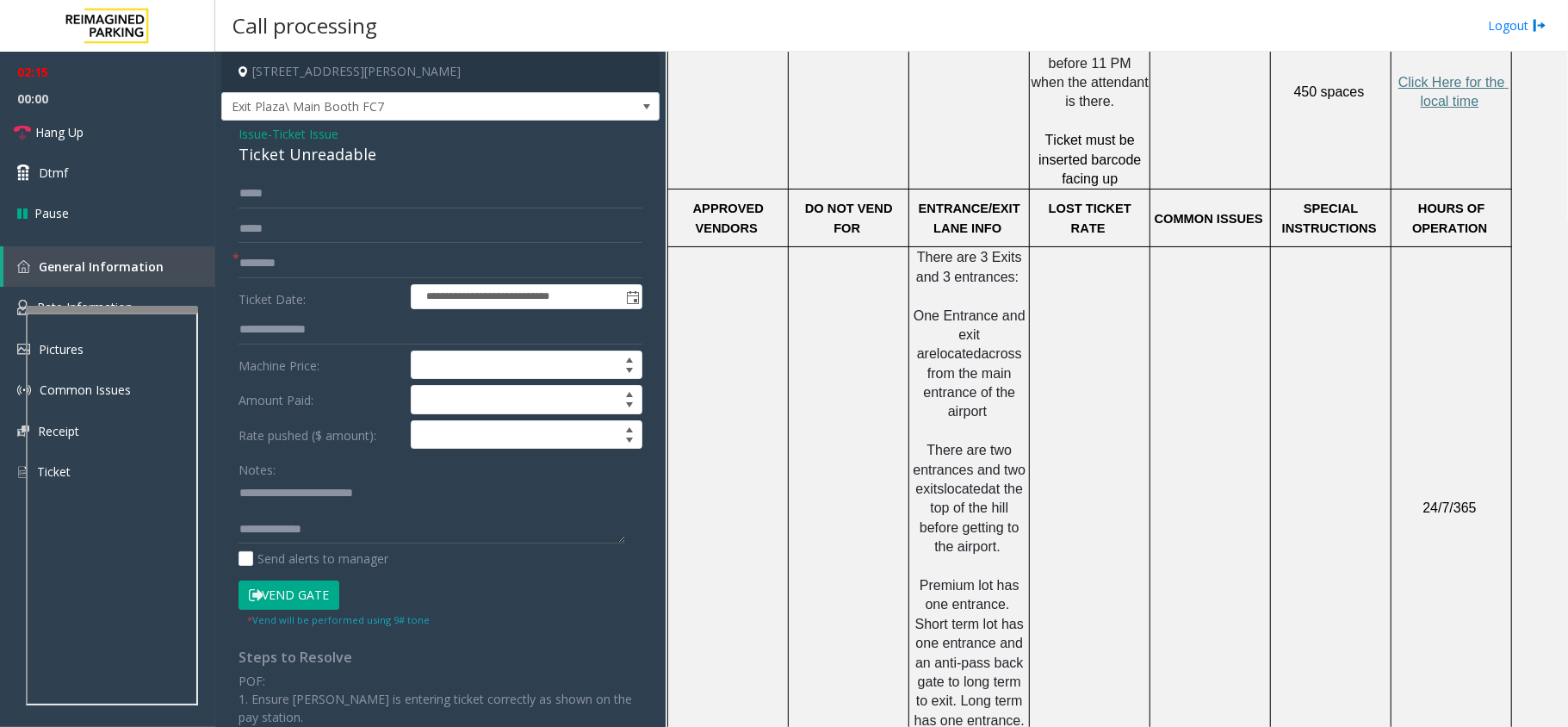
scroll to position [941, 0]
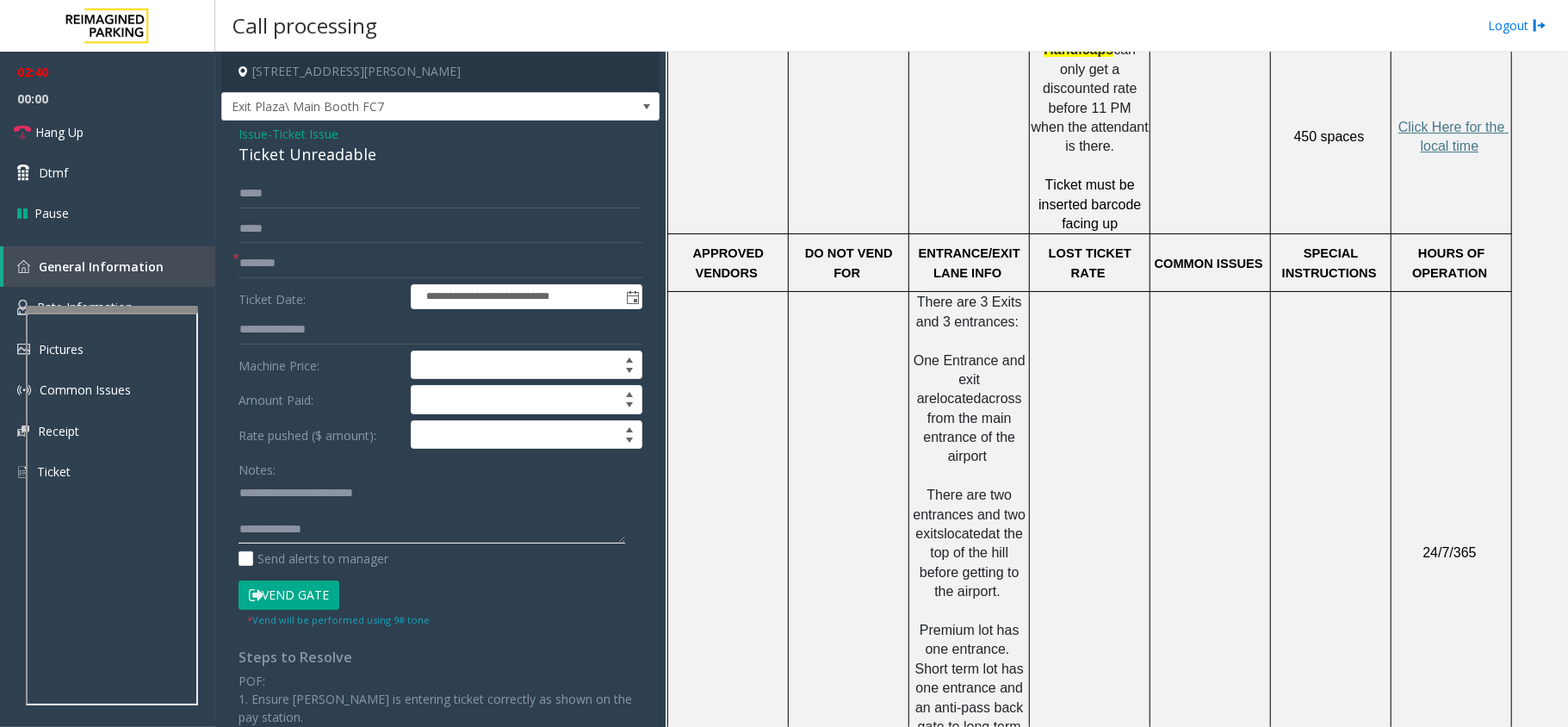
click at [429, 535] on textarea at bounding box center [432, 511] width 387 height 64
click at [394, 517] on textarea at bounding box center [432, 511] width 387 height 64
click at [388, 533] on textarea at bounding box center [432, 511] width 387 height 64
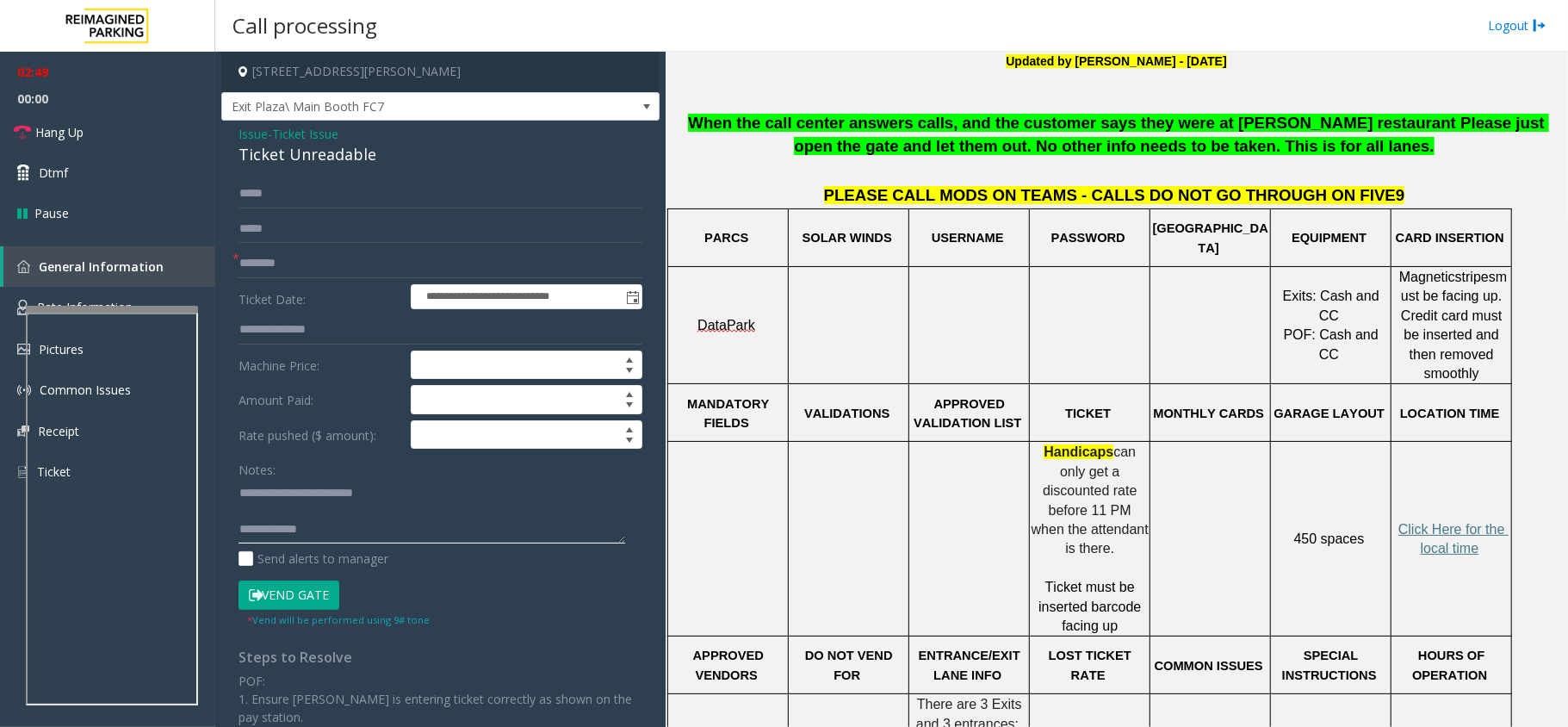
scroll to position [482, 0]
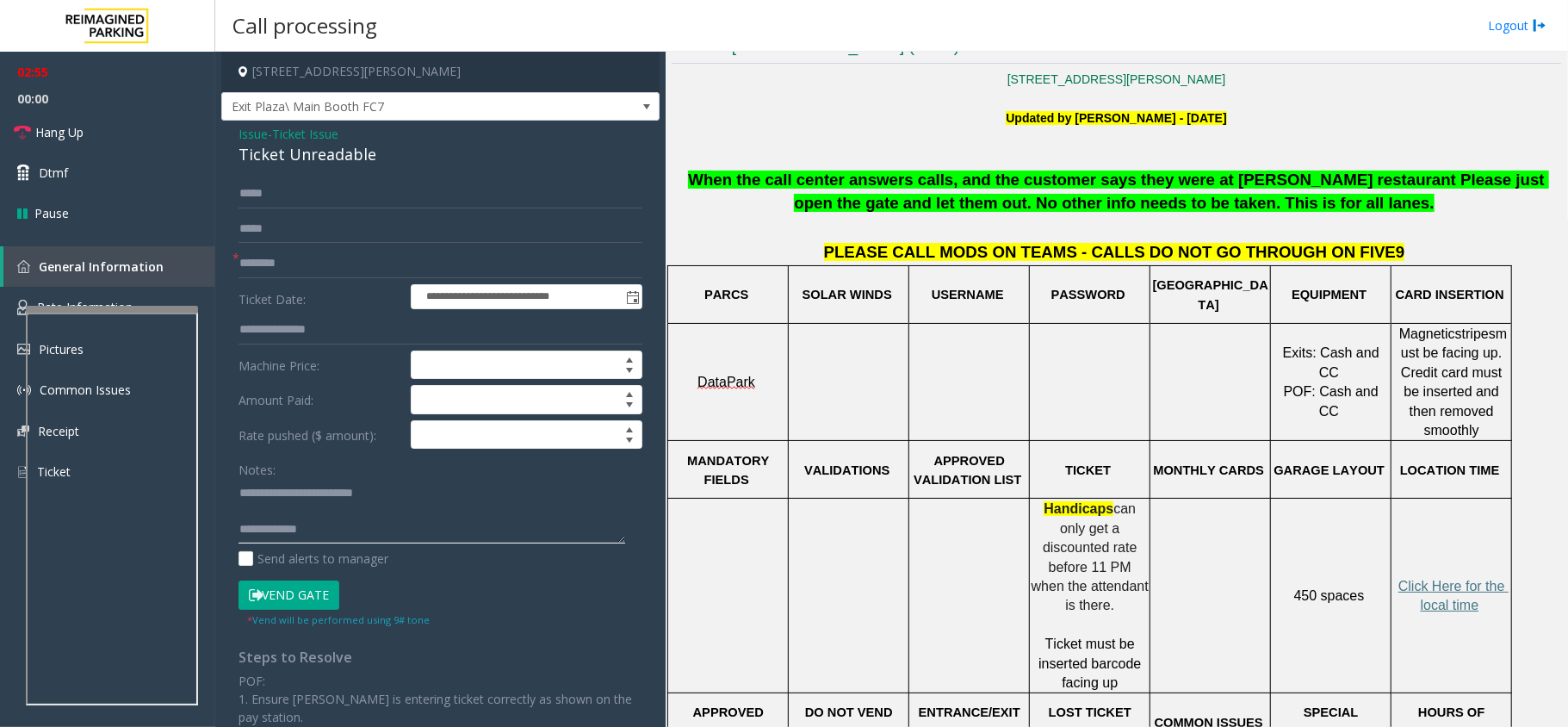
click at [348, 533] on textarea at bounding box center [432, 511] width 387 height 64
paste textarea "**********"
click at [314, 600] on button "Vend Gate" at bounding box center [289, 595] width 101 height 30
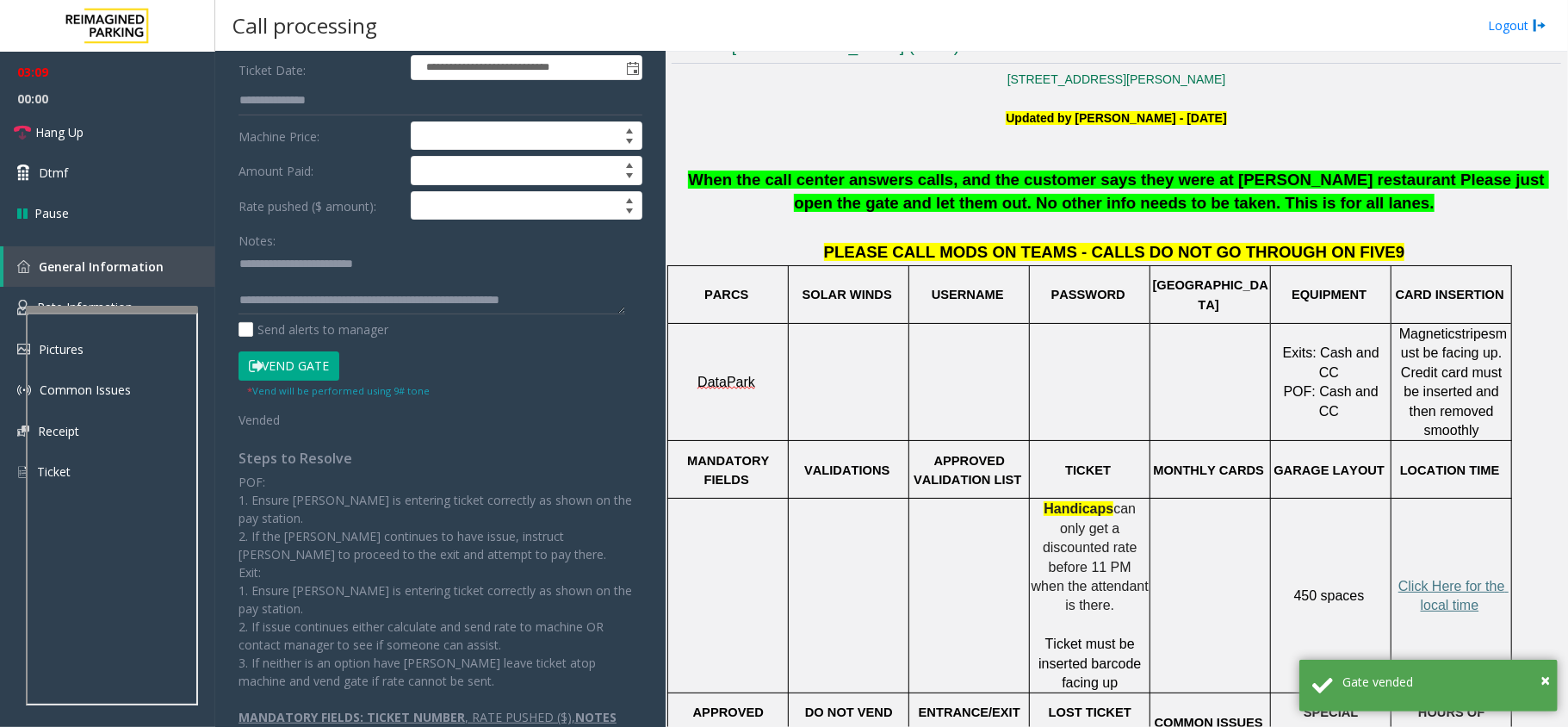
scroll to position [0, 0]
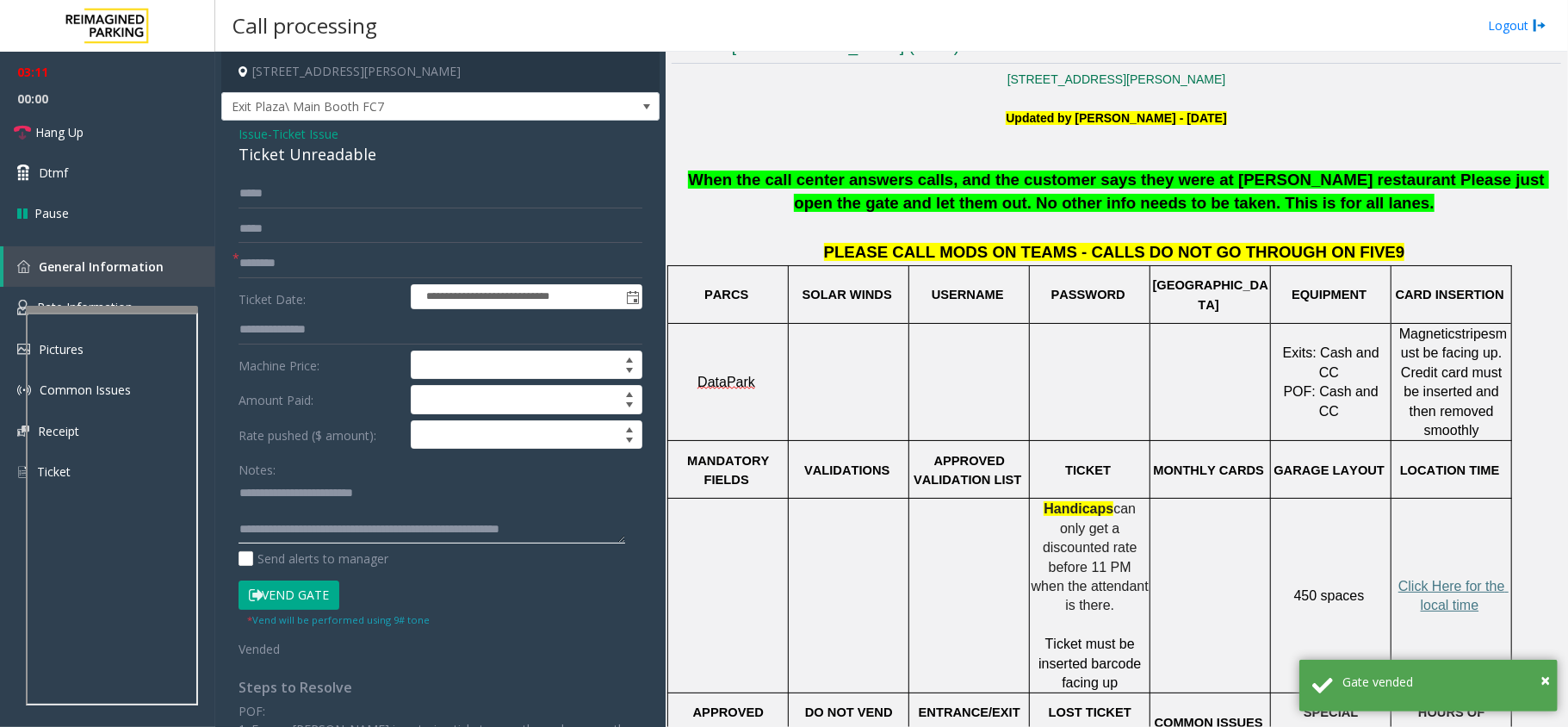
drag, startPoint x: 308, startPoint y: 531, endPoint x: 611, endPoint y: 535, distance: 303.0
click at [611, 535] on textarea at bounding box center [432, 511] width 387 height 64
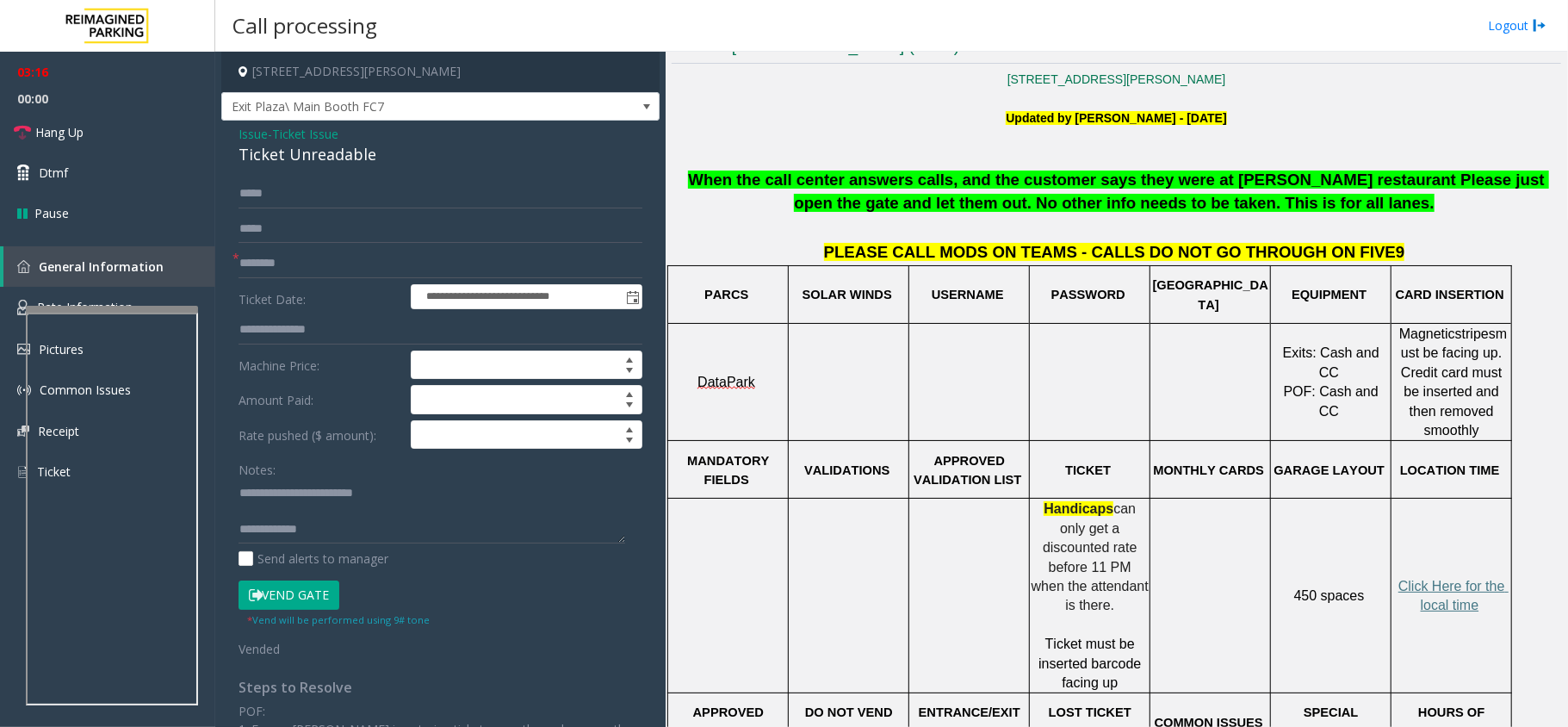
click at [1071, 549] on span "can only get a discounted rate before 11 PM when the attendant is there." at bounding box center [1092, 557] width 121 height 111
click at [131, 136] on link "Hang Up" at bounding box center [107, 132] width 215 height 41
click at [362, 529] on textarea at bounding box center [432, 511] width 387 height 64
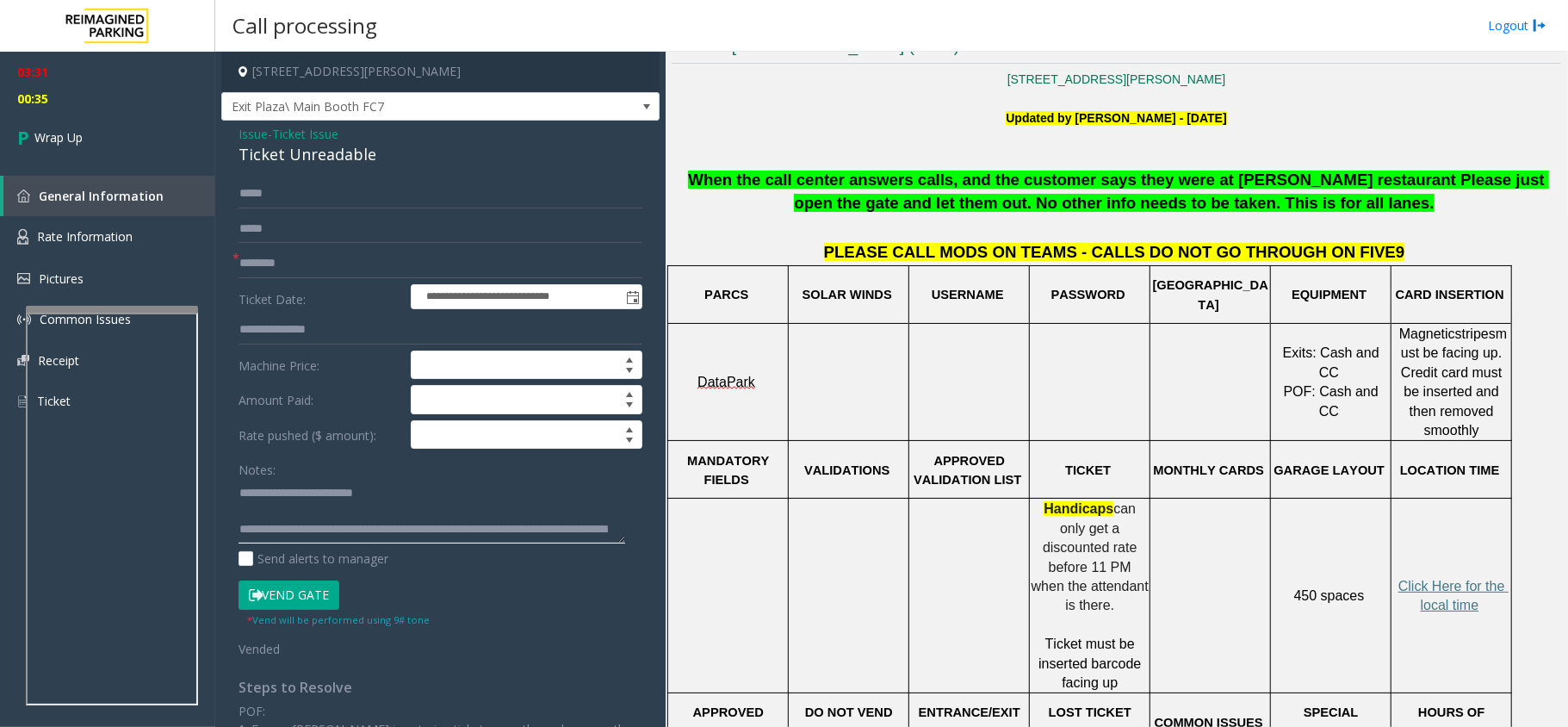
click at [282, 521] on textarea at bounding box center [432, 511] width 387 height 64
click at [245, 496] on textarea at bounding box center [432, 511] width 387 height 64
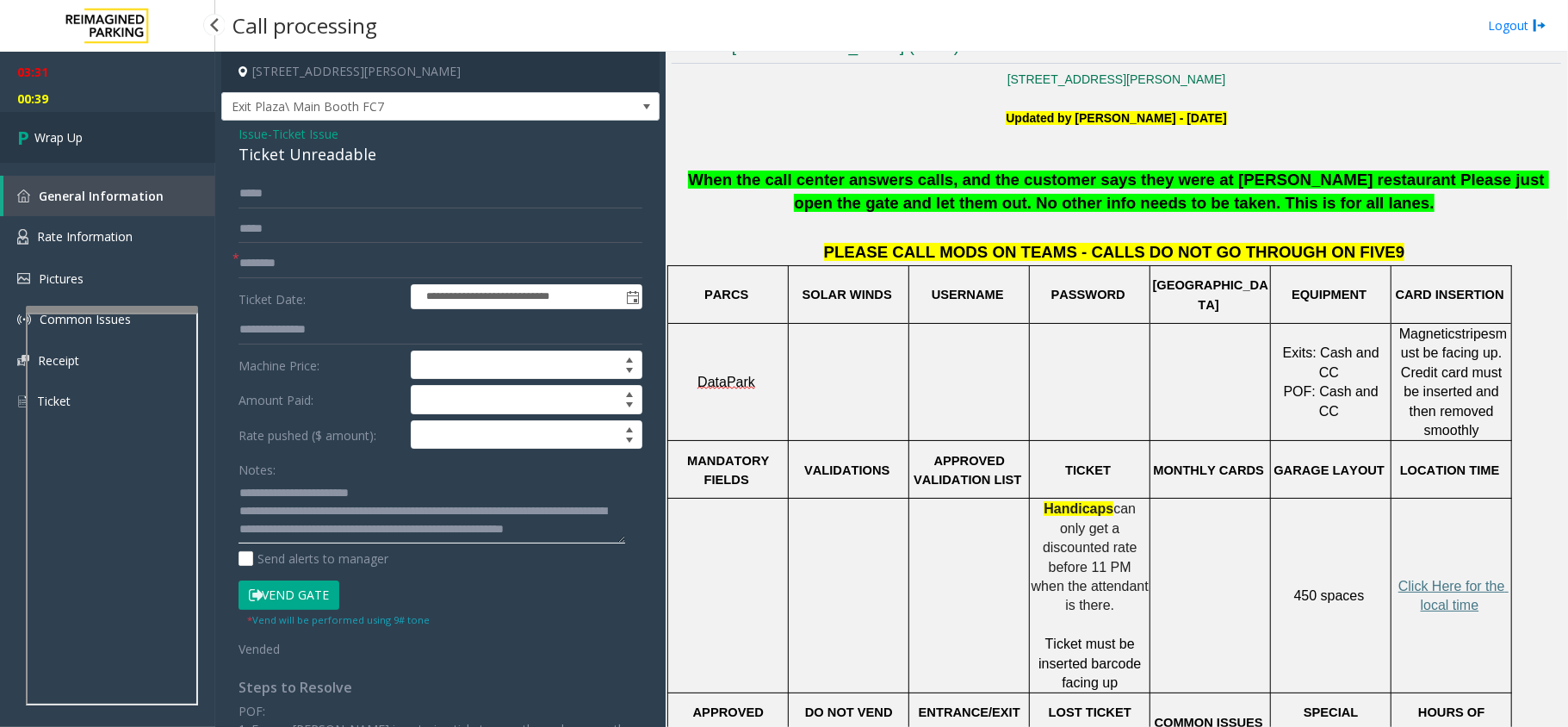
type textarea "**********"
click at [117, 150] on link "Wrap Up" at bounding box center [107, 137] width 215 height 51
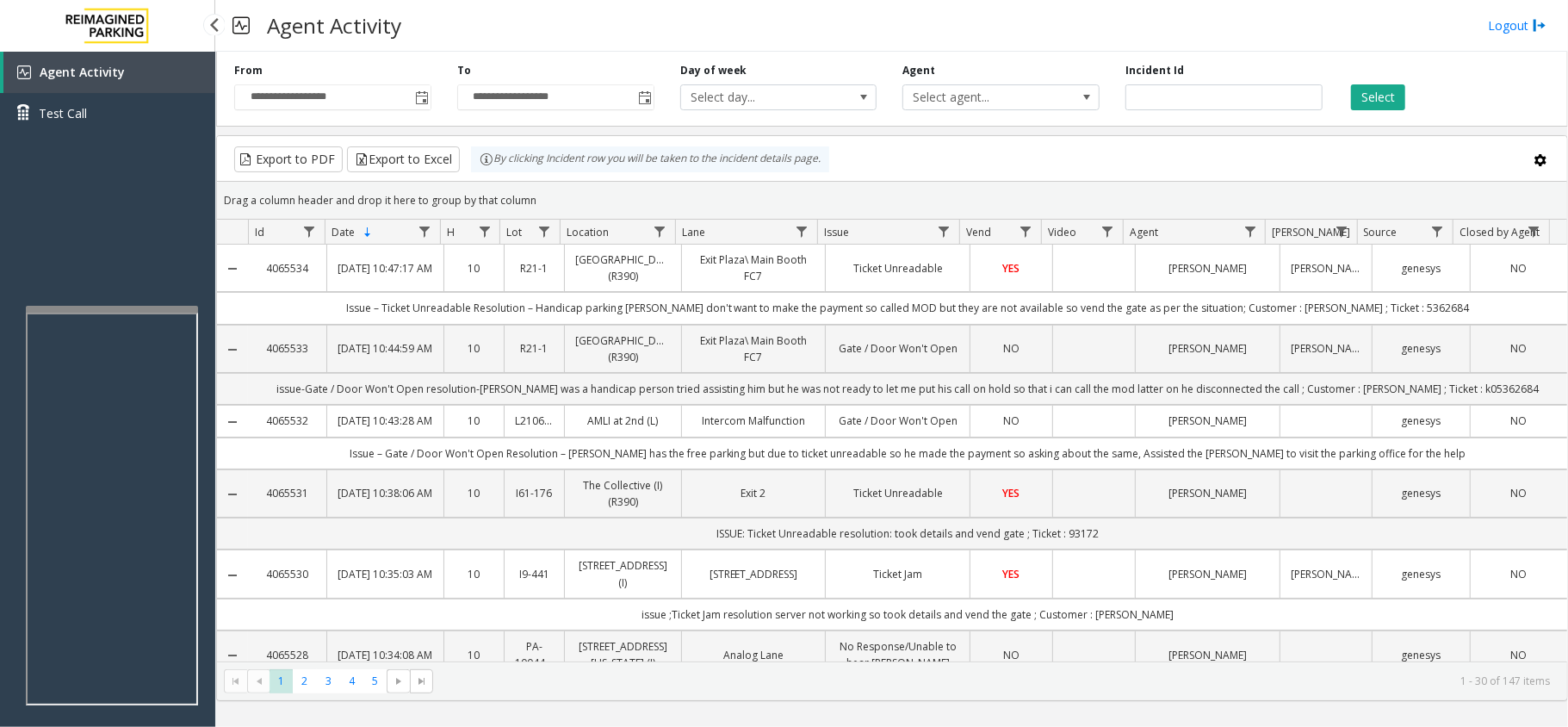
click at [63, 68] on span "Agent Activity" at bounding box center [82, 71] width 85 height 17
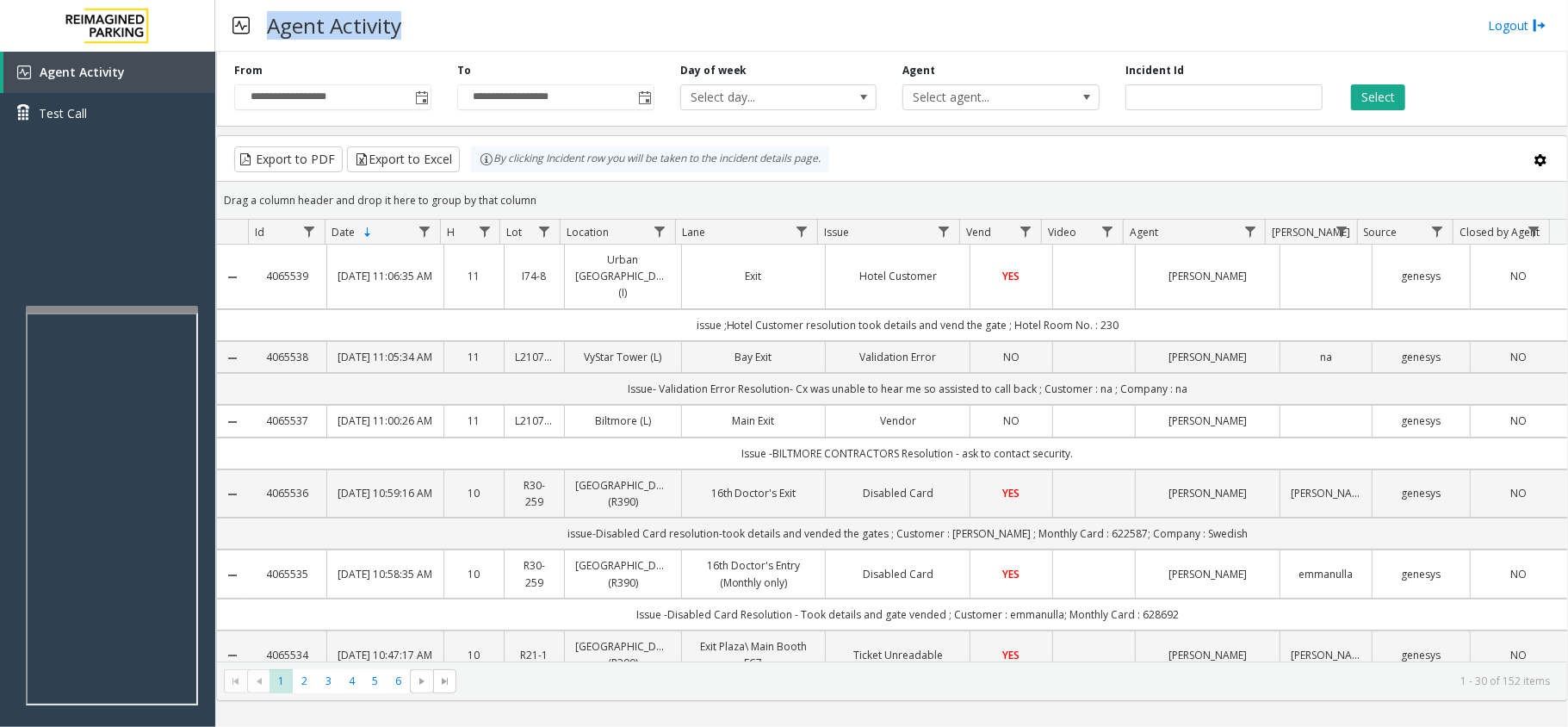
drag, startPoint x: 271, startPoint y: 16, endPoint x: 411, endPoint y: 9, distance: 140.2
click at [411, 9] on div "Agent Activity Logout" at bounding box center [891, 26] width 1353 height 52
